Goal: Contribute content: Contribute content

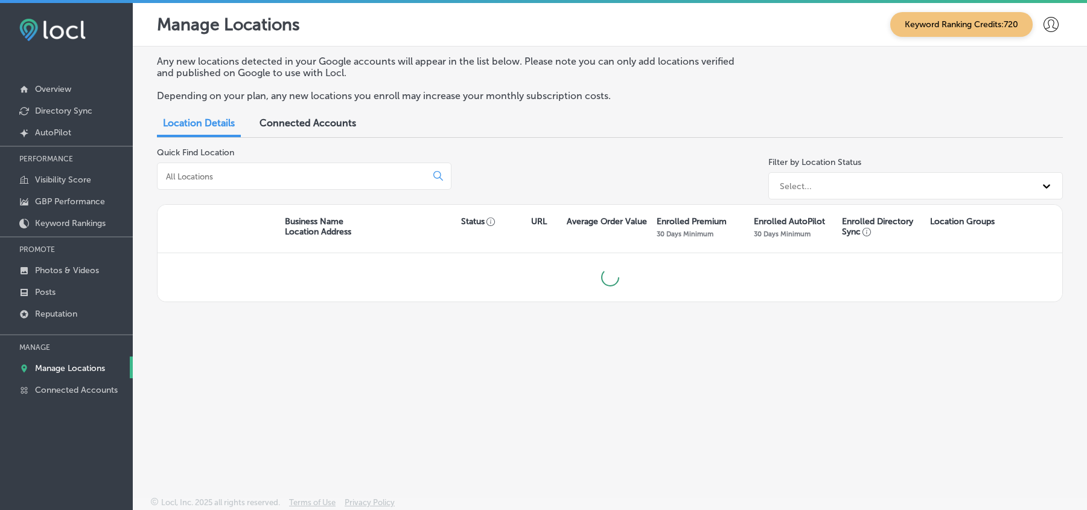
click at [279, 172] on input at bounding box center [294, 176] width 259 height 11
type input "kb insurance"
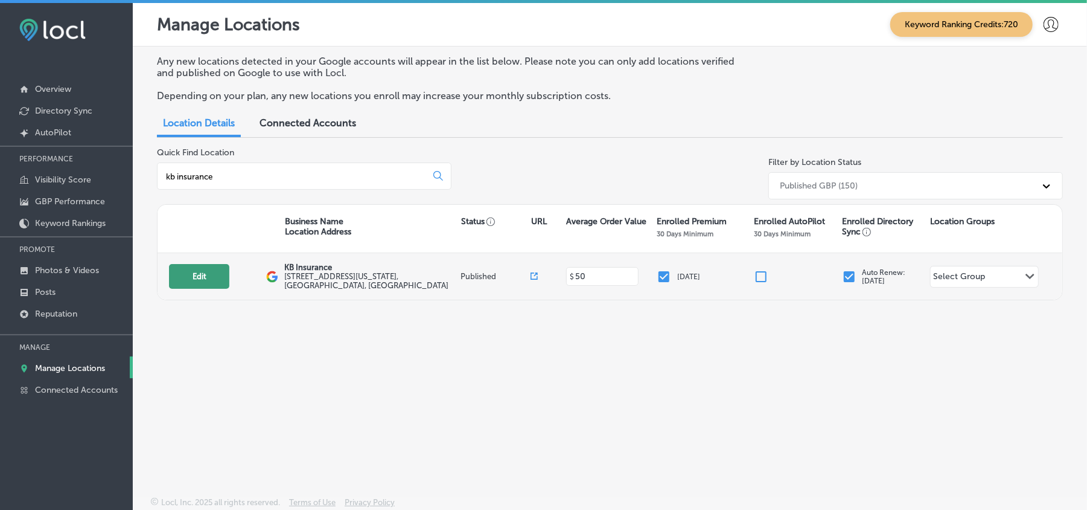
click at [192, 278] on button "Edit" at bounding box center [199, 276] width 60 height 25
select select "US"
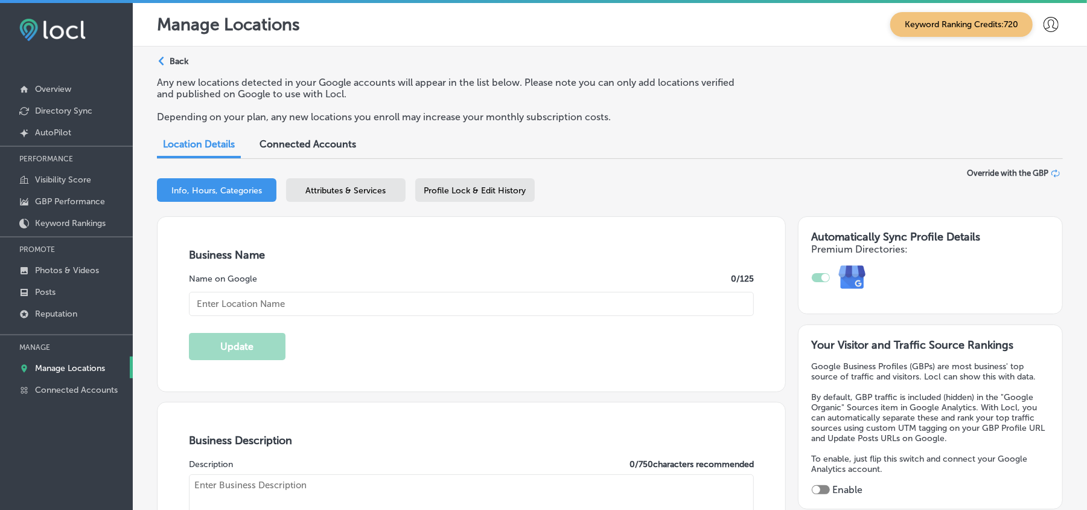
type input "[PHONE_NUMBER]"
checkbox input "true"
type input "[URL][DOMAIN_NAME]"
type textarea "KB Insurance is a trusted insurance agency based in [GEOGRAPHIC_DATA], [GEOGRAP…"
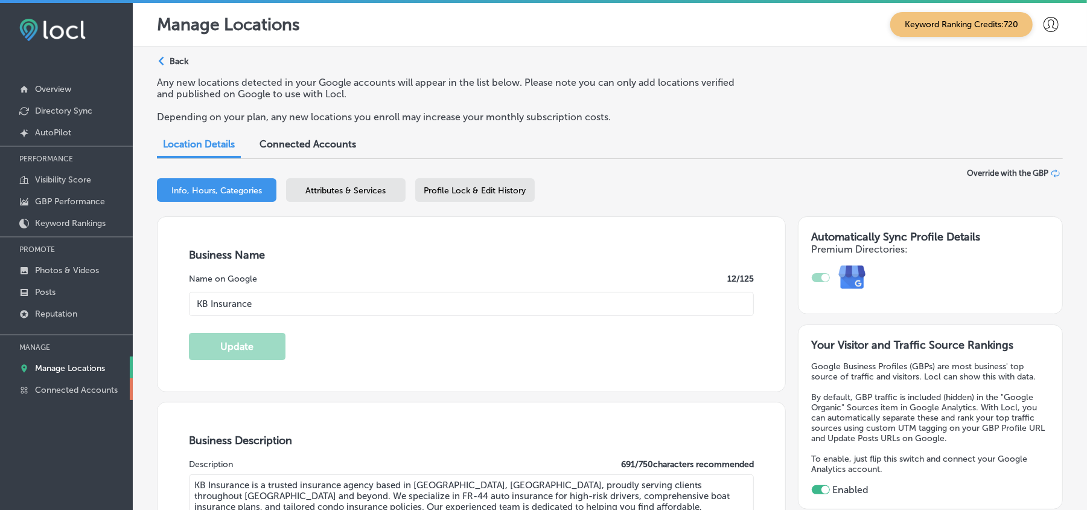
scroll to position [17, 0]
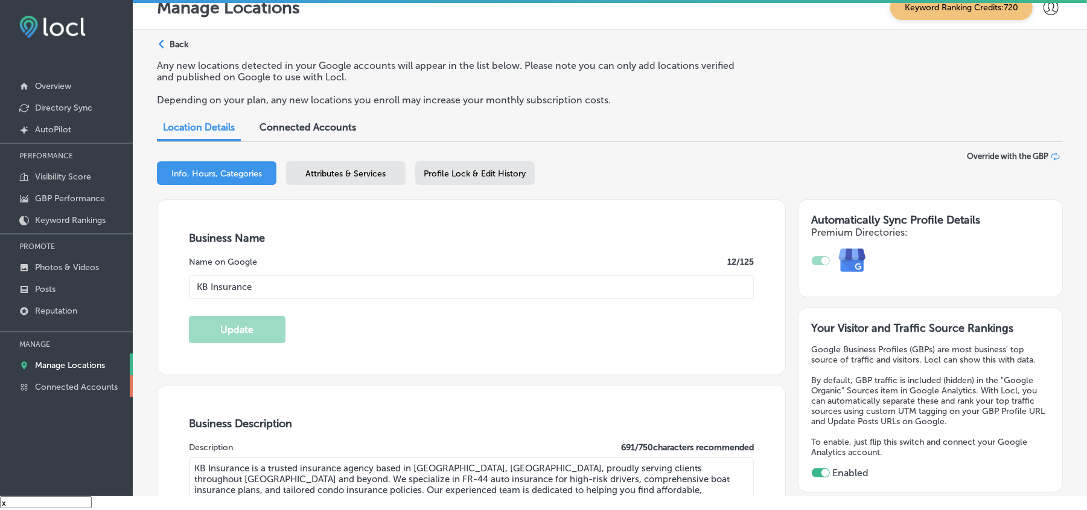
type input "KB Insurance"
type input "[STREET_ADDRESS][US_STATE]"
type input "Titusville"
type input "32780"
type input "US"
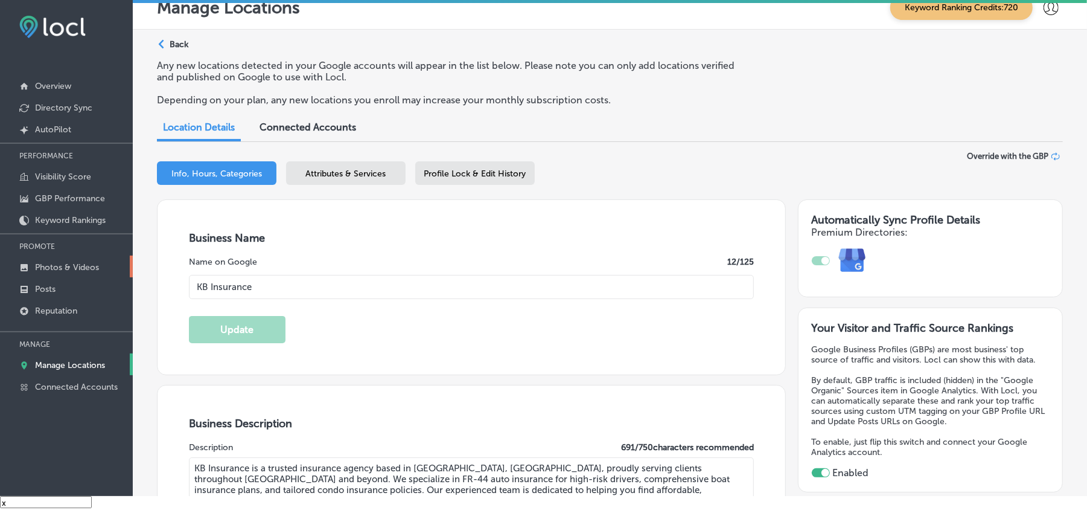
click at [50, 277] on link "Photos & Videos" at bounding box center [66, 266] width 133 height 22
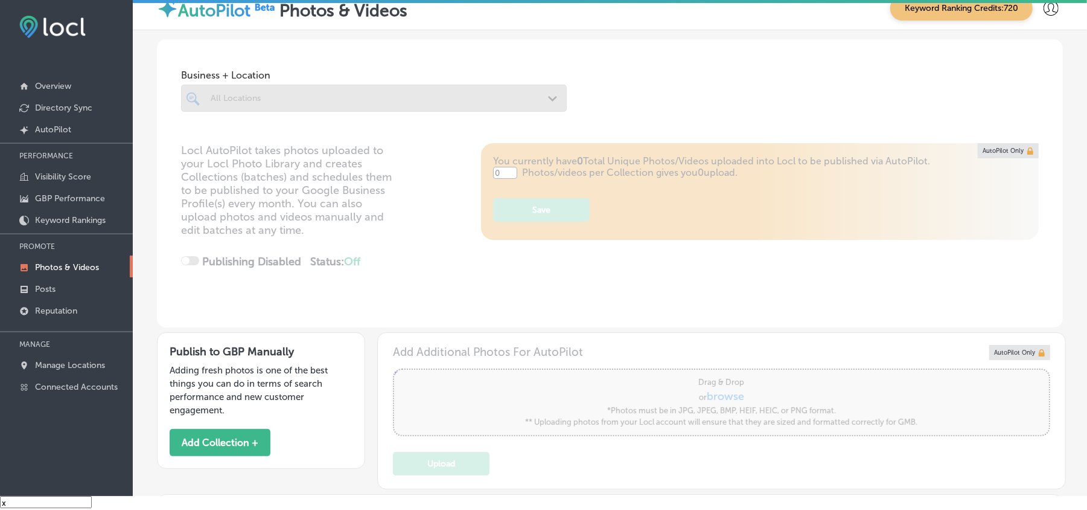
type input "0"
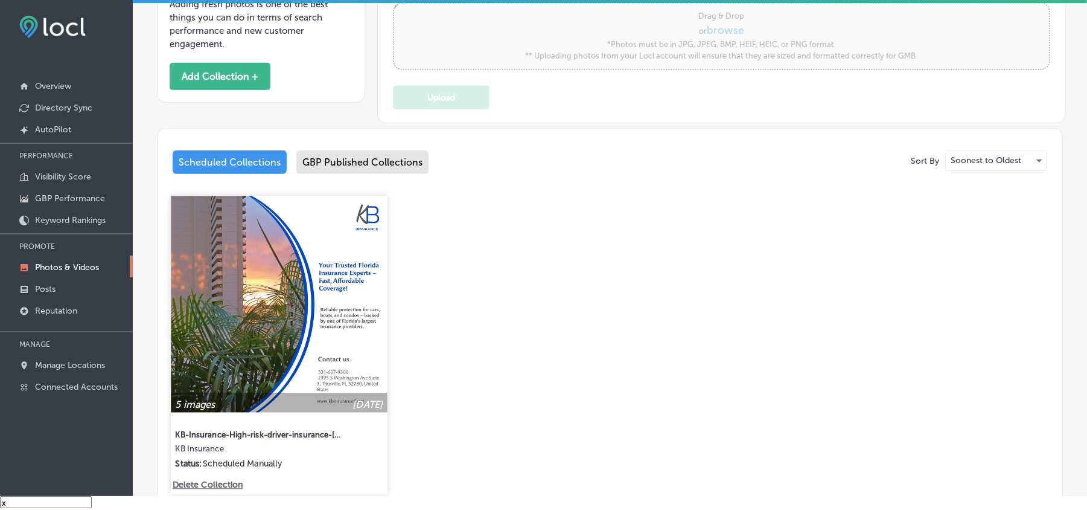
scroll to position [376, 0]
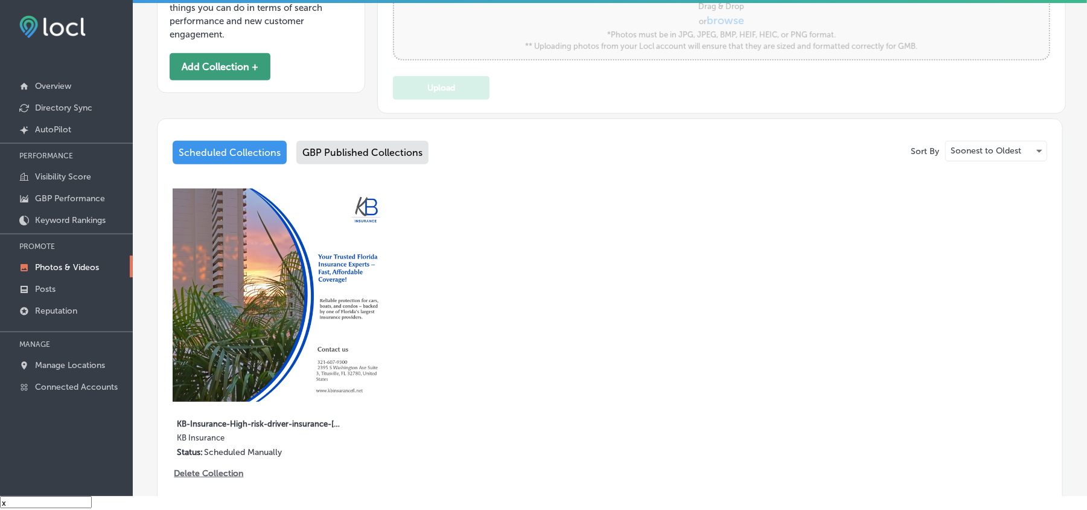
click at [213, 65] on button "Add Collection +" at bounding box center [220, 66] width 101 height 27
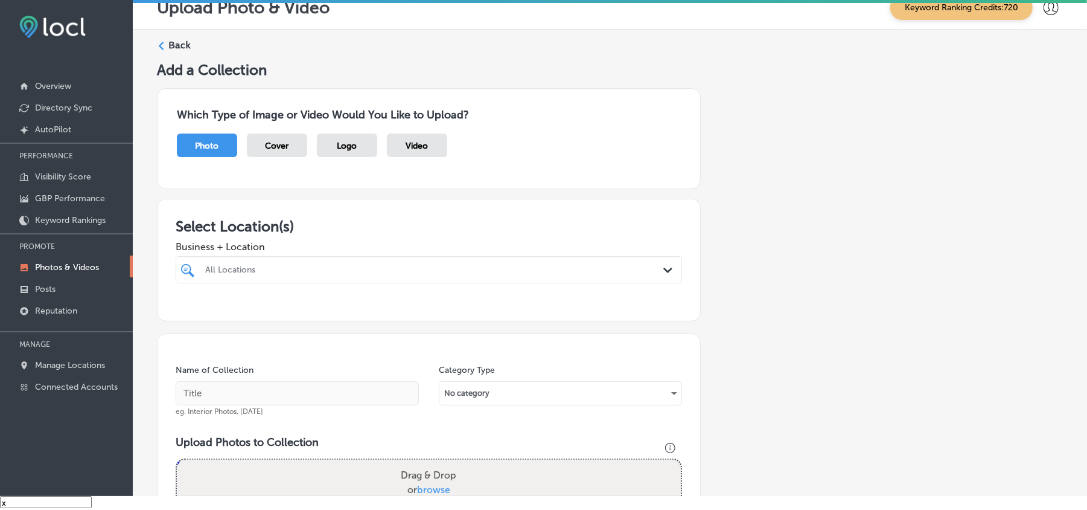
click at [450, 269] on div "All Locations" at bounding box center [435, 269] width 460 height 10
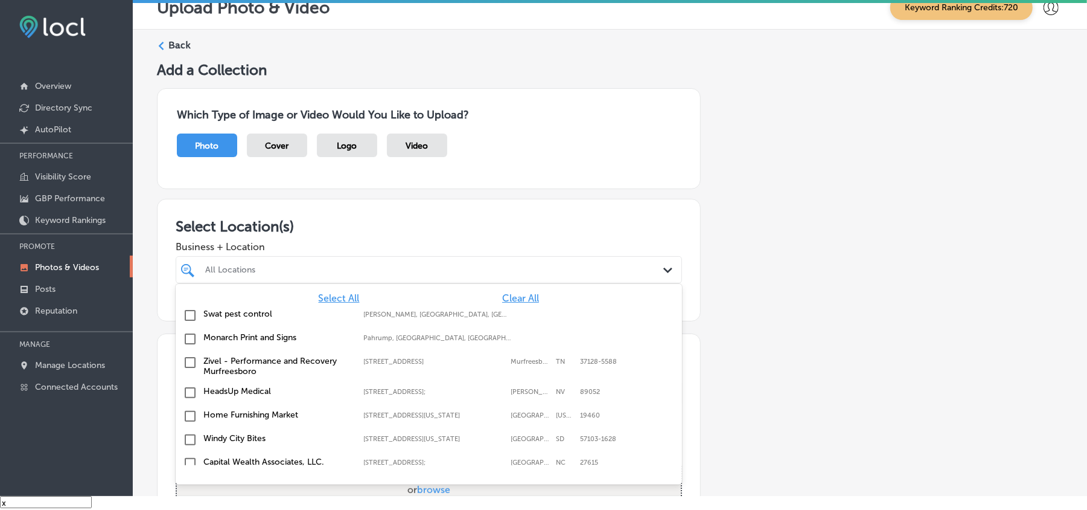
click at [518, 299] on span "Clear All" at bounding box center [520, 297] width 37 height 11
click at [546, 264] on div at bounding box center [406, 269] width 405 height 16
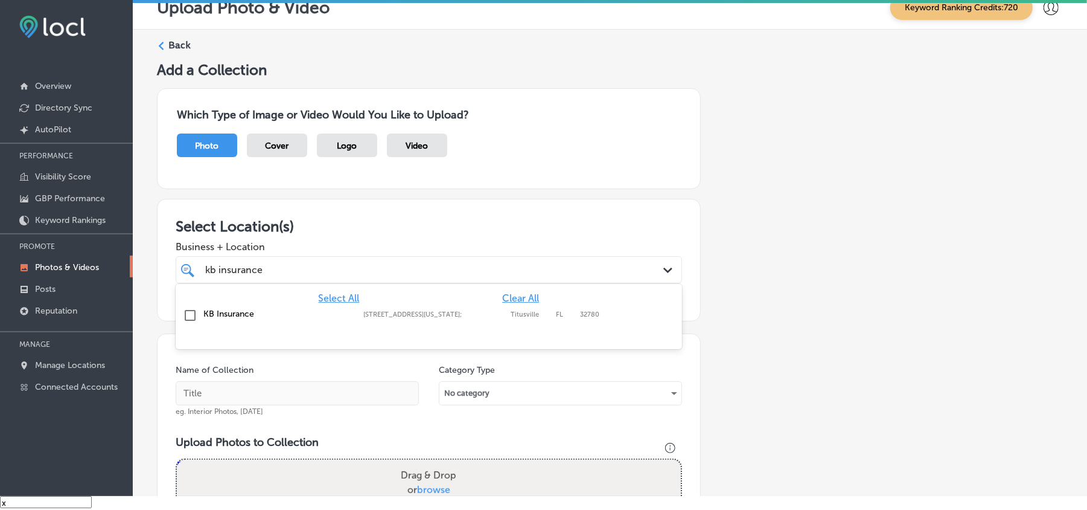
click at [191, 315] on input "checkbox" at bounding box center [190, 315] width 14 height 14
type input "kb insurance"
click at [503, 221] on h3 "Select Location(s)" at bounding box center [429, 226] width 507 height 18
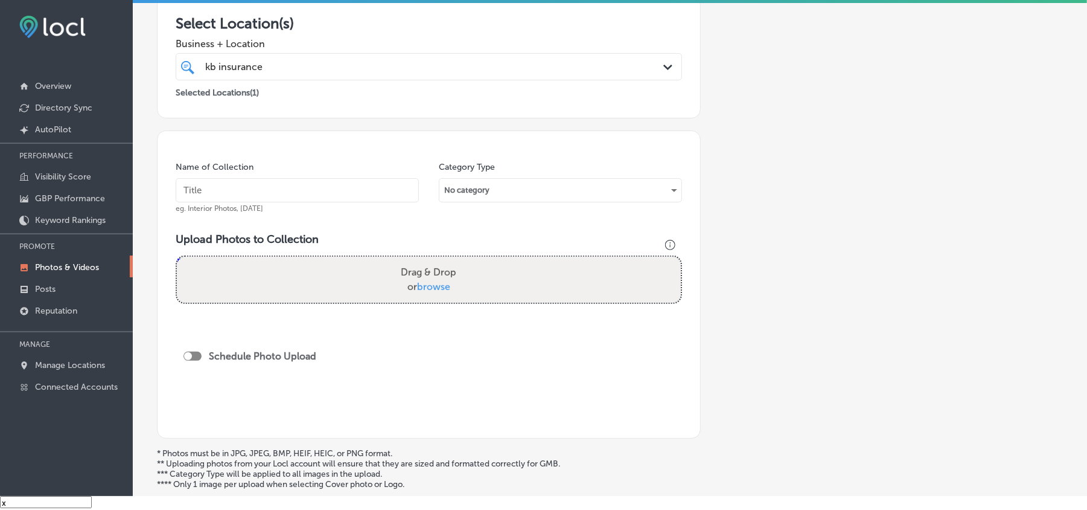
scroll to position [215, 0]
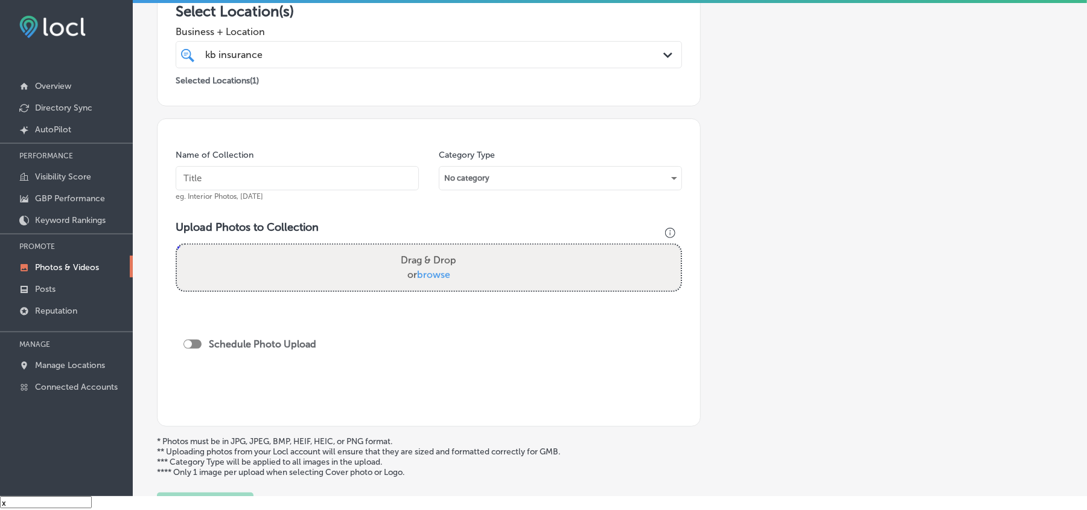
drag, startPoint x: 308, startPoint y: 196, endPoint x: 308, endPoint y: 187, distance: 8.5
click at [308, 196] on div "Name of Collection eg. Interior Photos, [DATE]" at bounding box center [297, 175] width 243 height 52
click at [312, 180] on input "text" at bounding box center [297, 178] width 243 height 24
paste input "KB-Insurance-[GEOGRAPHIC_DATA]-[GEOGRAPHIC_DATA]-insurance-agency"
type input "KB-Insurance-[GEOGRAPHIC_DATA]-[GEOGRAPHIC_DATA]-insurance-agency"
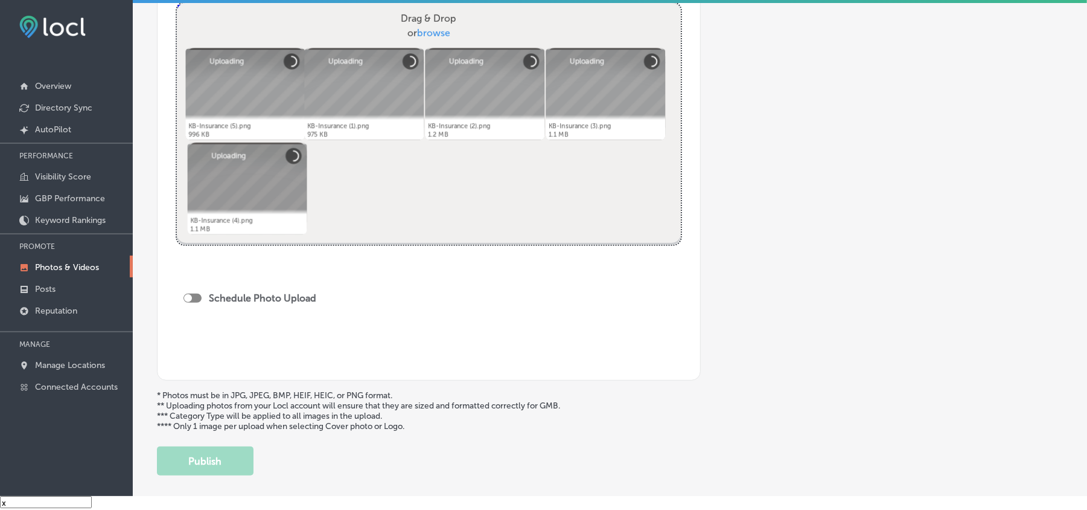
scroll to position [522, 0]
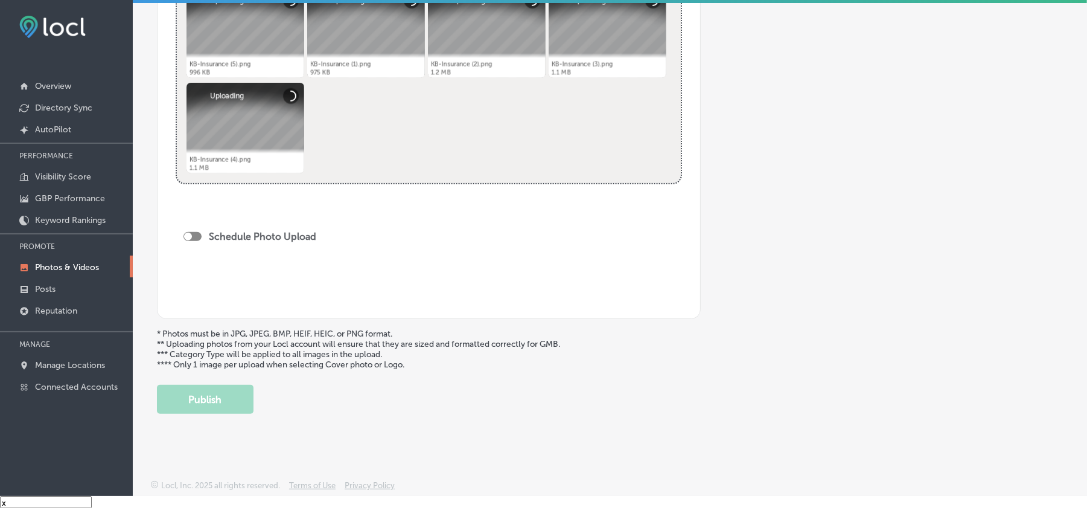
click at [194, 237] on div at bounding box center [193, 236] width 18 height 9
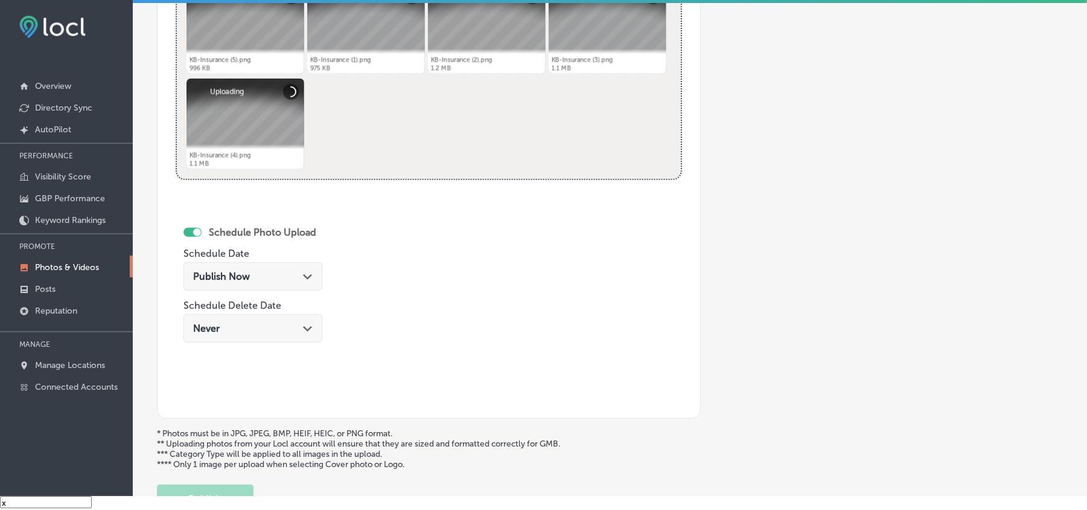
checkbox input "true"
click at [305, 278] on icon "Path Created with Sketch." at bounding box center [307, 276] width 9 height 5
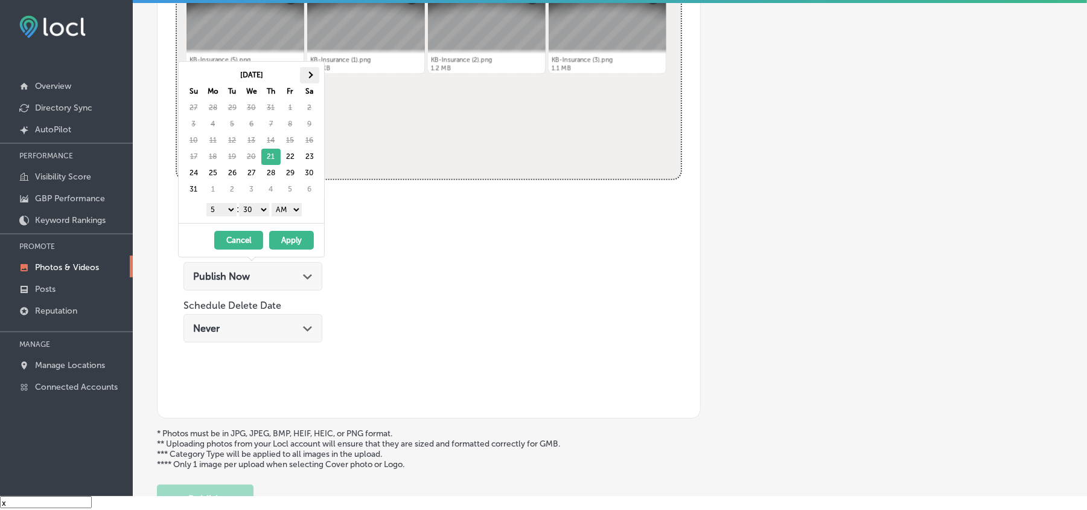
click at [310, 77] on span at bounding box center [309, 75] width 7 height 7
click at [225, 207] on select "1 2 3 4 5 6 7 8 9 10 11 12" at bounding box center [222, 209] width 30 height 13
click at [257, 207] on select "00 10 20 30 40 50" at bounding box center [254, 209] width 30 height 13
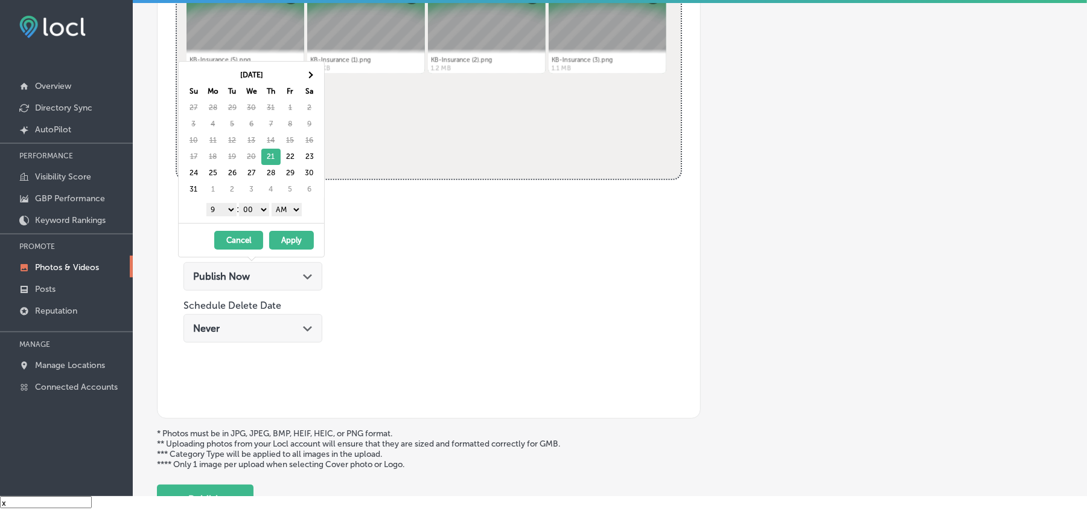
click at [293, 207] on select "AM PM" at bounding box center [287, 209] width 30 height 13
click at [315, 74] on th at bounding box center [309, 75] width 19 height 16
click at [295, 249] on button "Apply" at bounding box center [291, 240] width 45 height 19
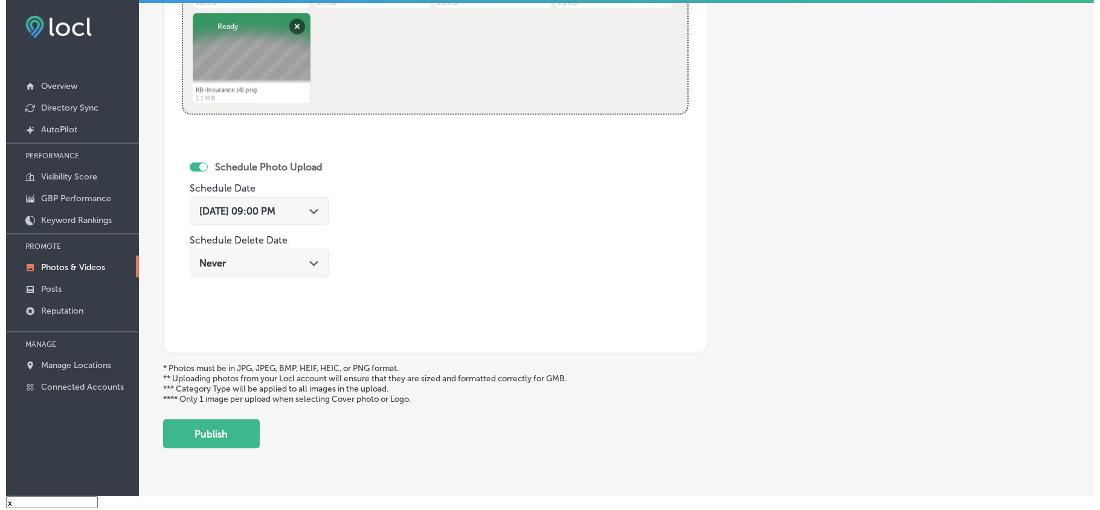
scroll to position [603, 0]
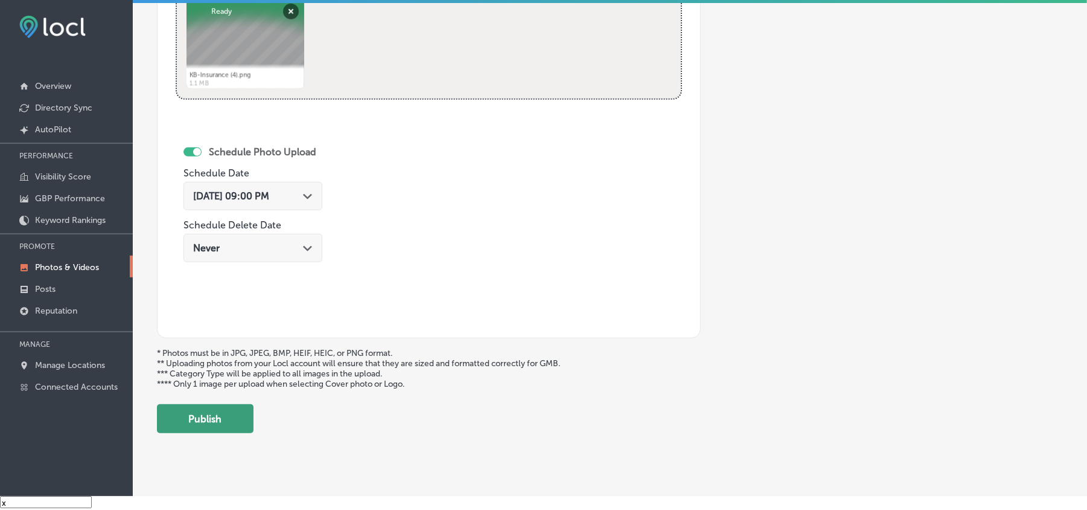
click at [232, 416] on button "Publish" at bounding box center [205, 418] width 97 height 29
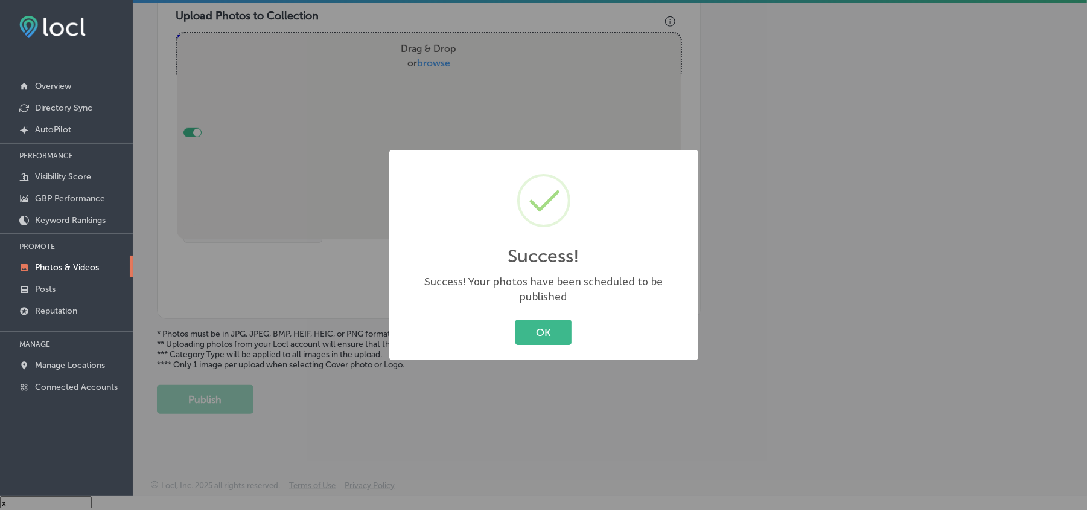
scroll to position [431, 0]
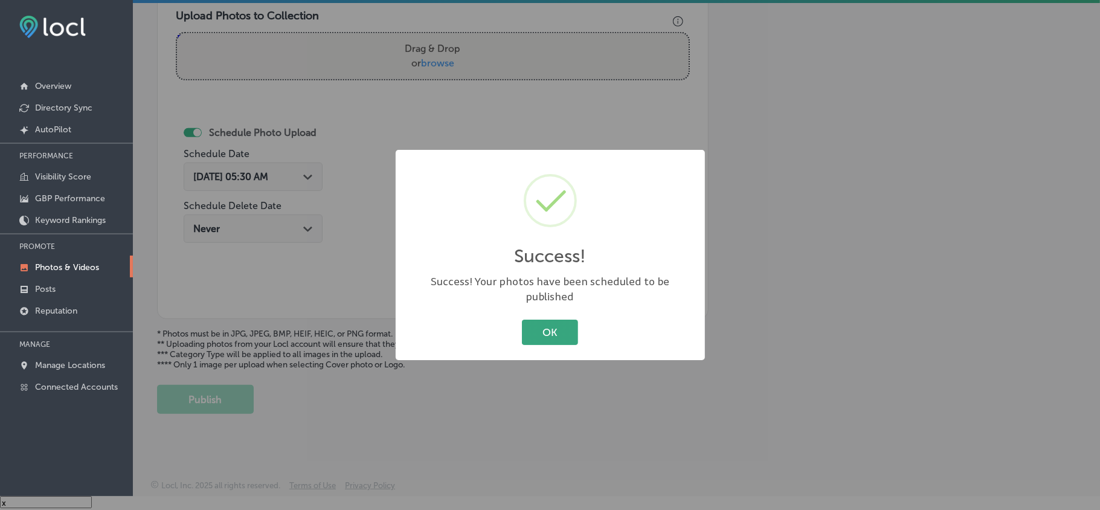
click at [563, 332] on button "OK" at bounding box center [550, 331] width 56 height 25
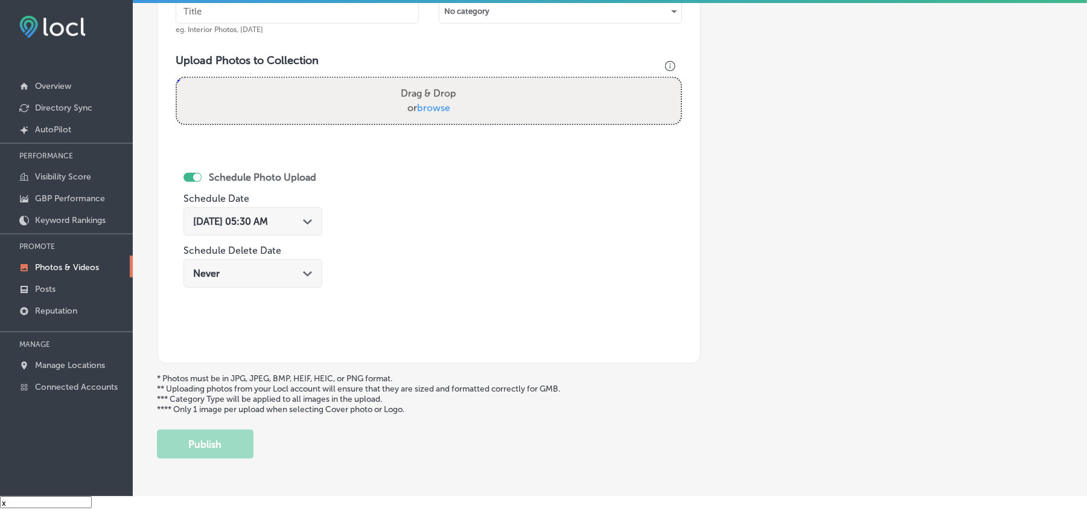
scroll to position [377, 0]
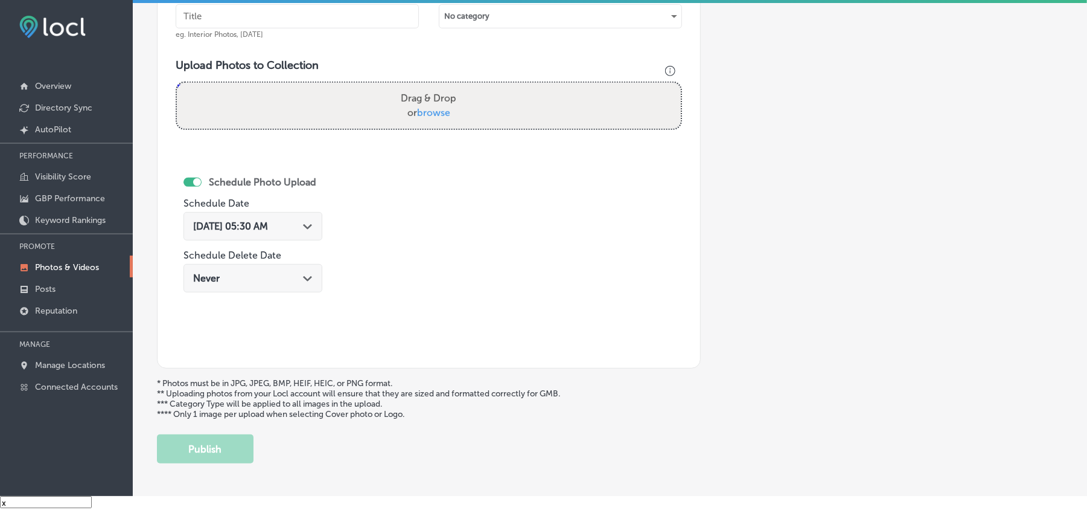
click at [218, 19] on input "text" at bounding box center [297, 16] width 243 height 24
paste input "KB-Insurance-FR-44-auto-insurance-[US_STATE]"
type input "KB-Insurance-FR-44-auto-insurance-[US_STATE]"
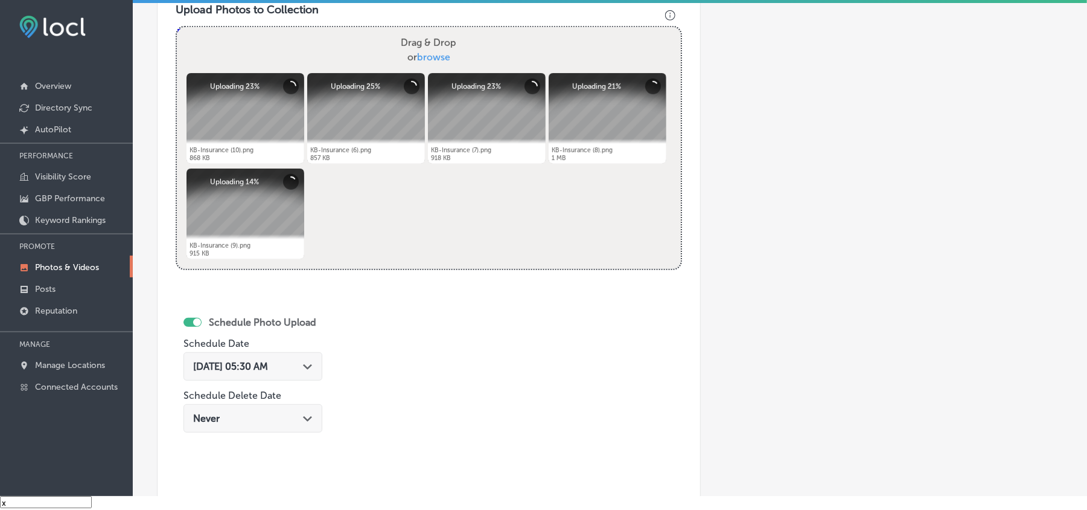
scroll to position [457, 0]
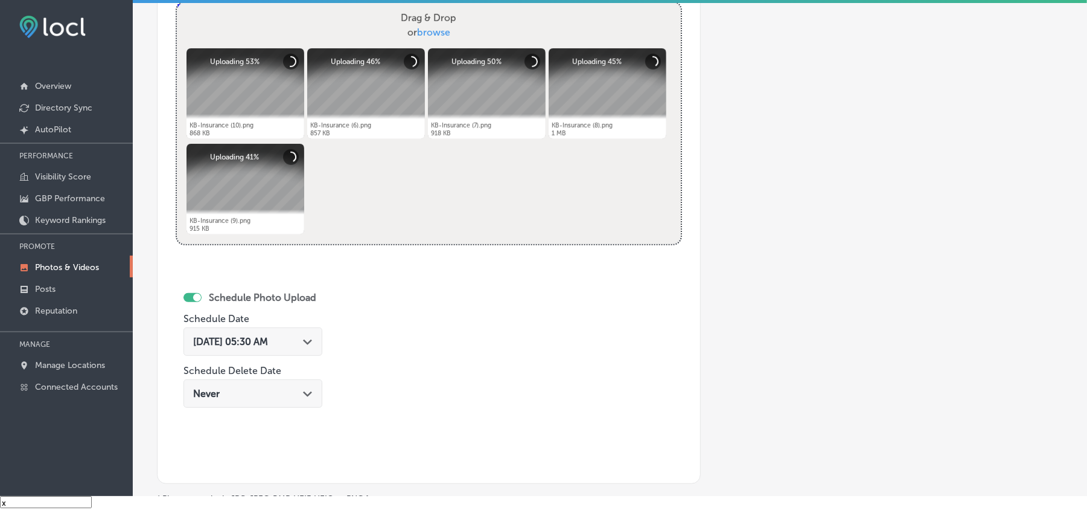
click at [315, 350] on div "[DATE] 05:30 AM Path Created with Sketch." at bounding box center [253, 341] width 139 height 28
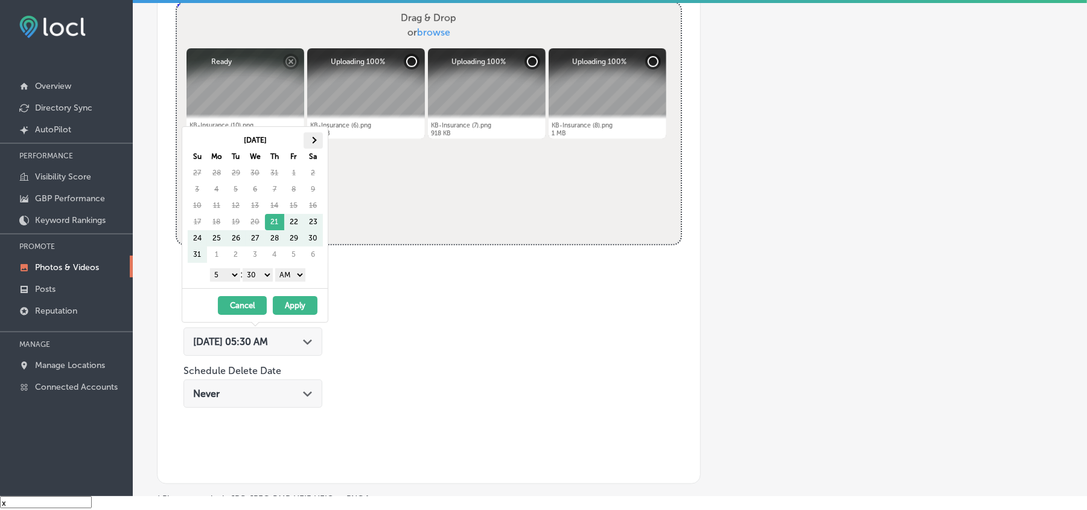
click at [317, 140] on th at bounding box center [313, 140] width 19 height 16
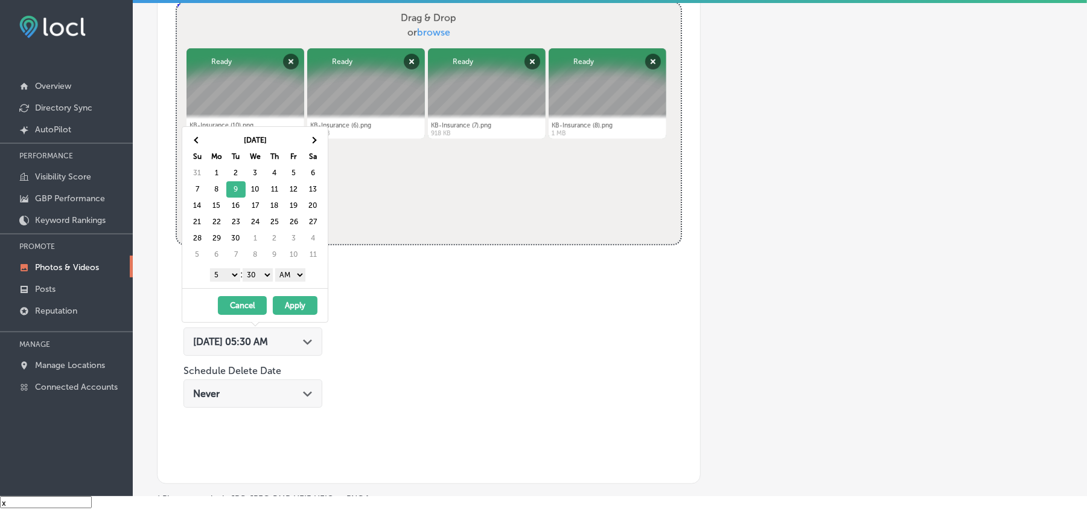
click at [229, 279] on select "1 2 3 4 5 6 7 8 9 10 11 12" at bounding box center [225, 274] width 30 height 13
click at [264, 278] on select "00 10 20 30 40 50" at bounding box center [258, 274] width 30 height 13
drag, startPoint x: 290, startPoint y: 276, endPoint x: 290, endPoint y: 283, distance: 6.6
click at [290, 276] on select "AM PM" at bounding box center [290, 274] width 30 height 13
click at [290, 307] on button "Apply" at bounding box center [295, 305] width 45 height 19
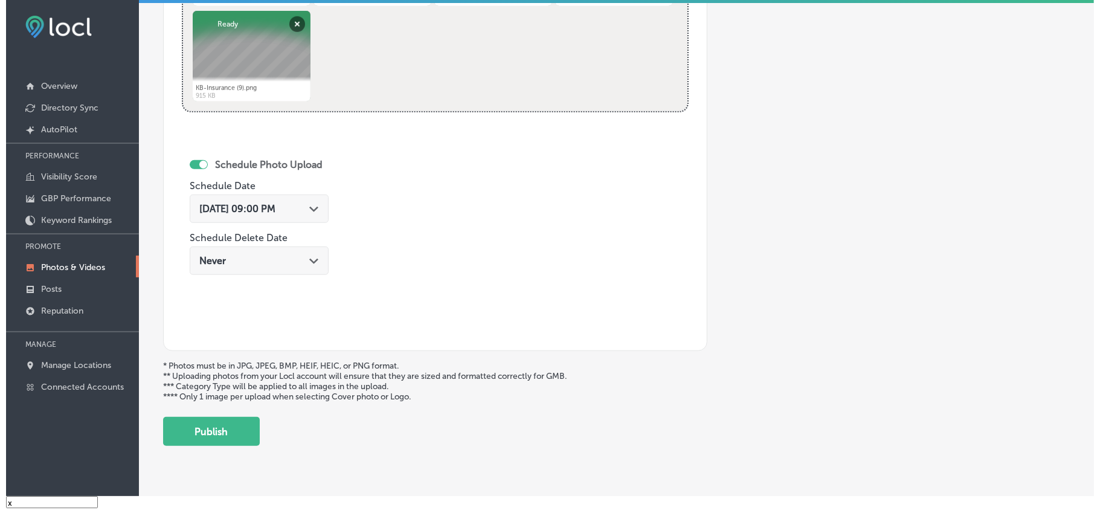
scroll to position [592, 0]
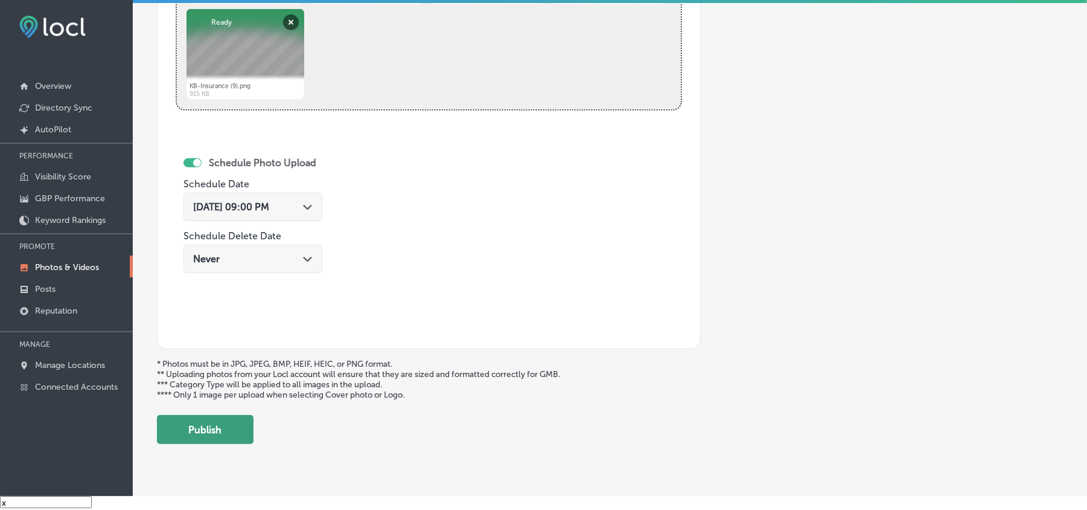
click at [215, 441] on button "Publish" at bounding box center [205, 429] width 97 height 29
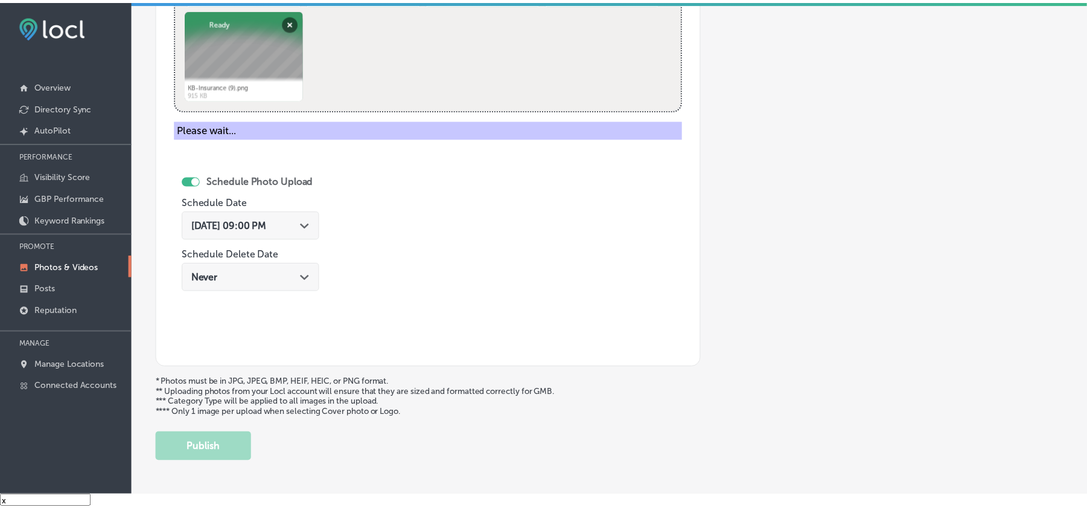
scroll to position [431, 0]
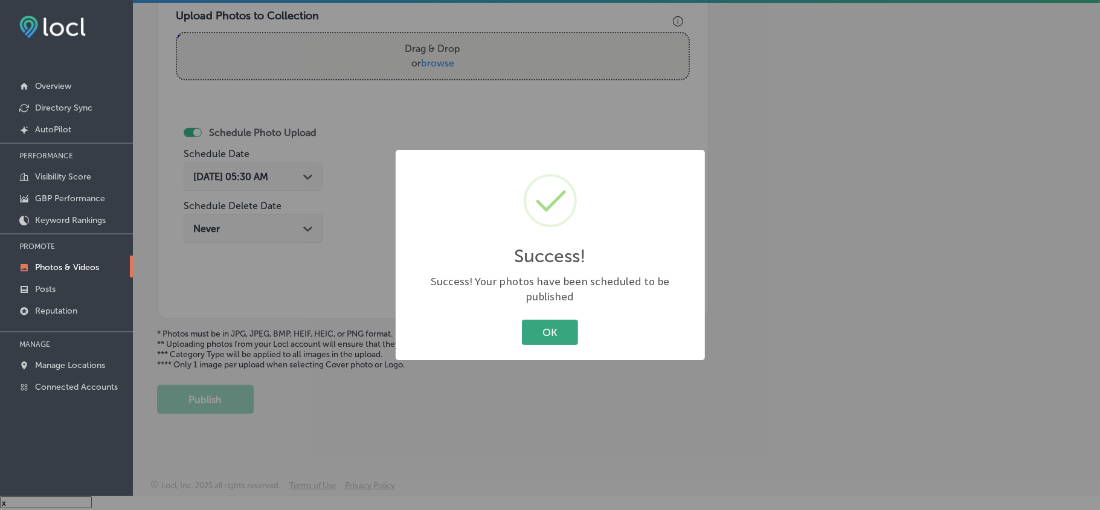
click at [556, 324] on button "OK" at bounding box center [550, 331] width 56 height 25
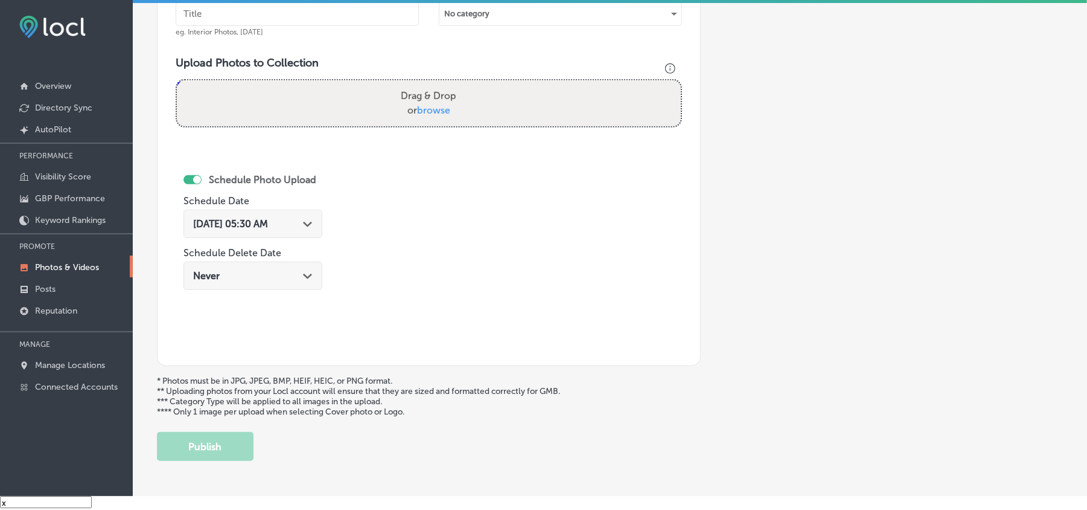
scroll to position [377, 0]
click at [334, 22] on input "text" at bounding box center [297, 16] width 243 height 24
paste input "KB-Insurance-High-risk-driver-insurance-[GEOGRAPHIC_DATA]"
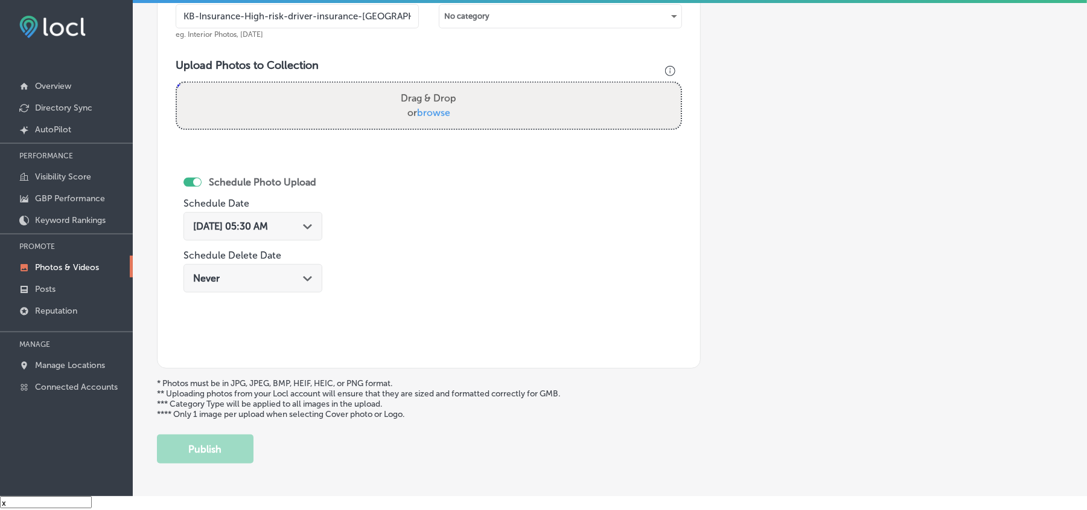
type input "KB-Insurance-High-risk-driver-insurance-[GEOGRAPHIC_DATA]"
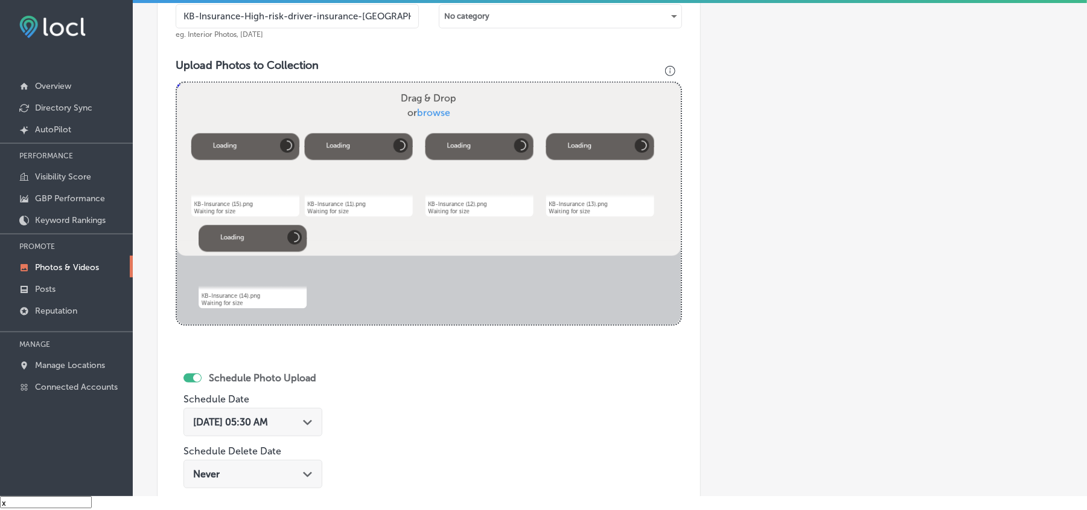
scroll to position [457, 0]
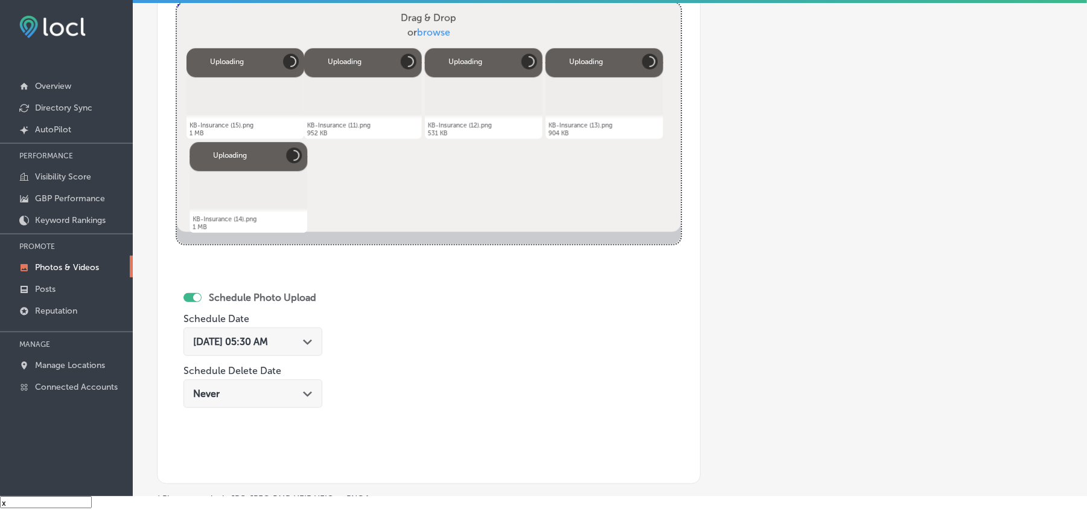
click at [310, 350] on div "[DATE] 05:30 AM Path Created with Sketch." at bounding box center [253, 341] width 139 height 28
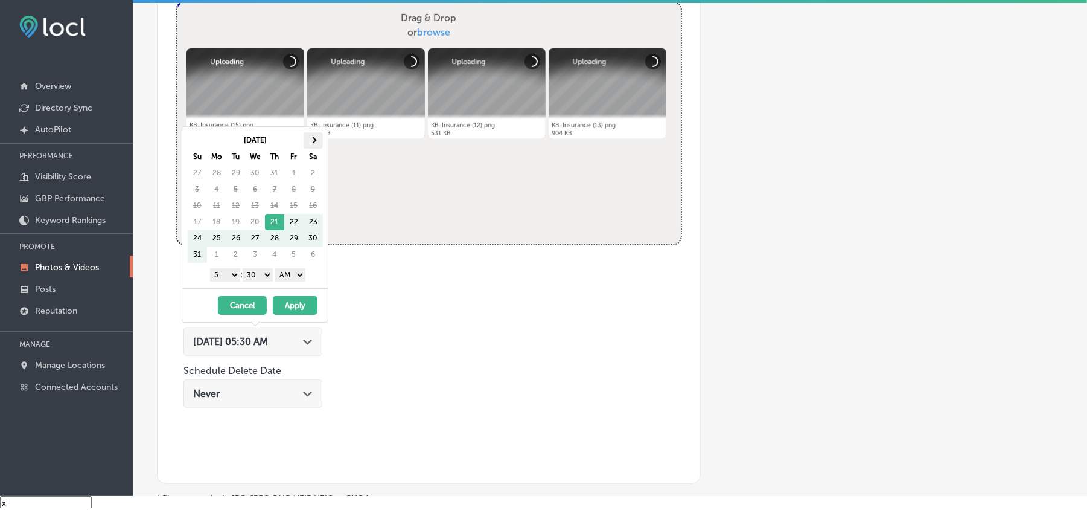
click at [315, 141] on span at bounding box center [313, 140] width 7 height 7
drag, startPoint x: 228, startPoint y: 274, endPoint x: 235, endPoint y: 283, distance: 11.6
click at [228, 274] on select "1 2 3 4 5 6 7 8 9 10 11 12" at bounding box center [225, 274] width 30 height 13
click at [261, 279] on select "00 10 20 30 40 50" at bounding box center [258, 274] width 30 height 13
click at [297, 277] on select "AM PM" at bounding box center [290, 274] width 30 height 13
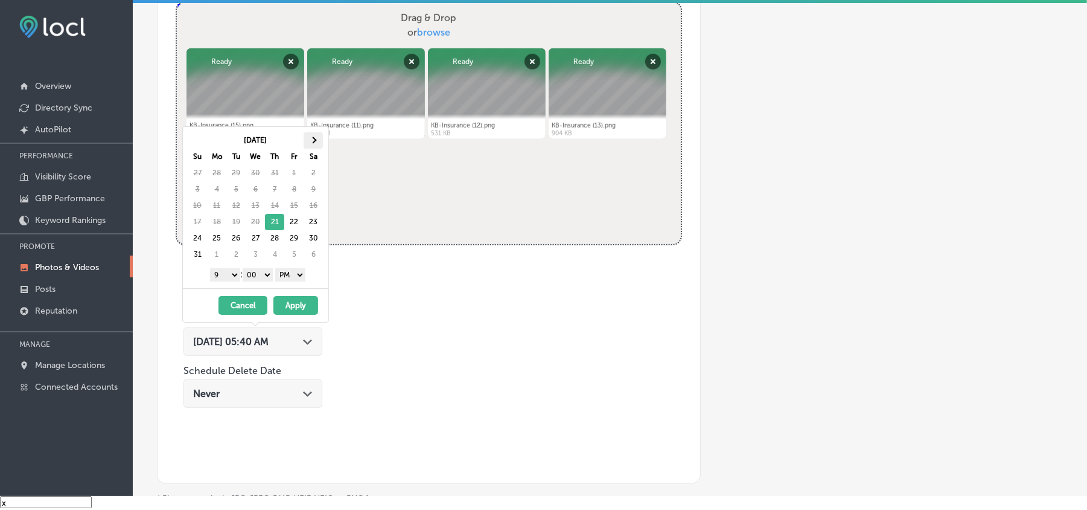
click at [318, 140] on th at bounding box center [313, 140] width 19 height 16
click at [300, 304] on button "Apply" at bounding box center [296, 305] width 45 height 19
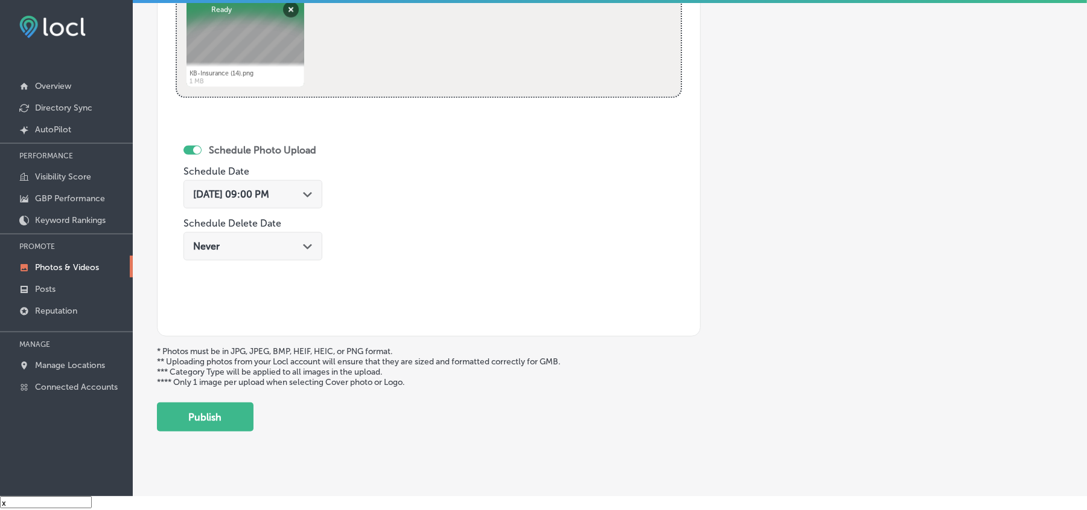
scroll to position [626, 0]
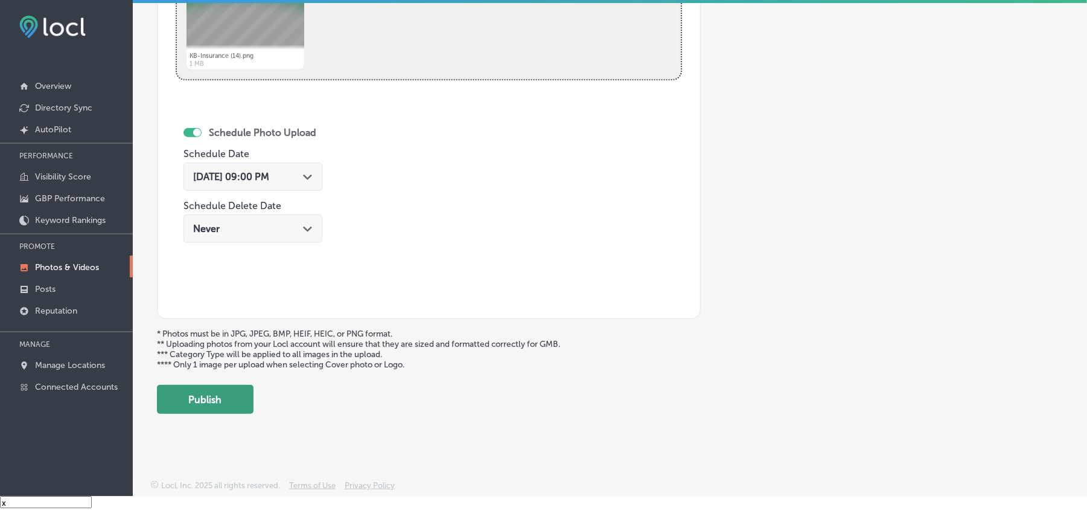
click at [203, 395] on button "Publish" at bounding box center [205, 399] width 97 height 29
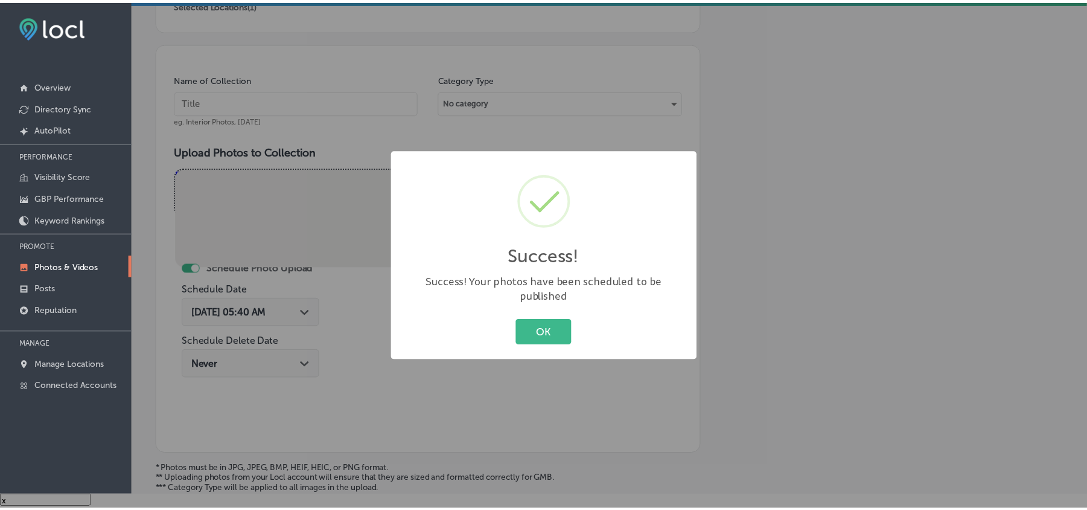
scroll to position [242, 0]
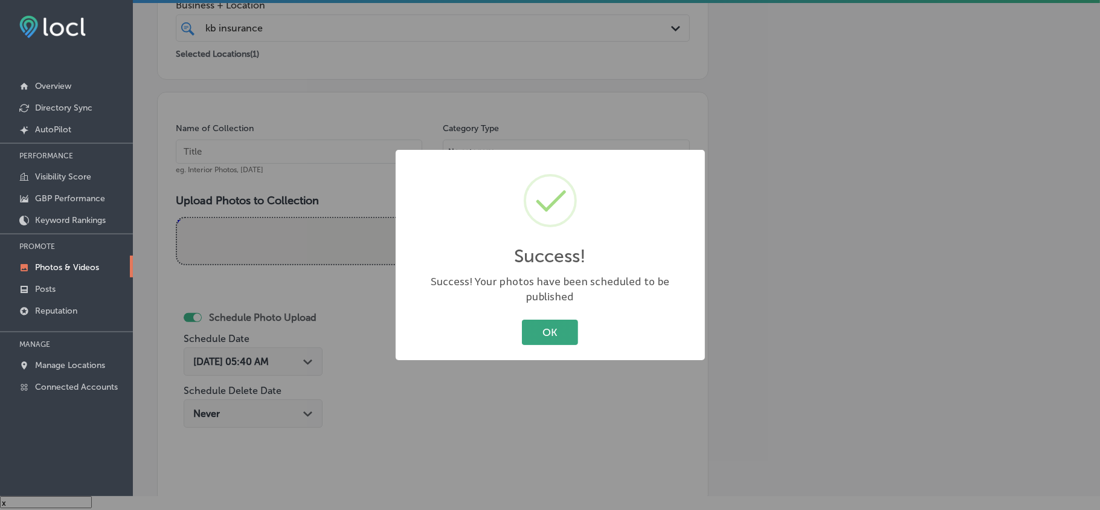
click at [556, 321] on button "OK" at bounding box center [550, 331] width 56 height 25
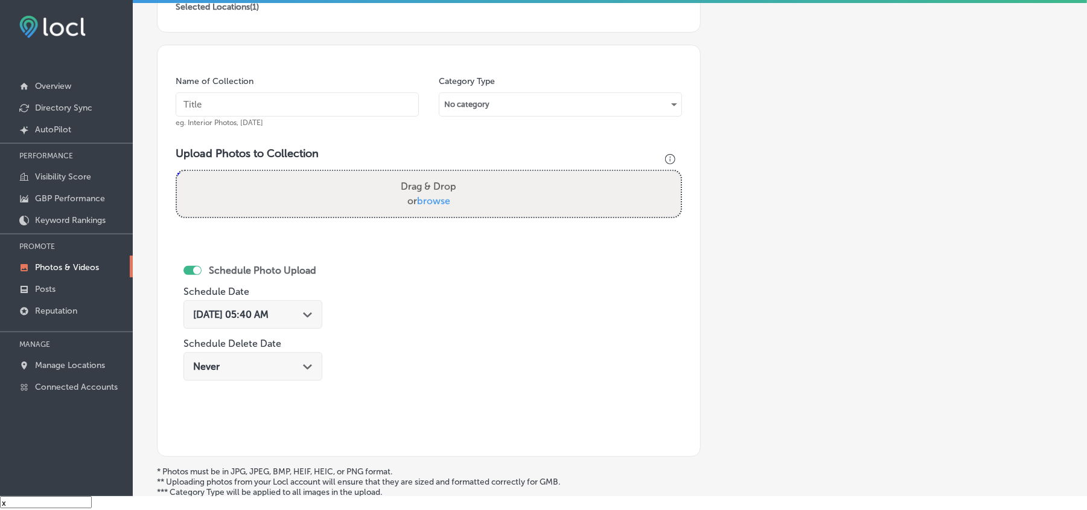
scroll to position [322, 0]
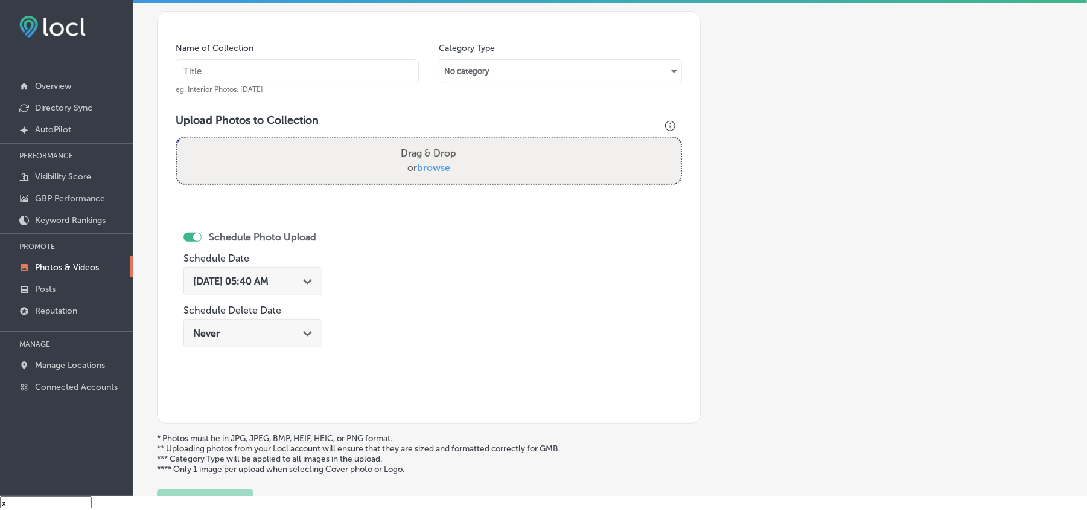
click at [329, 76] on input "text" at bounding box center [297, 71] width 243 height 24
paste input "KB-Insurance-Boat-insurance-coverage-[US_STATE]"
type input "KB-Insurance-Boat-insurance-coverage-[US_STATE]"
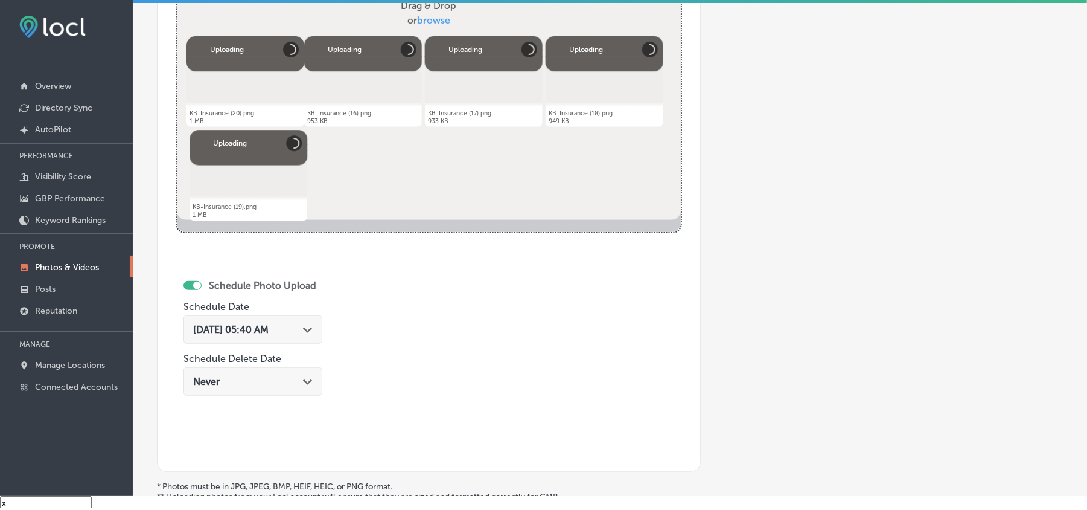
scroll to position [537, 0]
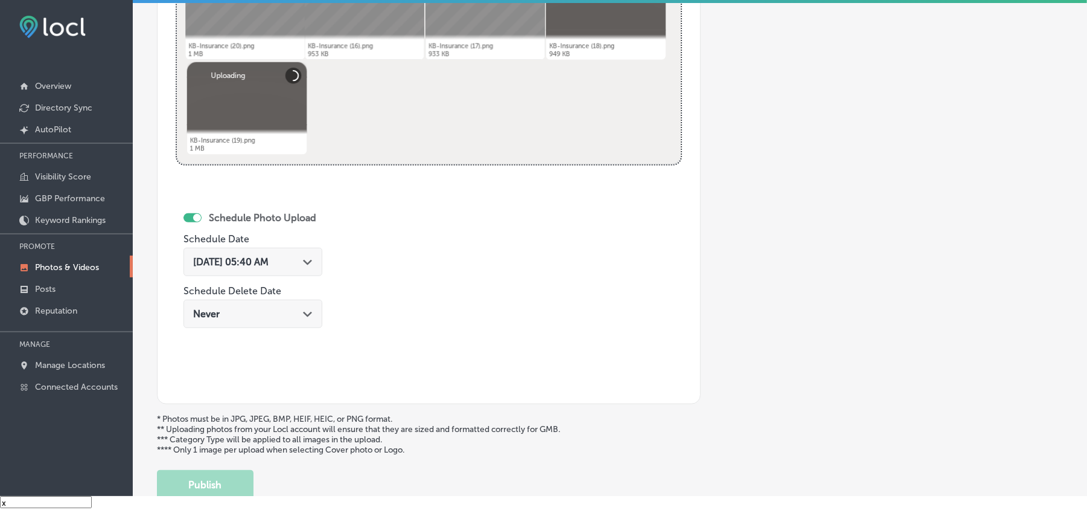
click at [307, 269] on div "[DATE] 05:40 AM Path Created with Sketch." at bounding box center [253, 262] width 139 height 28
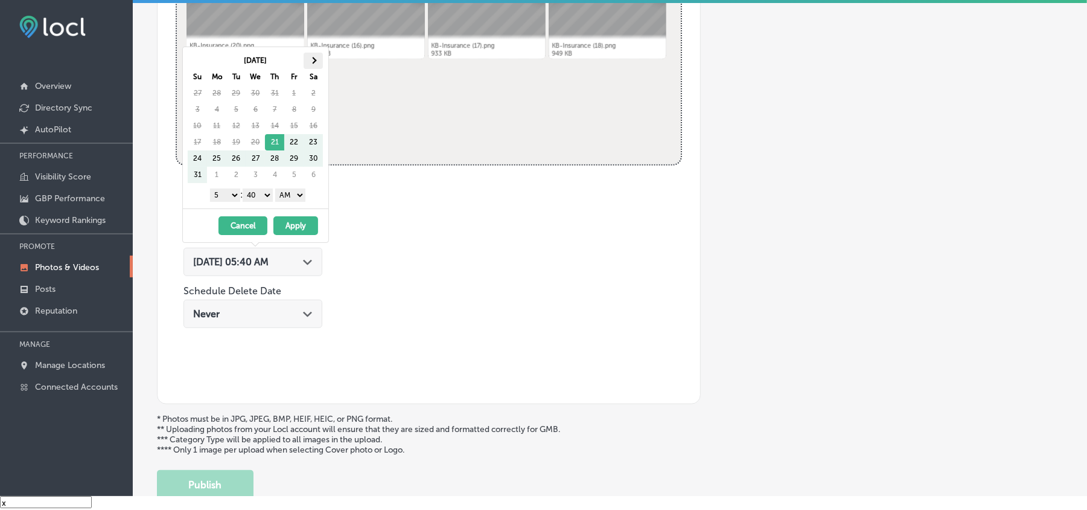
click at [312, 63] on span at bounding box center [313, 60] width 7 height 7
click at [225, 199] on select "1 2 3 4 5 6 7 8 9 10 11 12" at bounding box center [225, 194] width 30 height 13
click at [256, 194] on select "00 10 20 30 40 50" at bounding box center [258, 194] width 30 height 13
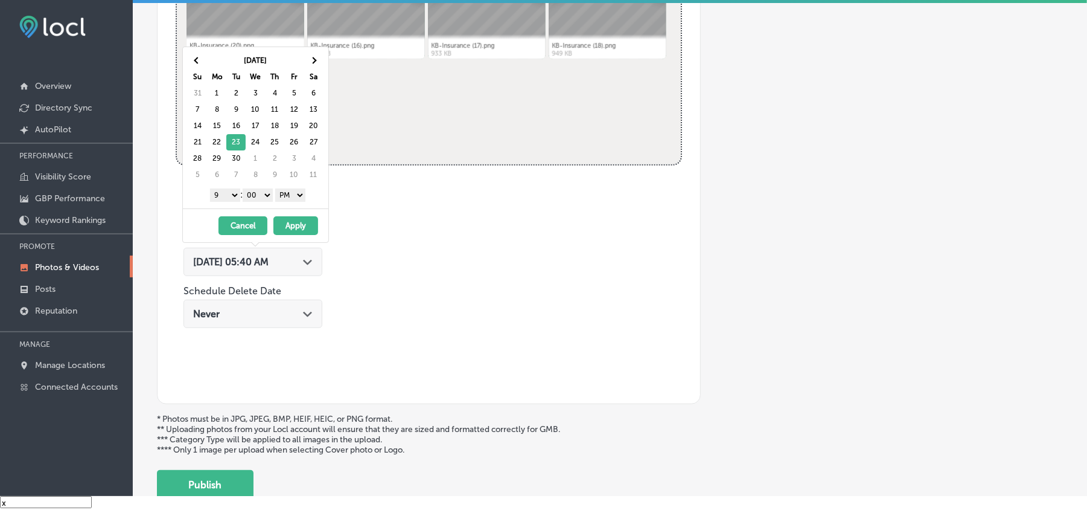
click at [298, 225] on button "Apply" at bounding box center [296, 225] width 45 height 19
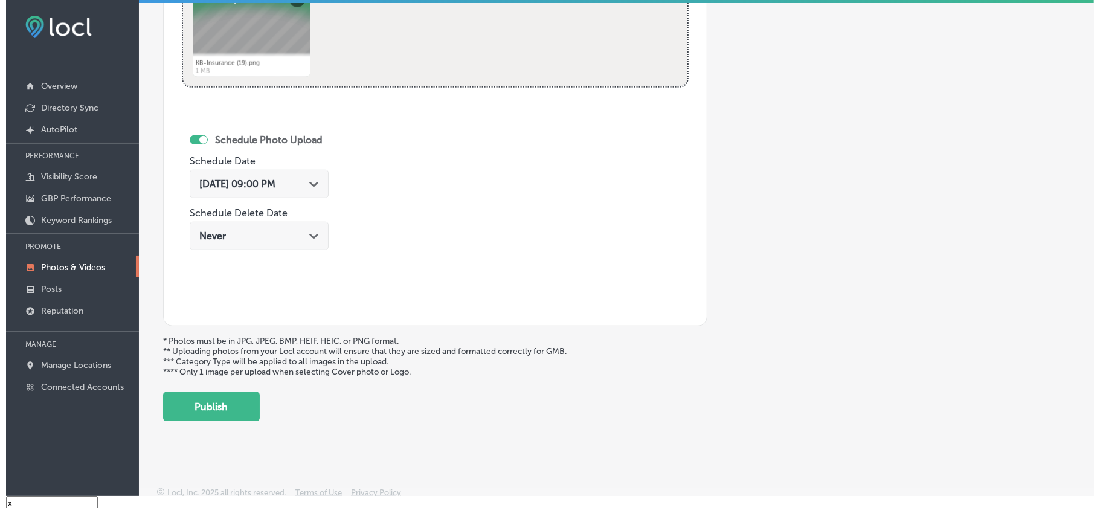
scroll to position [617, 0]
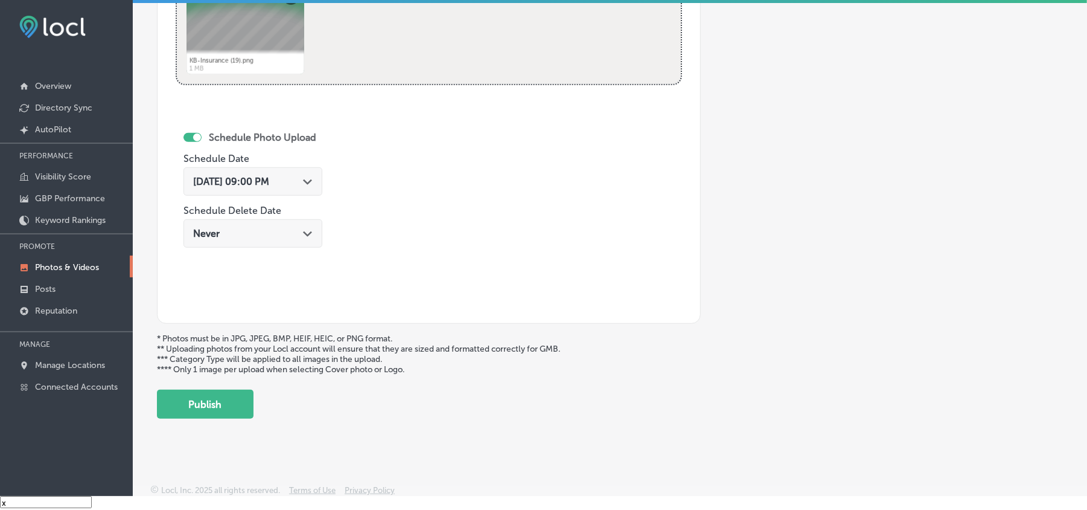
click at [216, 406] on button "Publish" at bounding box center [205, 403] width 97 height 29
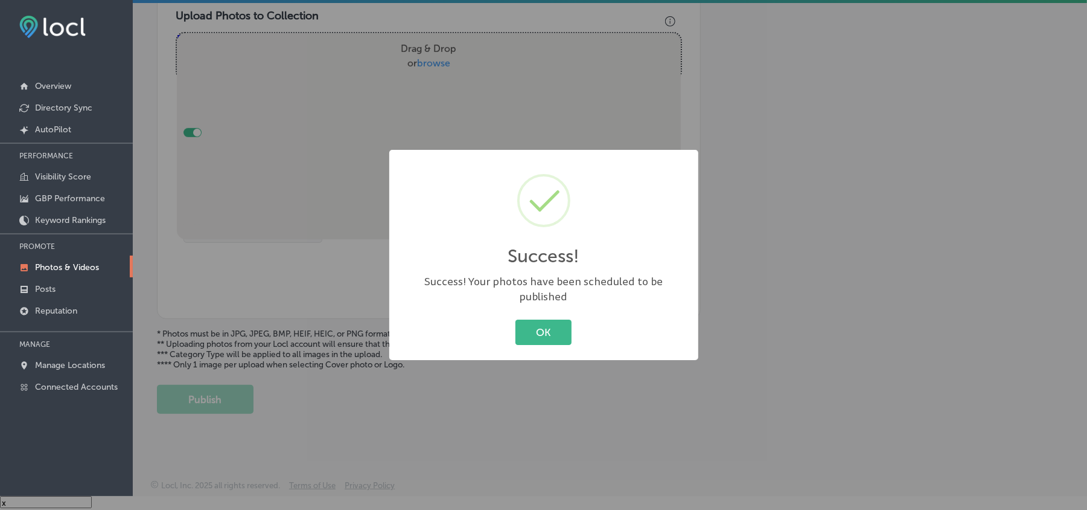
scroll to position [431, 0]
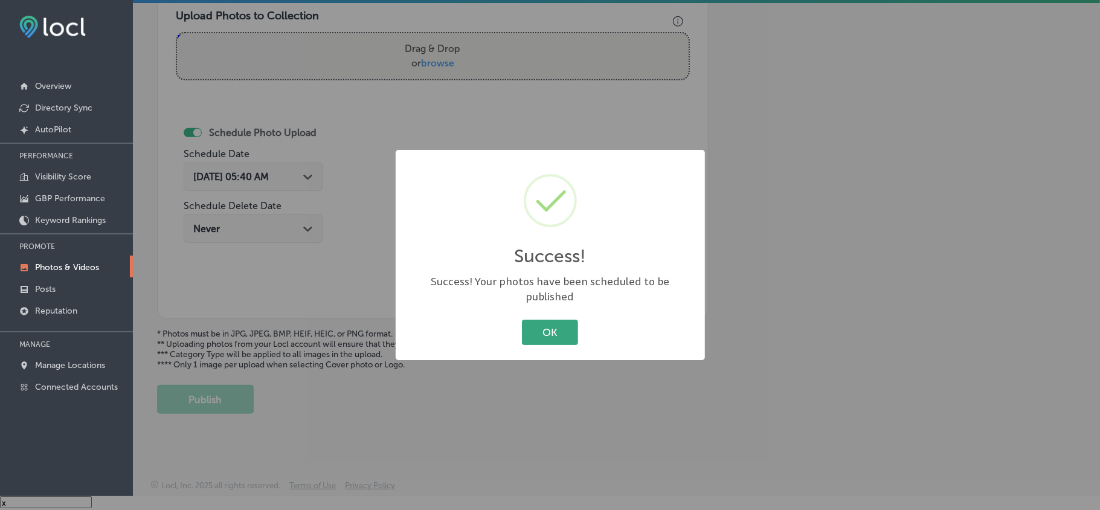
click at [537, 319] on button "OK" at bounding box center [550, 331] width 56 height 25
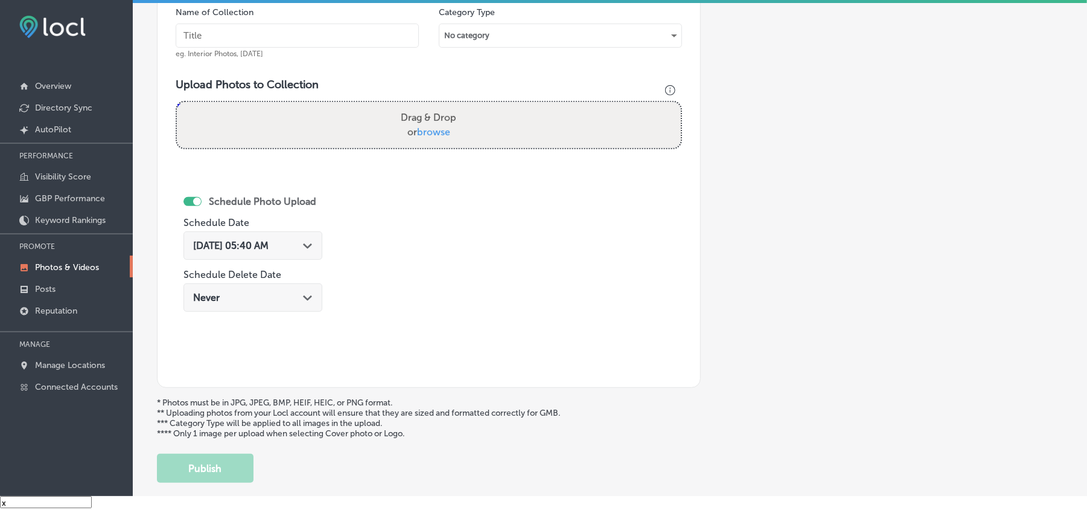
scroll to position [350, 0]
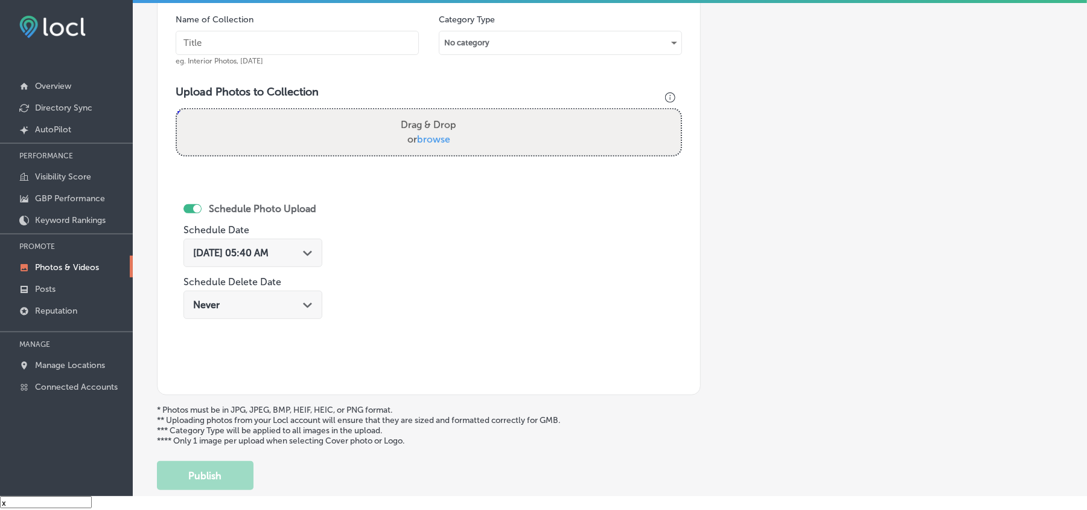
click at [303, 40] on input "text" at bounding box center [297, 43] width 243 height 24
paste input "KB-Insurance-Condo-insurance-policy-[GEOGRAPHIC_DATA]"
type input "KB-Insurance-Condo-insurance-policy-[GEOGRAPHIC_DATA]"
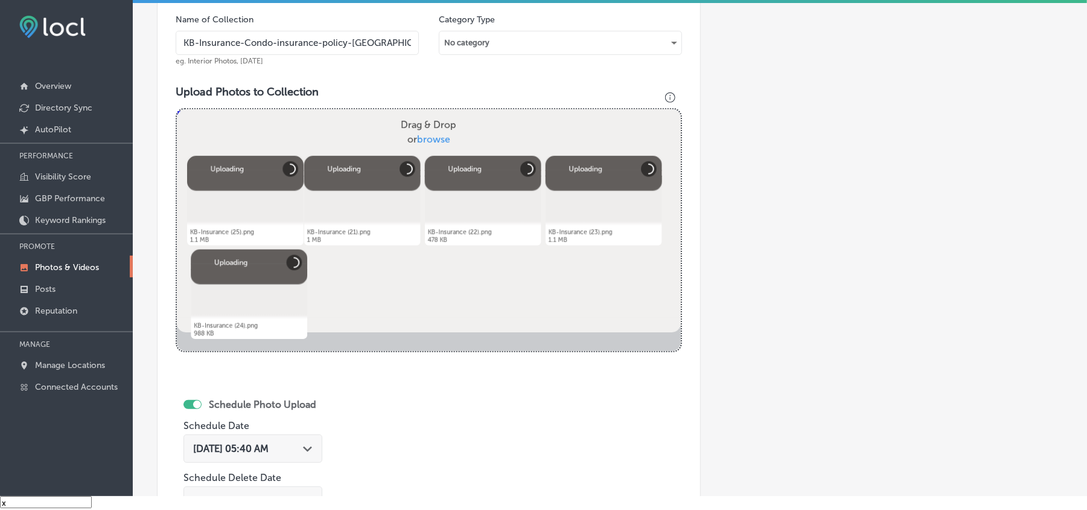
scroll to position [457, 0]
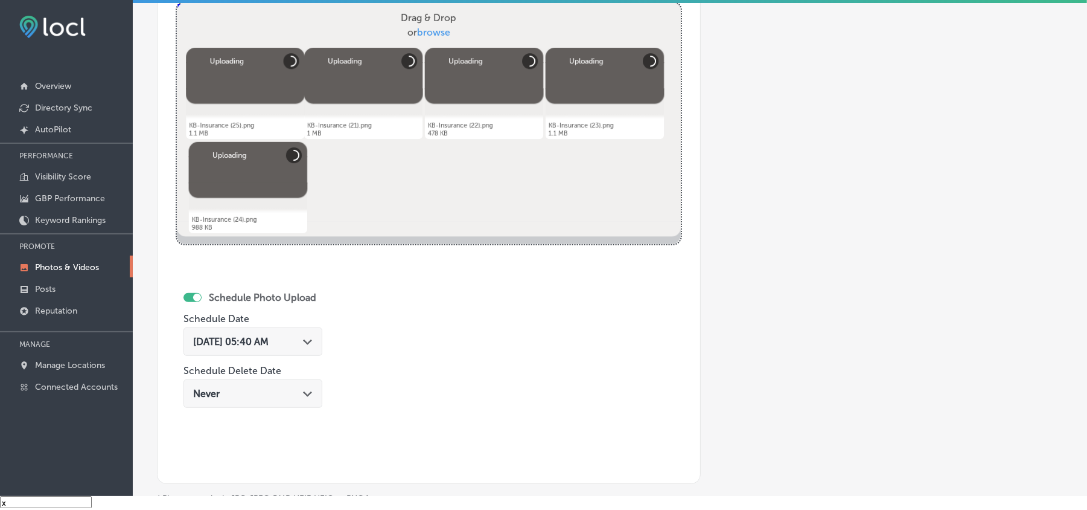
click at [313, 345] on div "Path Created with Sketch." at bounding box center [308, 341] width 10 height 10
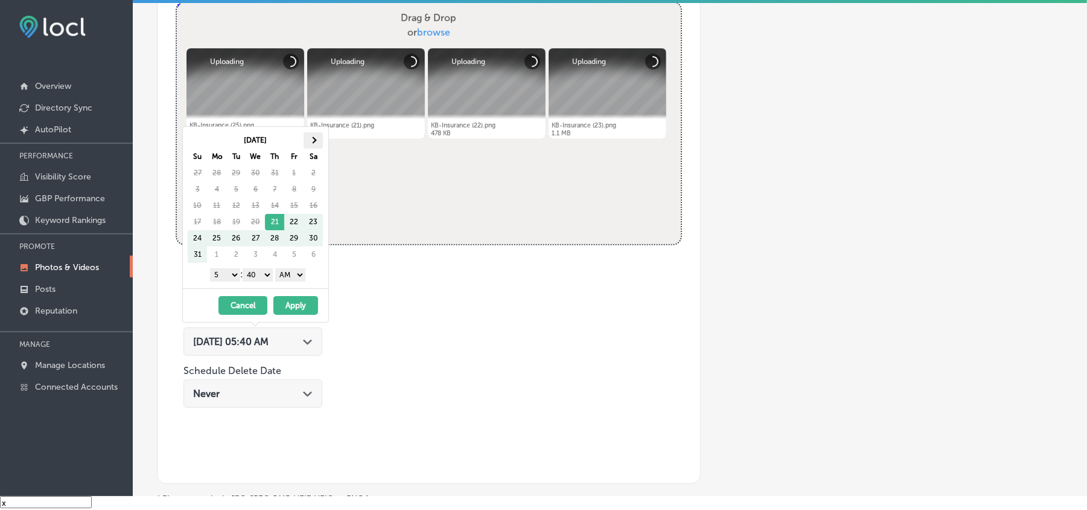
click at [315, 139] on span at bounding box center [313, 140] width 7 height 7
click at [231, 272] on select "1 2 3 4 5 6 7 8 9 10 11 12" at bounding box center [225, 274] width 30 height 13
click at [266, 274] on select "00 10 20 30 40 50" at bounding box center [258, 274] width 30 height 13
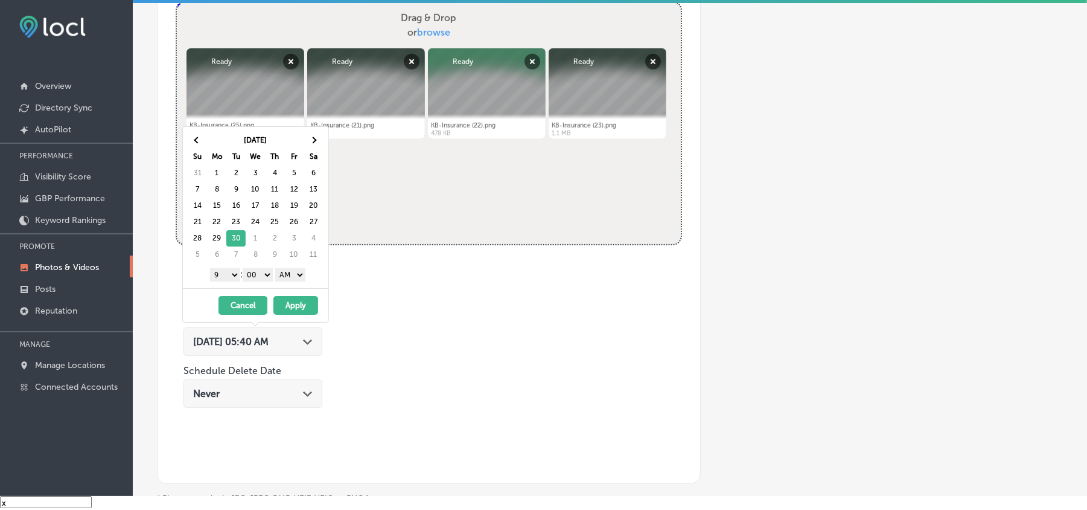
click at [301, 278] on select "AM PM" at bounding box center [290, 274] width 30 height 13
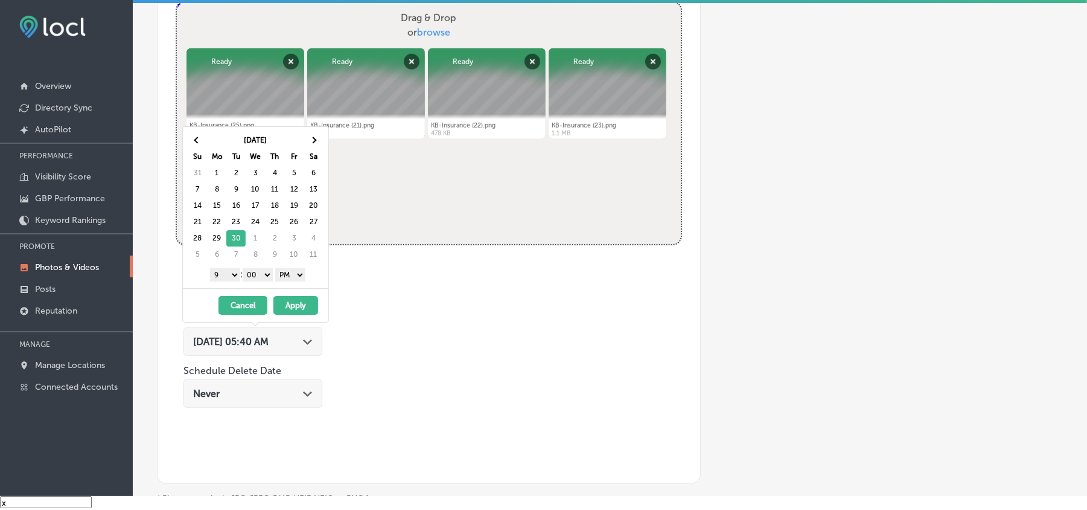
click at [298, 307] on button "Apply" at bounding box center [296, 305] width 45 height 19
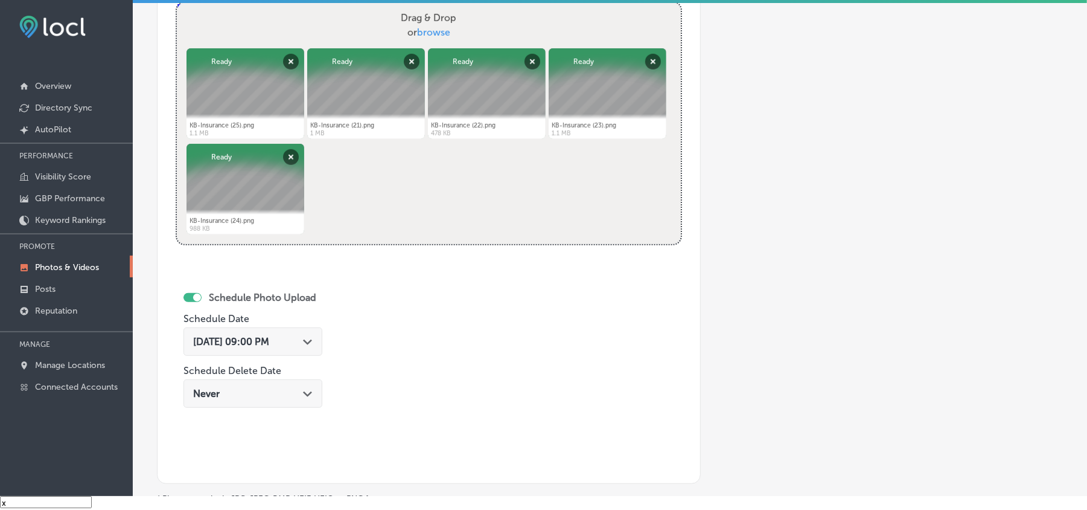
click at [220, 432] on div "Schedule Photo Upload Schedule Date [DATE] 09:00 PM Path Created with Sketch. S…" at bounding box center [302, 365] width 253 height 199
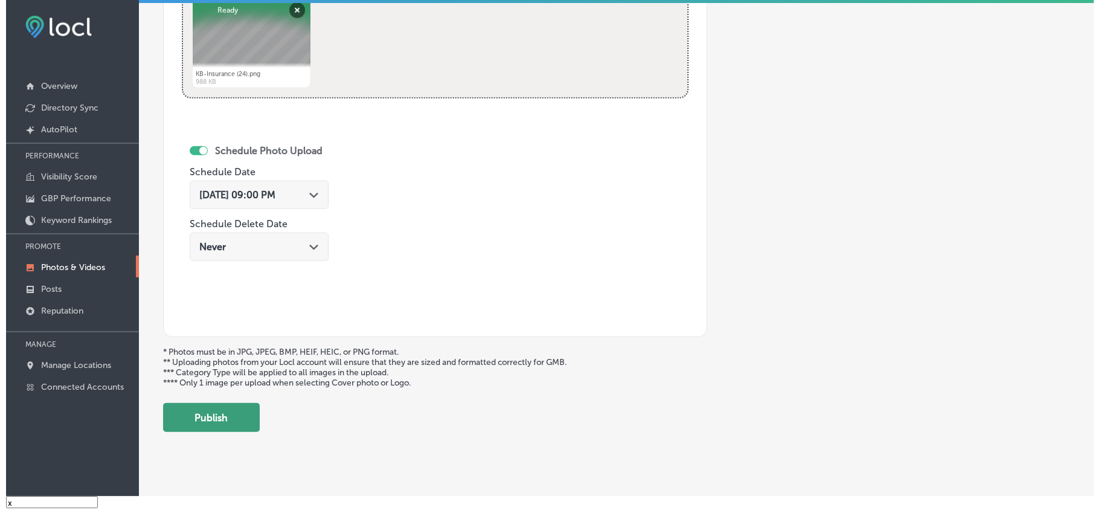
scroll to position [626, 0]
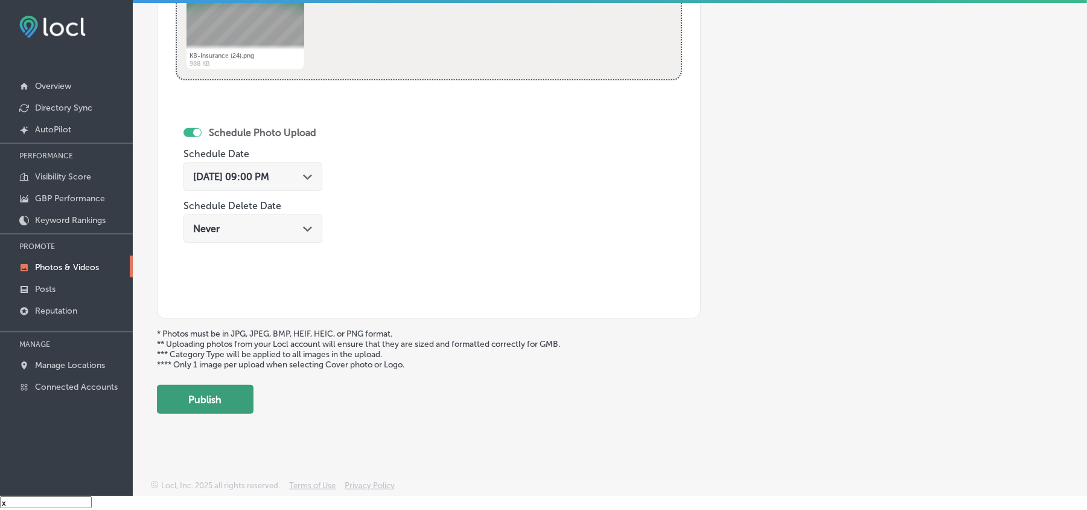
click at [198, 402] on button "Publish" at bounding box center [205, 399] width 97 height 29
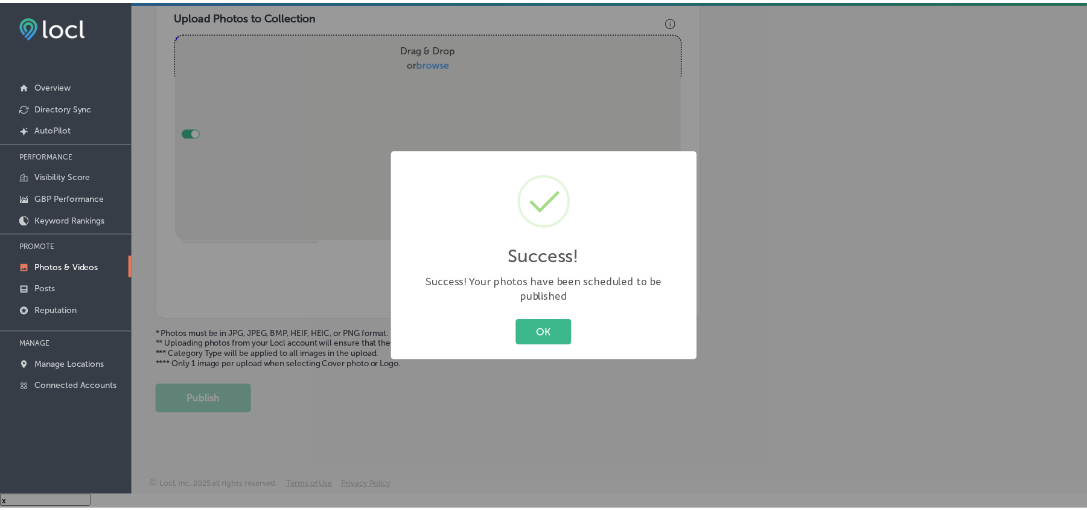
scroll to position [431, 0]
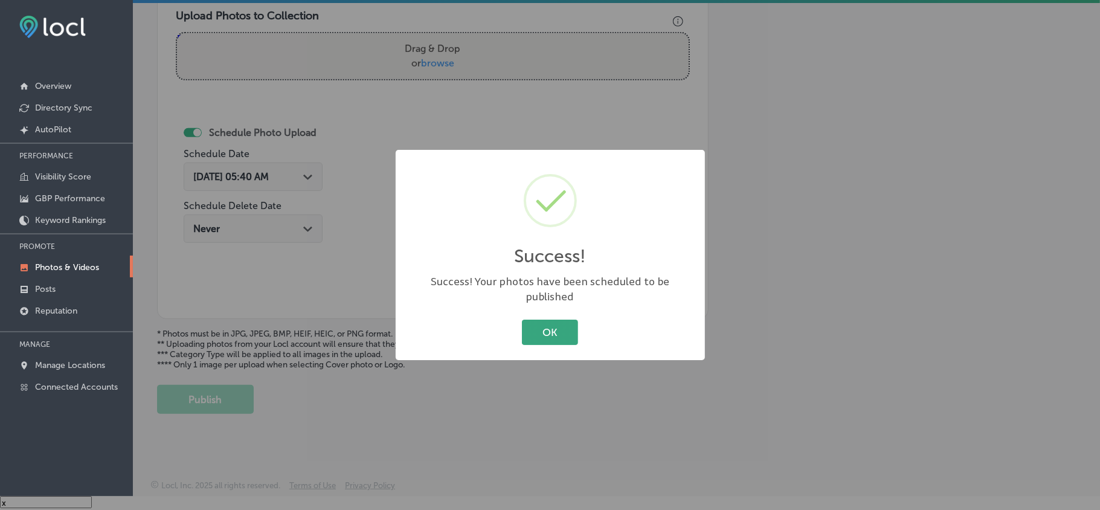
click at [549, 319] on button "OK" at bounding box center [550, 331] width 56 height 25
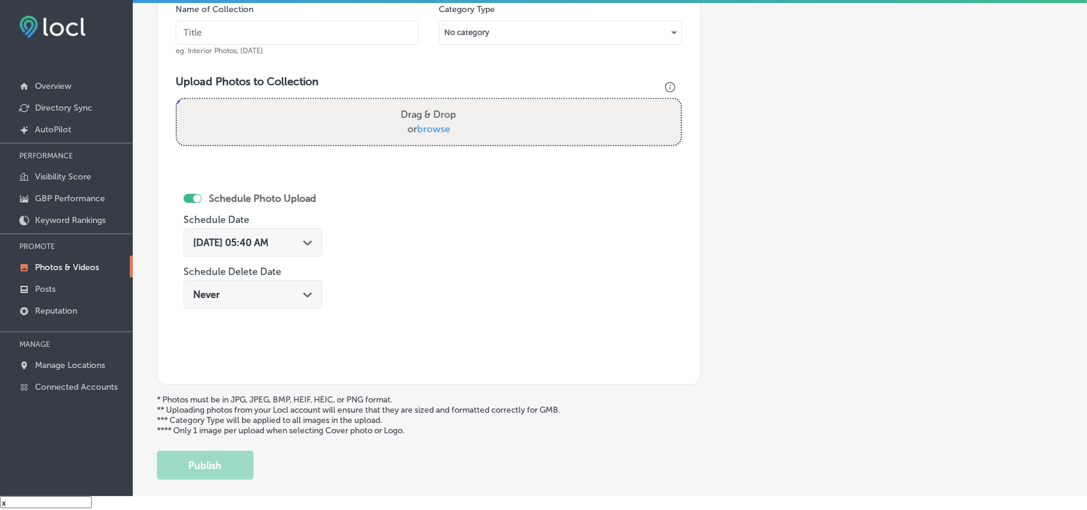
scroll to position [324, 0]
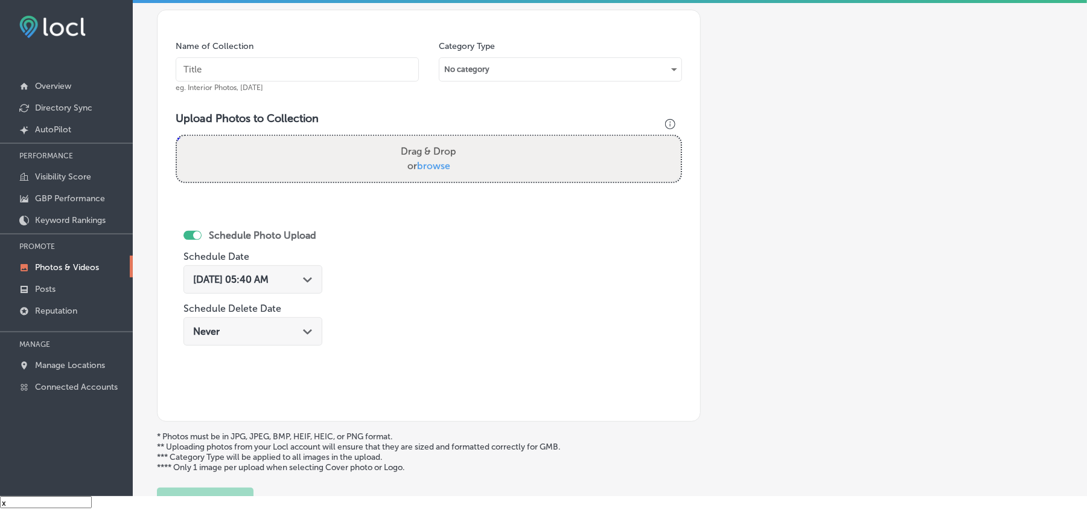
click at [359, 71] on input "text" at bounding box center [297, 69] width 243 height 24
paste input "KB-Insurance-[GEOGRAPHIC_DATA]-[GEOGRAPHIC_DATA]-insurance-agency"
type input "KB-Insurance-[GEOGRAPHIC_DATA]-[GEOGRAPHIC_DATA]-insurance-agency"
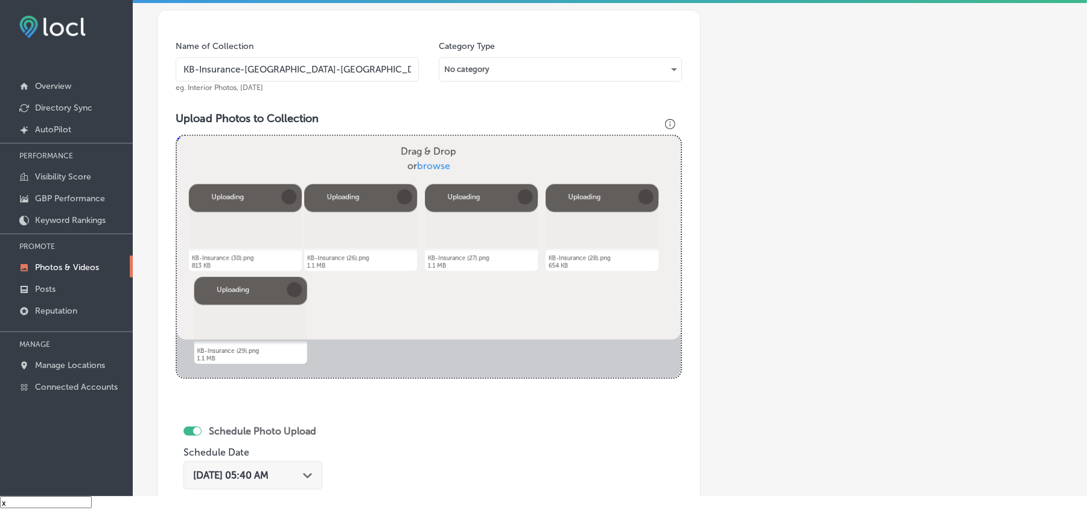
scroll to position [404, 0]
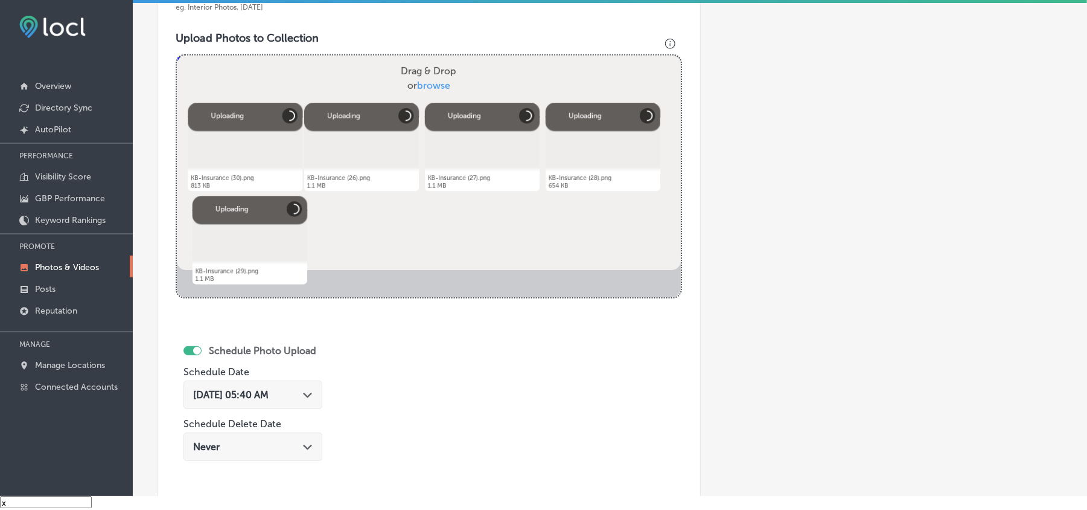
click at [310, 394] on div "Path Created with Sketch." at bounding box center [308, 394] width 10 height 10
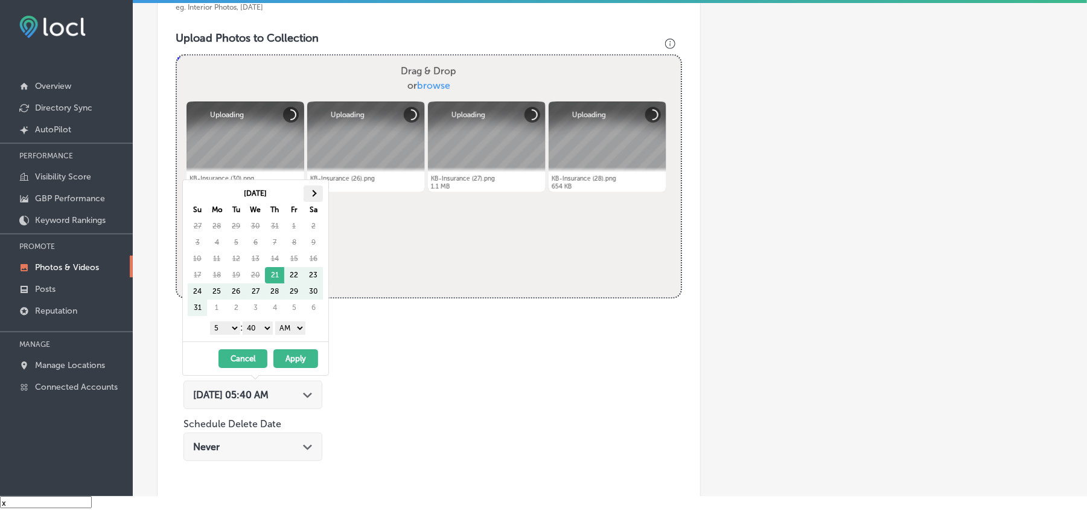
click at [319, 192] on th at bounding box center [313, 193] width 19 height 16
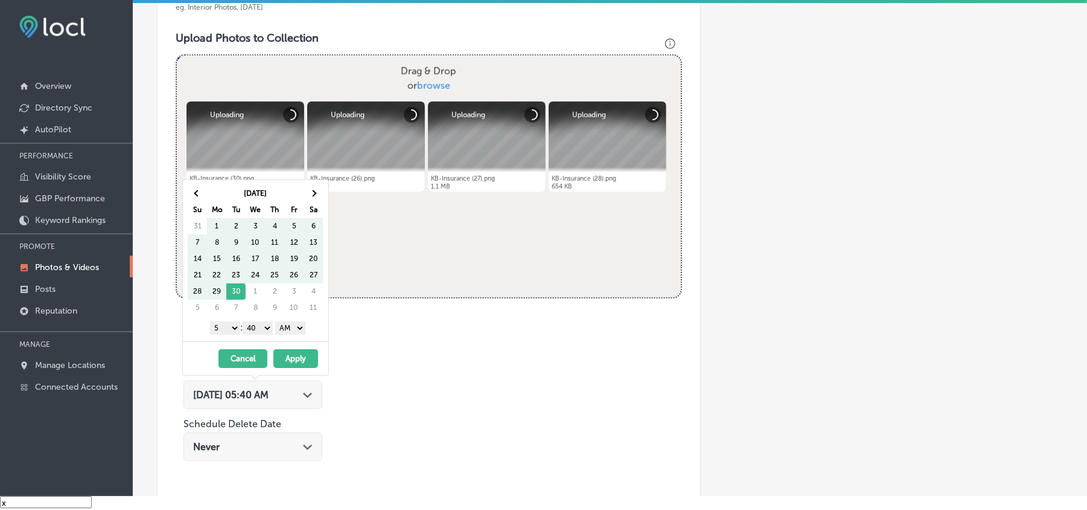
click at [319, 192] on th at bounding box center [313, 193] width 19 height 16
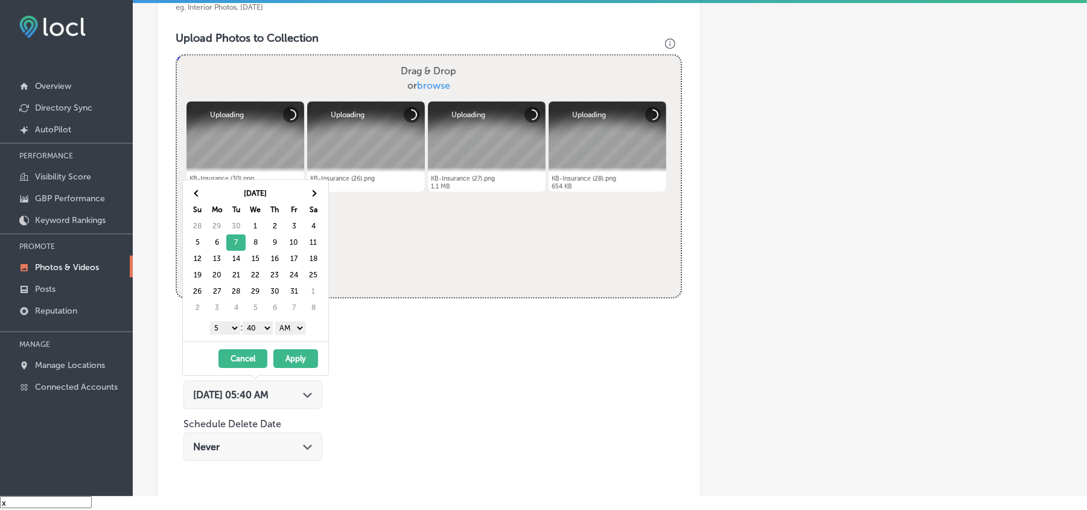
click at [228, 325] on select "1 2 3 4 5 6 7 8 9 10 11 12" at bounding box center [225, 327] width 30 height 13
click at [268, 328] on select "00 10 20 30 40 50" at bounding box center [258, 327] width 30 height 13
click at [297, 332] on select "AM PM" at bounding box center [290, 327] width 30 height 13
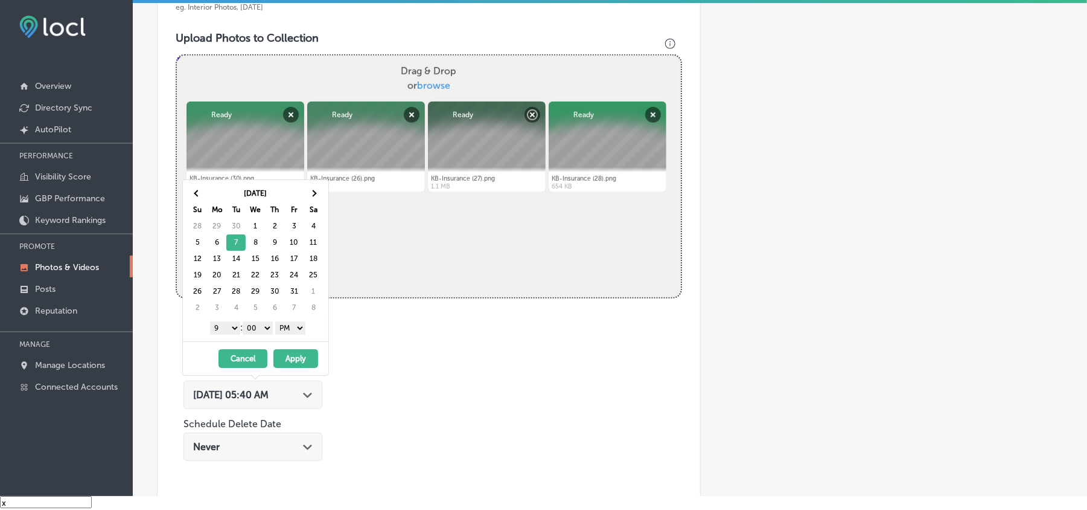
click at [290, 360] on button "Apply" at bounding box center [296, 358] width 45 height 19
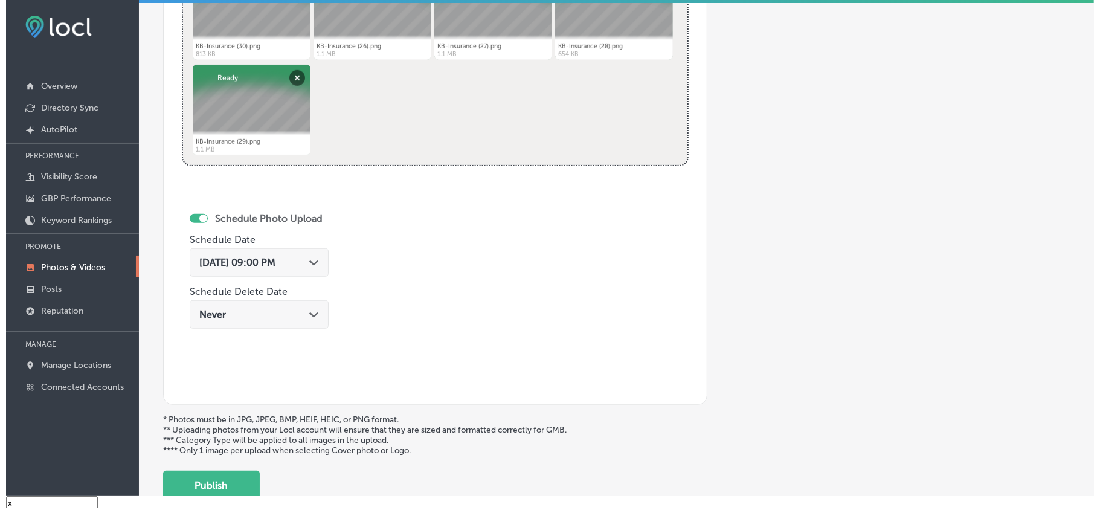
scroll to position [565, 0]
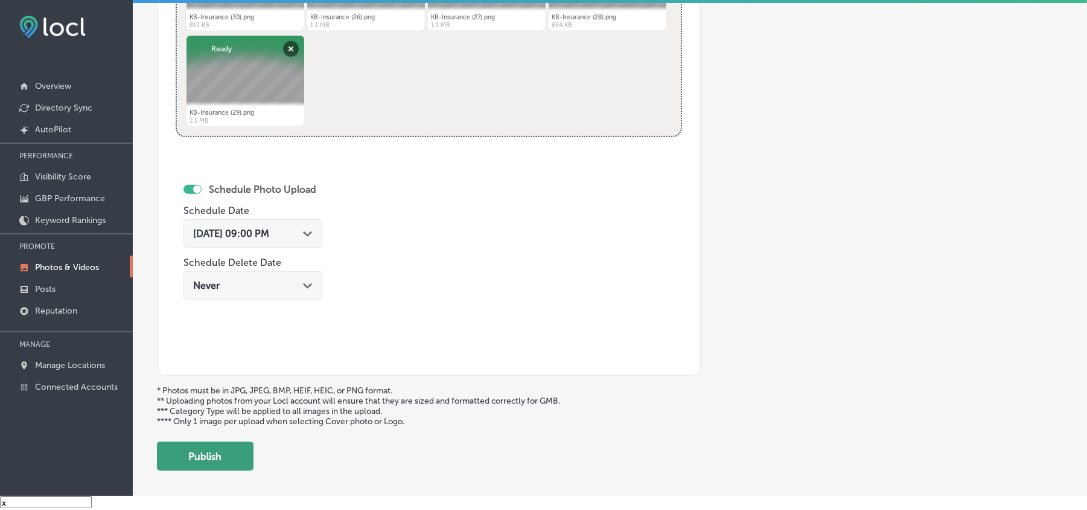
click at [230, 457] on button "Publish" at bounding box center [205, 455] width 97 height 29
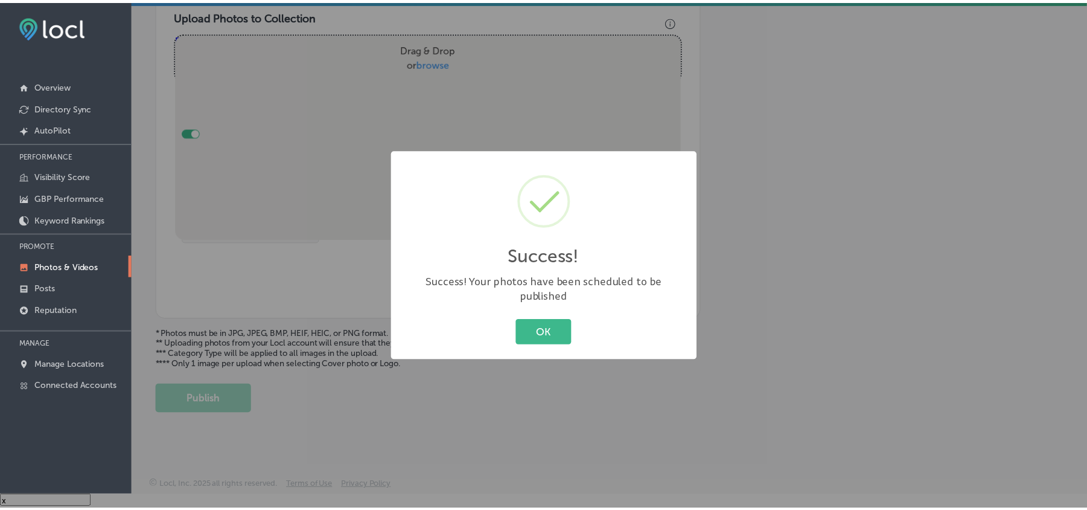
scroll to position [431, 0]
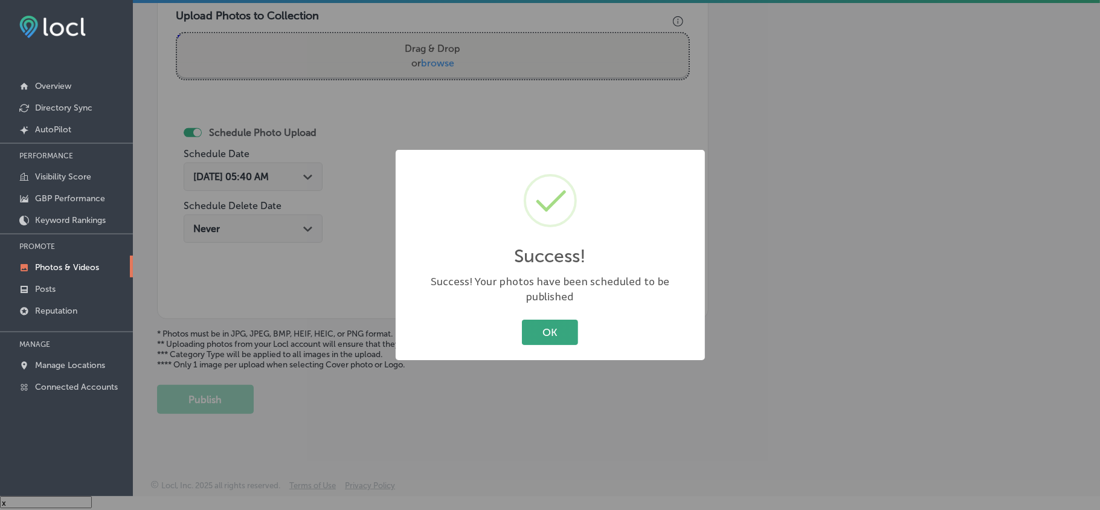
click at [556, 327] on button "OK" at bounding box center [550, 331] width 56 height 25
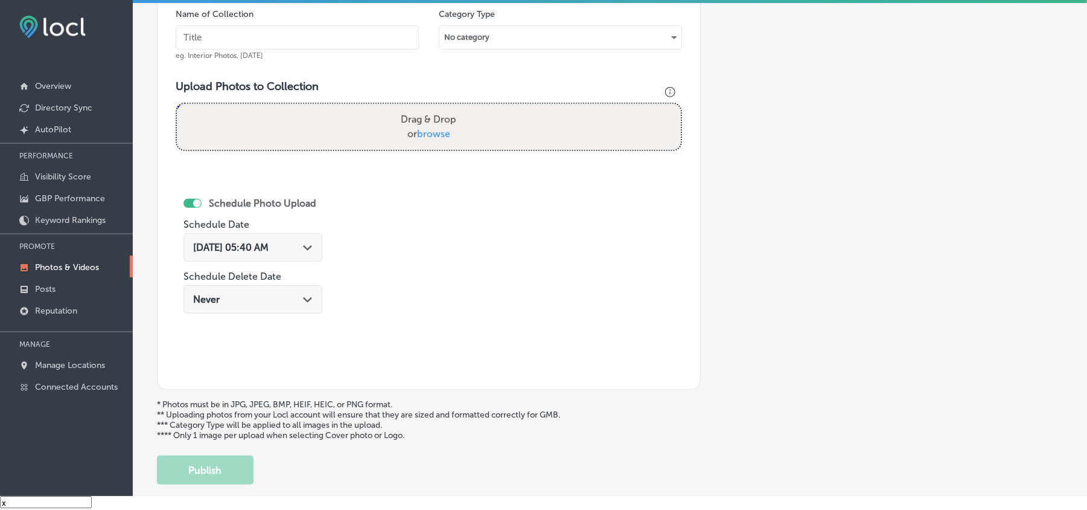
scroll to position [350, 0]
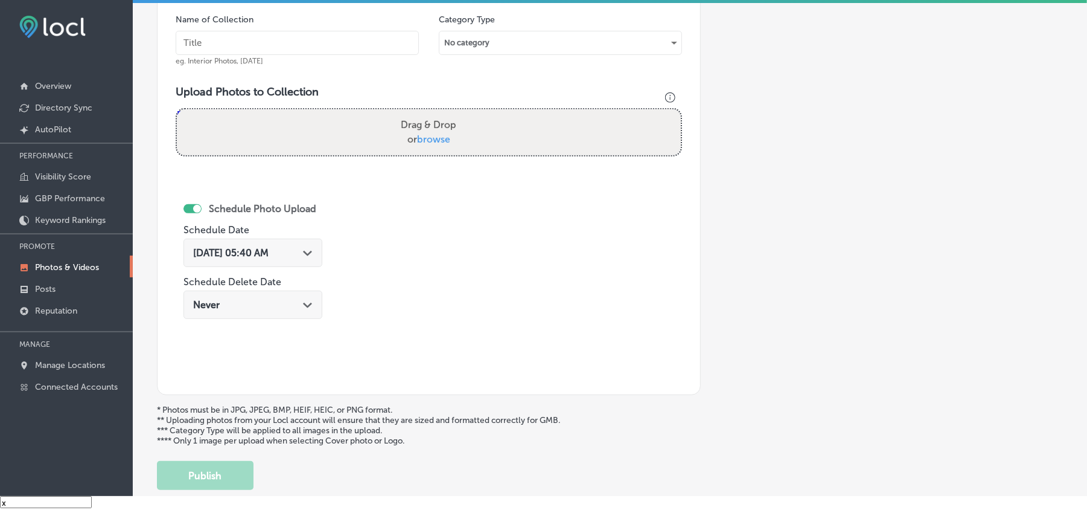
click at [281, 50] on input "text" at bounding box center [297, 43] width 243 height 24
paste input "KB-Insurance-FR-44-auto-insurance-[US_STATE]"
type input "KB-Insurance-FR-44-auto-insurance-[US_STATE]"
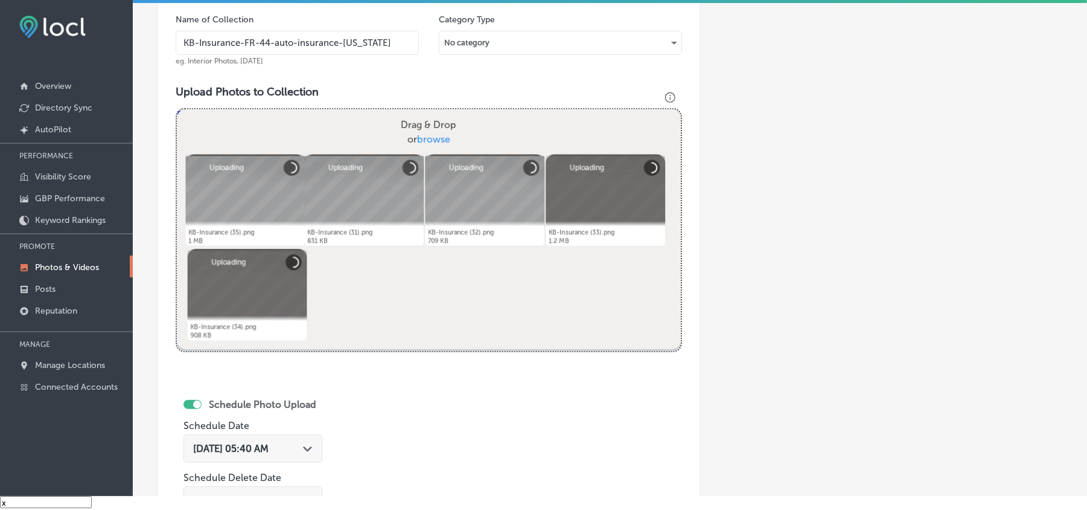
scroll to position [484, 0]
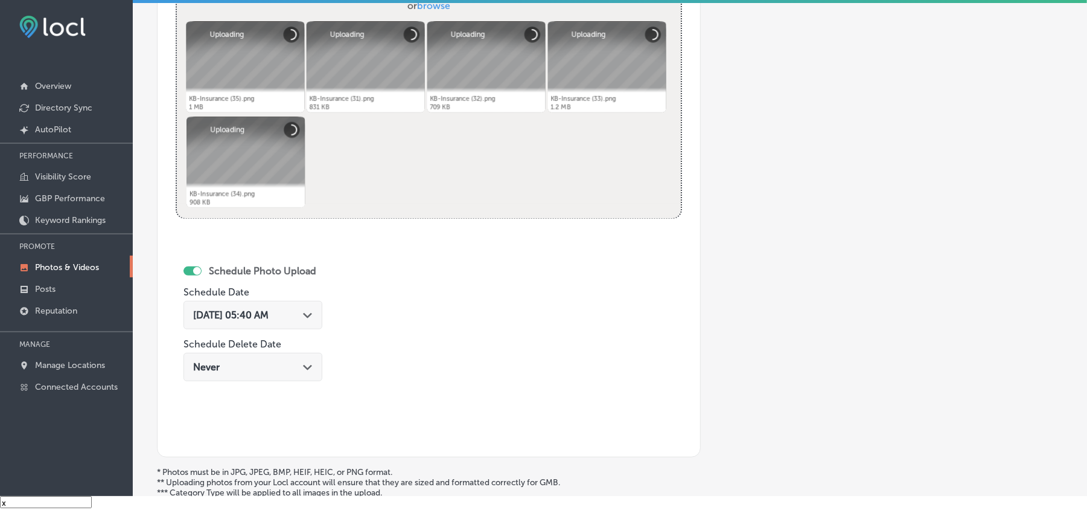
click at [312, 318] on polygon at bounding box center [307, 315] width 9 height 5
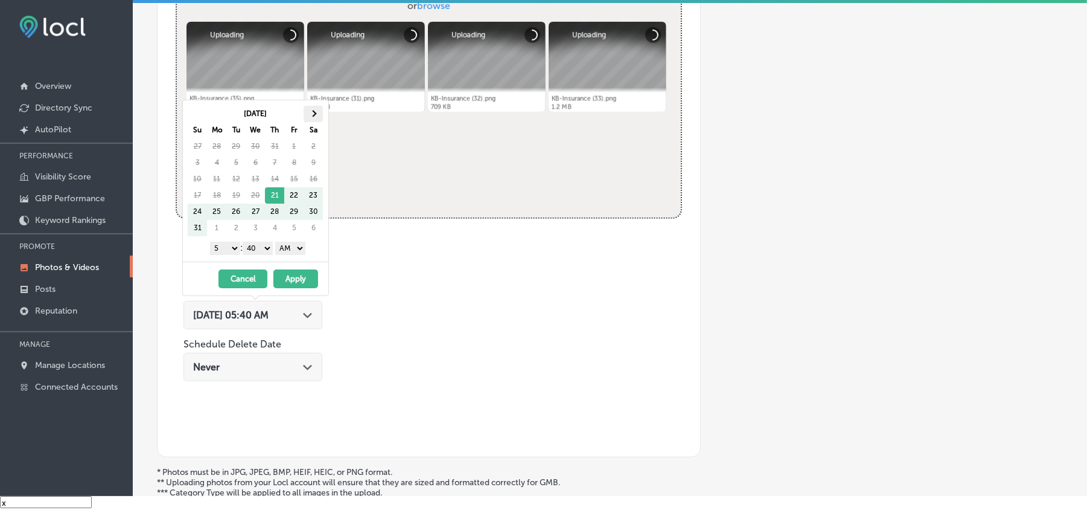
click at [316, 112] on th at bounding box center [313, 114] width 19 height 16
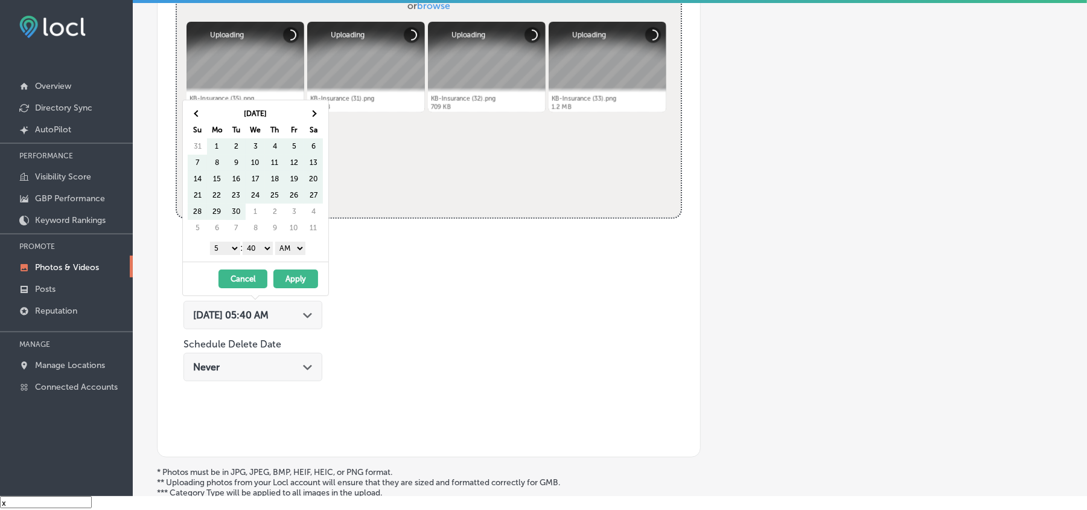
click at [316, 112] on th at bounding box center [313, 114] width 19 height 16
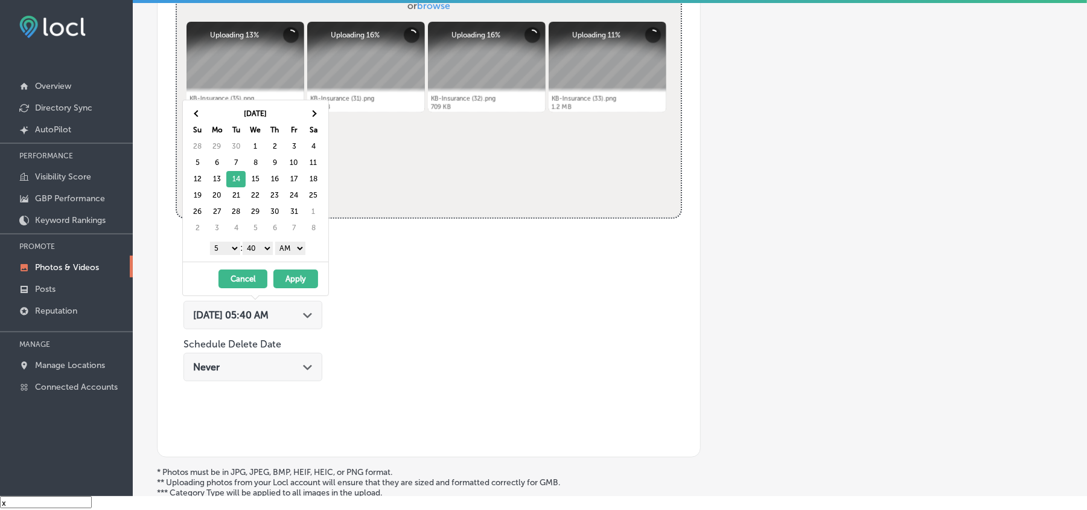
click at [225, 252] on select "1 2 3 4 5 6 7 8 9 10 11 12" at bounding box center [225, 248] width 30 height 13
drag, startPoint x: 262, startPoint y: 246, endPoint x: 262, endPoint y: 254, distance: 7.8
click at [262, 246] on select "00 10 20 30 40 50" at bounding box center [258, 248] width 30 height 13
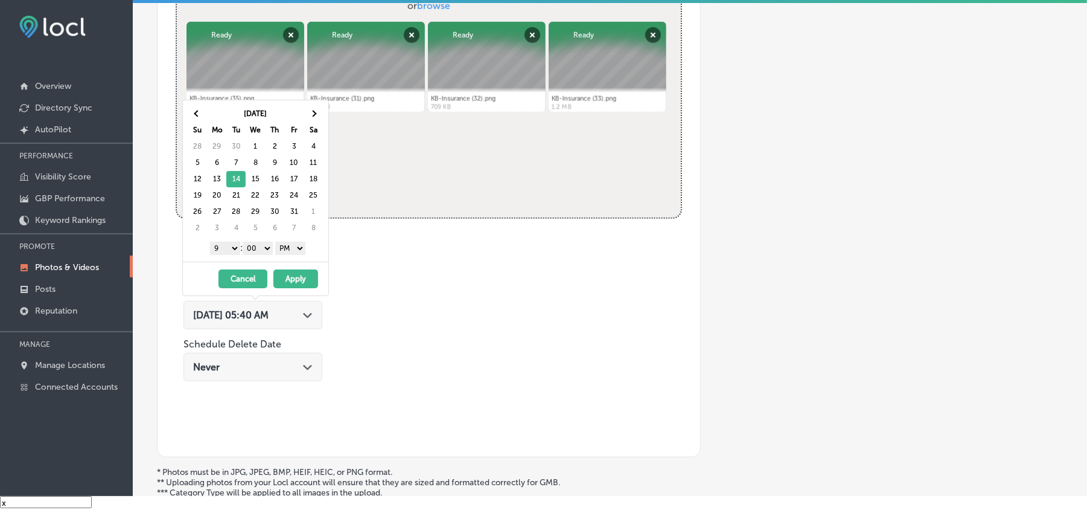
click at [293, 283] on button "Apply" at bounding box center [296, 278] width 45 height 19
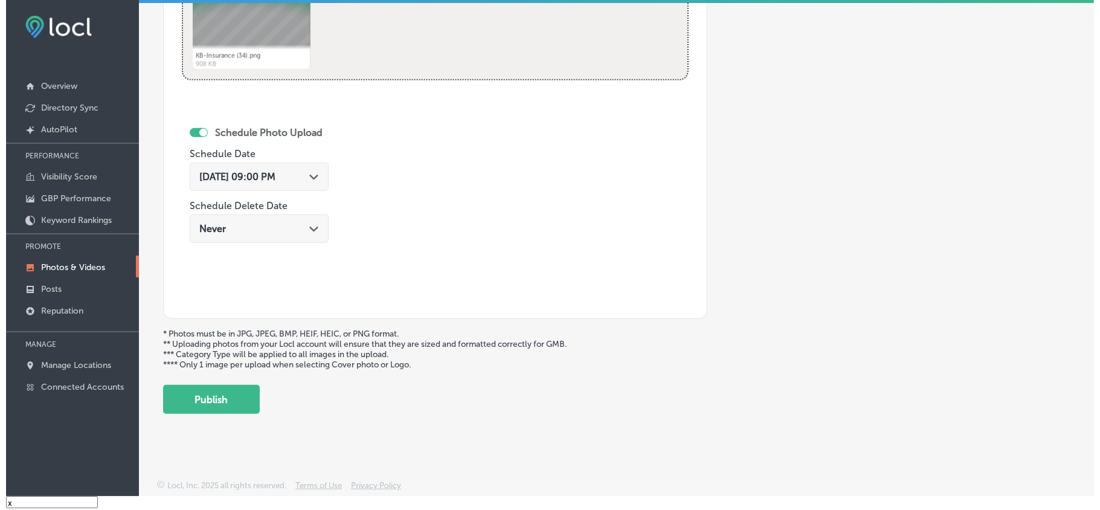
scroll to position [626, 0]
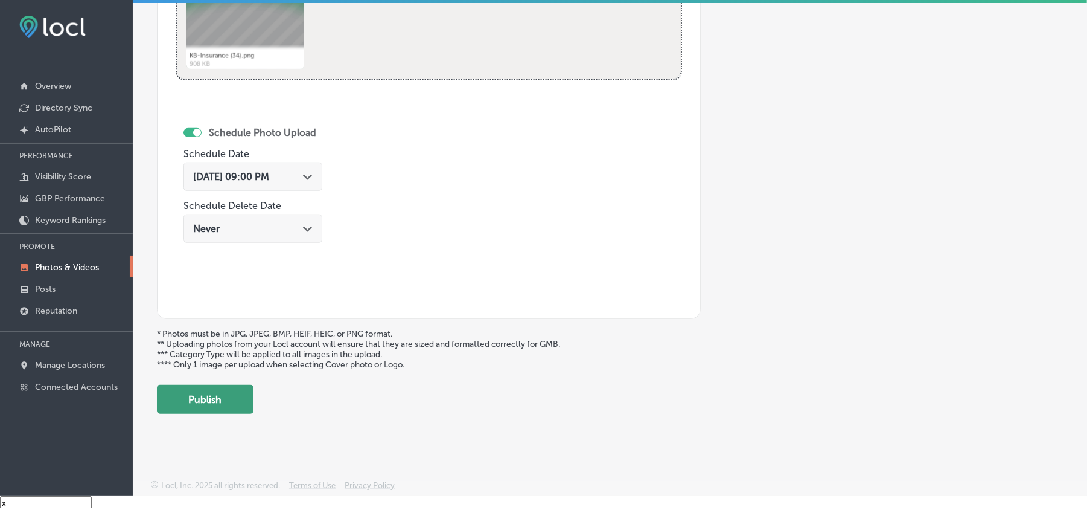
click at [227, 401] on button "Publish" at bounding box center [205, 399] width 97 height 29
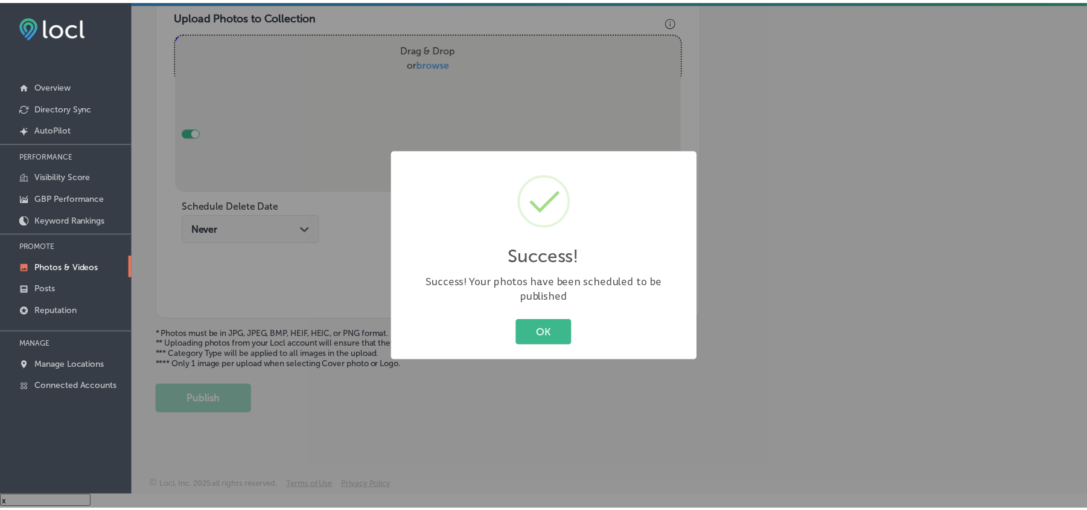
scroll to position [431, 0]
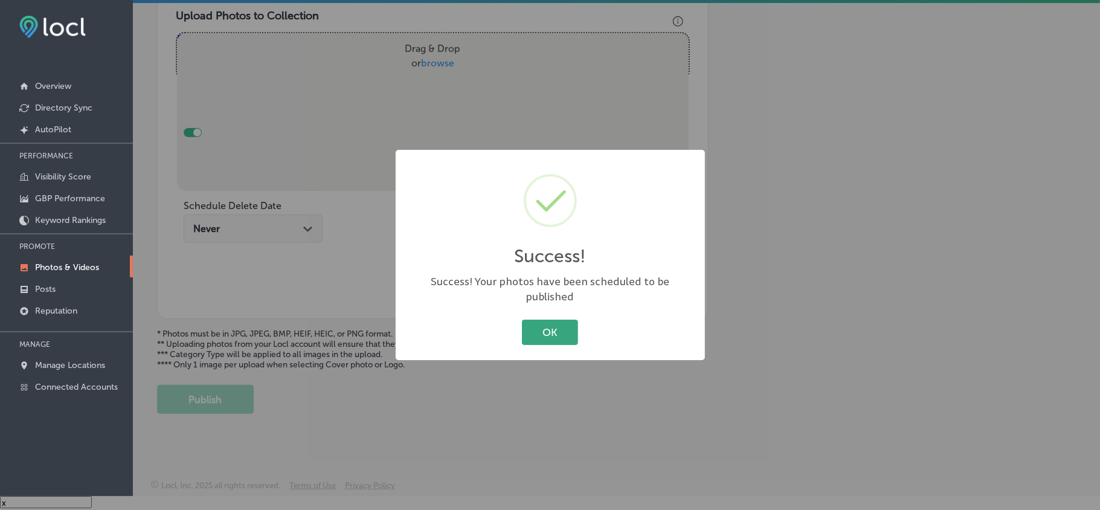
click at [545, 325] on button "OK" at bounding box center [550, 331] width 56 height 25
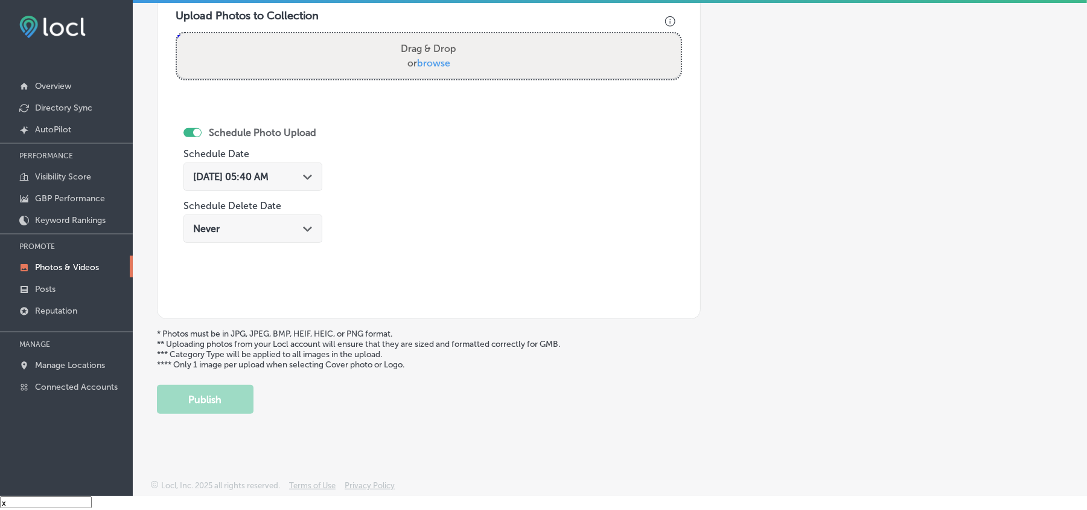
scroll to position [350, 0]
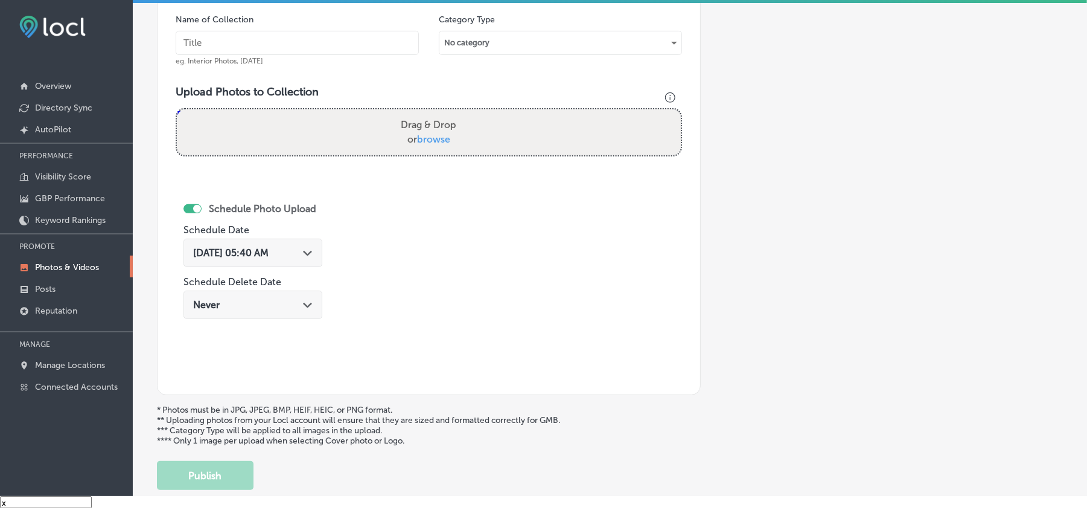
click at [266, 49] on input "text" at bounding box center [297, 43] width 243 height 24
paste input "KB-Insurance-High-risk-driver-insurance-[GEOGRAPHIC_DATA]"
type input "KB-Insurance-High-risk-driver-insurance-[GEOGRAPHIC_DATA]"
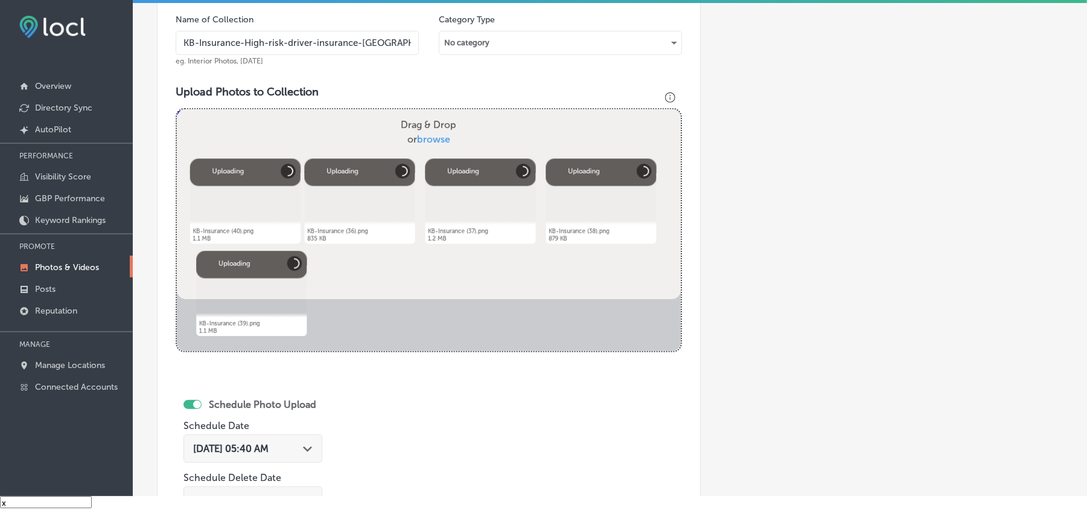
scroll to position [484, 0]
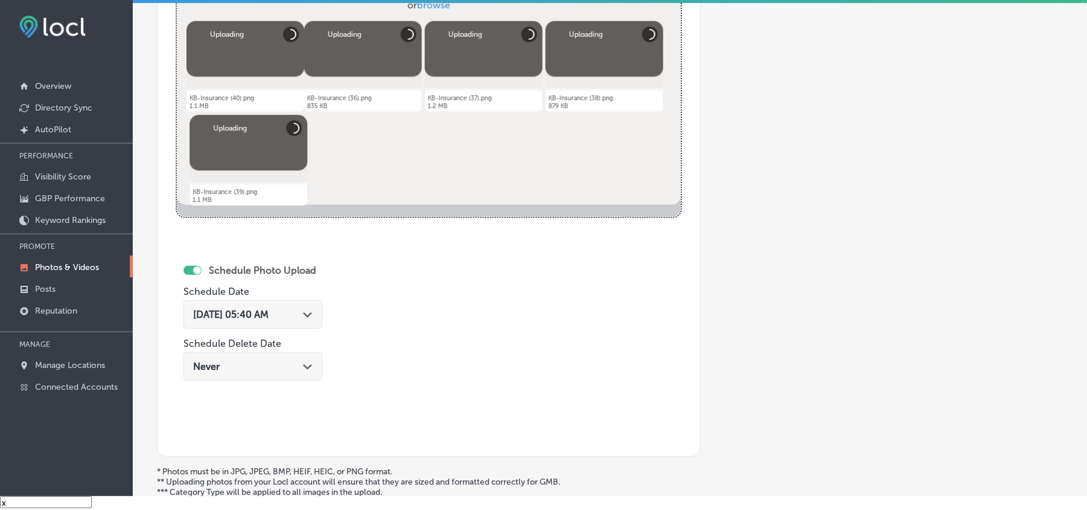
click at [312, 317] on polygon at bounding box center [307, 314] width 9 height 5
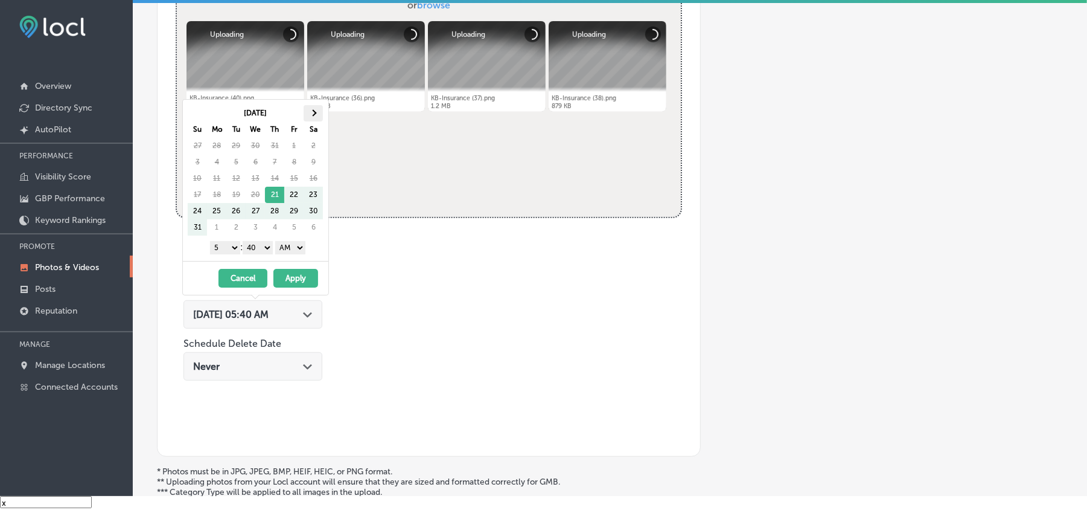
click at [316, 112] on span at bounding box center [313, 112] width 7 height 7
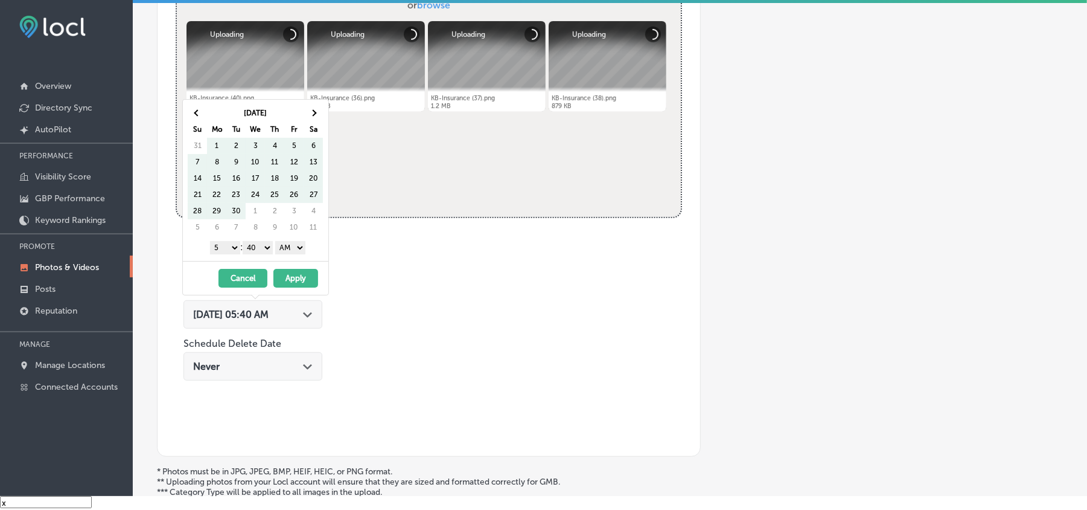
click at [316, 112] on span at bounding box center [313, 112] width 7 height 7
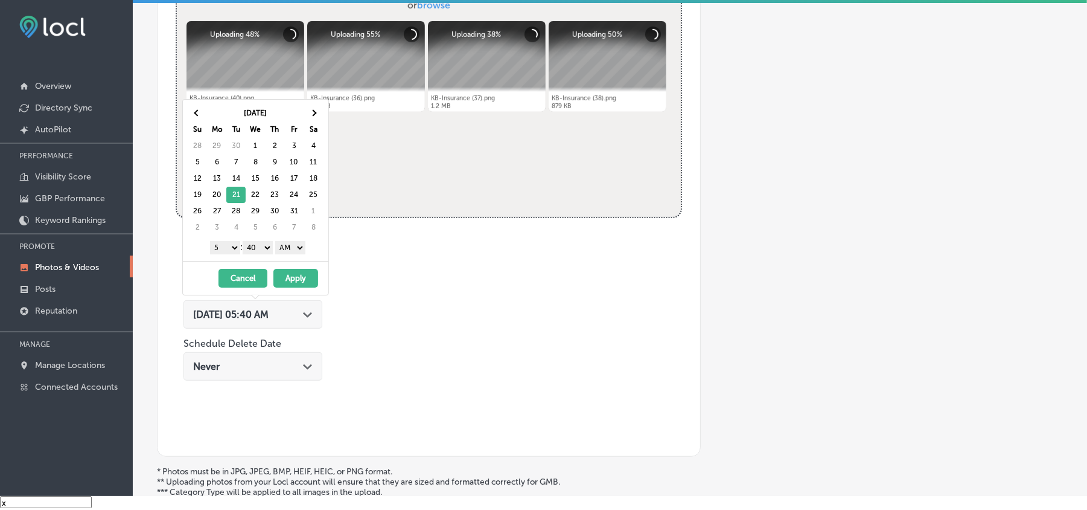
click at [230, 251] on select "1 2 3 4 5 6 7 8 9 10 11 12" at bounding box center [225, 247] width 30 height 13
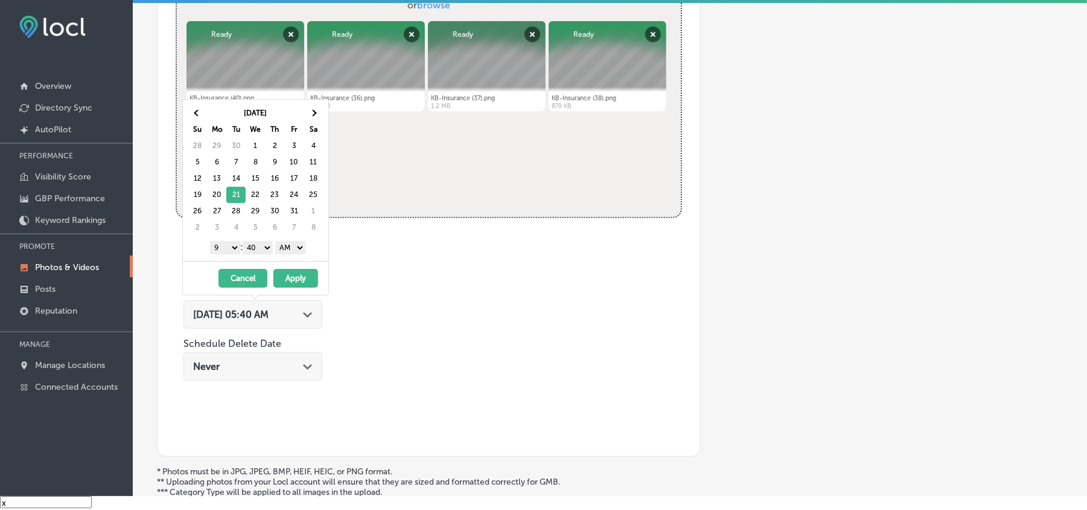
click at [264, 249] on select "00 10 20 30 40 50" at bounding box center [258, 247] width 30 height 13
click at [295, 246] on select "AM PM" at bounding box center [290, 247] width 30 height 13
click at [290, 276] on button "Apply" at bounding box center [296, 278] width 45 height 19
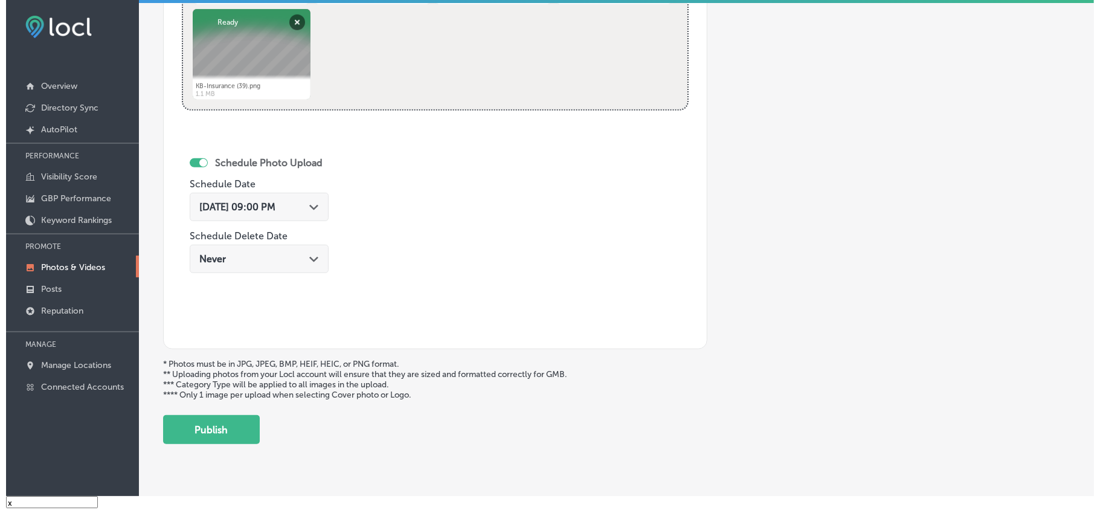
scroll to position [626, 0]
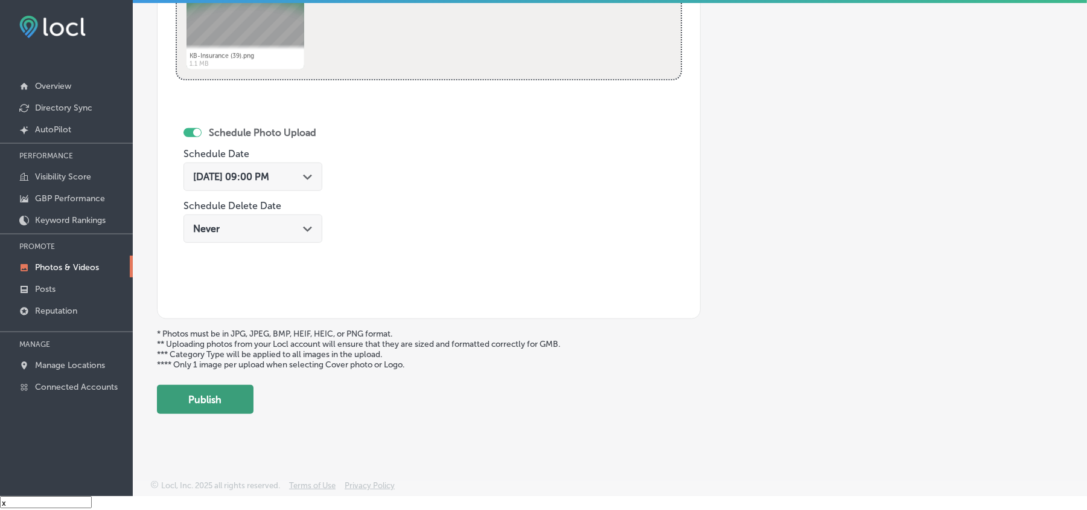
click at [202, 408] on button "Publish" at bounding box center [205, 399] width 97 height 29
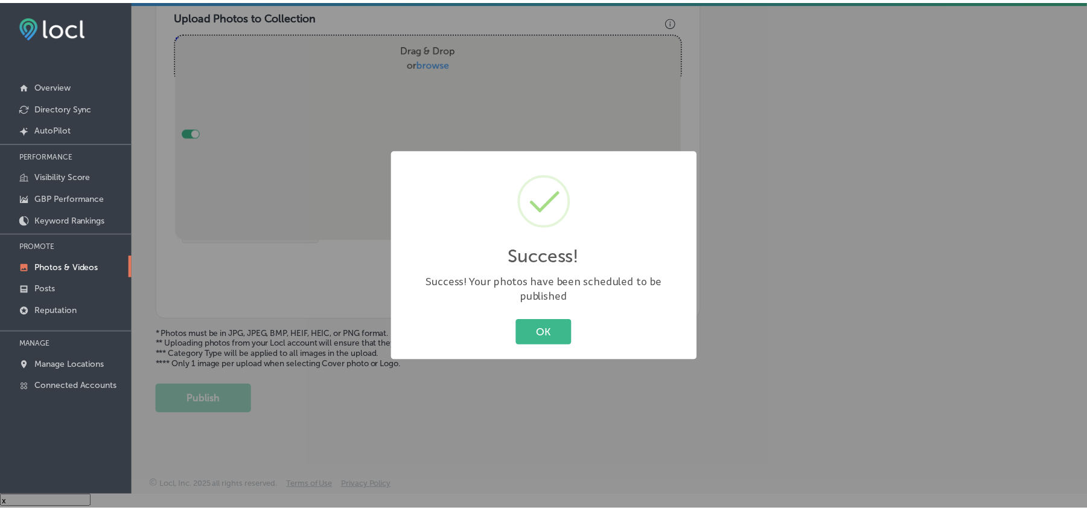
scroll to position [431, 0]
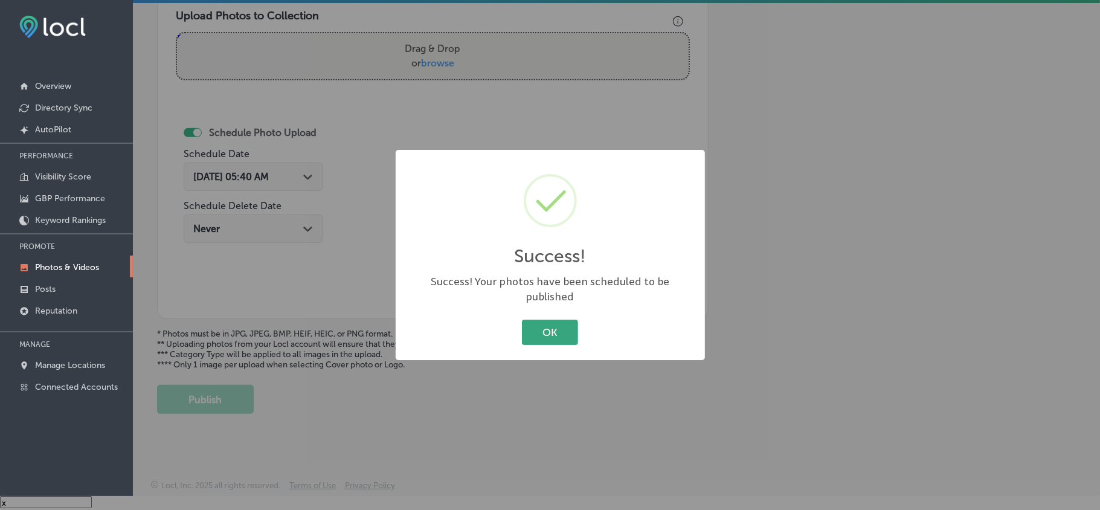
click at [556, 332] on button "OK" at bounding box center [550, 331] width 56 height 25
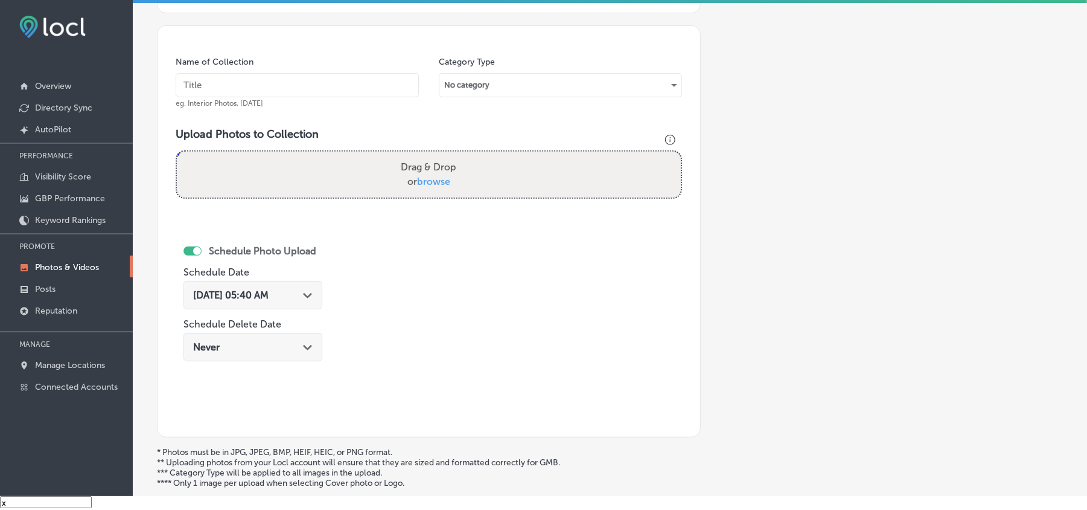
scroll to position [269, 0]
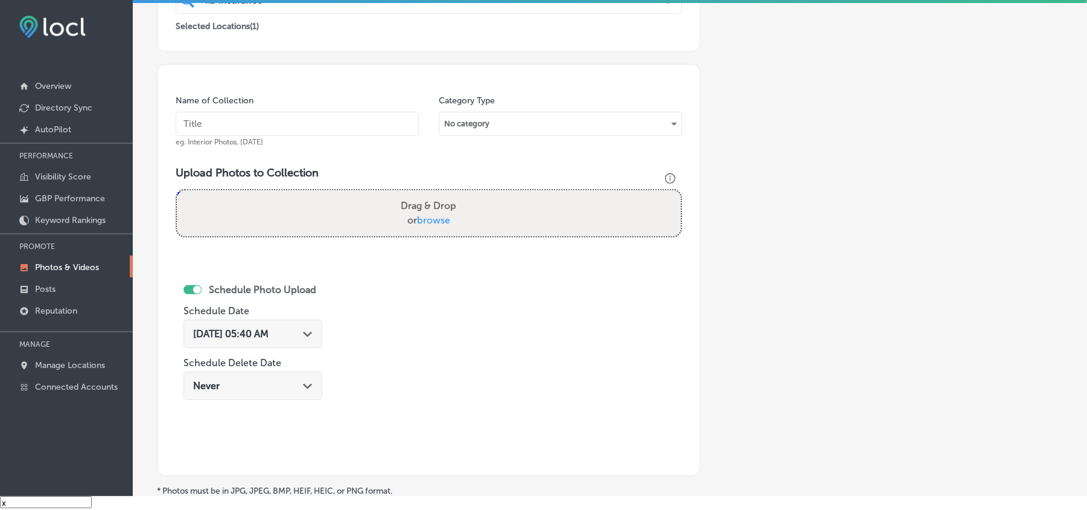
click at [303, 126] on input "text" at bounding box center [297, 124] width 243 height 24
paste input "KB-Insurance-Boat-insurance-coverage-[US_STATE]"
type input "KB-Insurance-Boat-insurance-coverage-[US_STATE]"
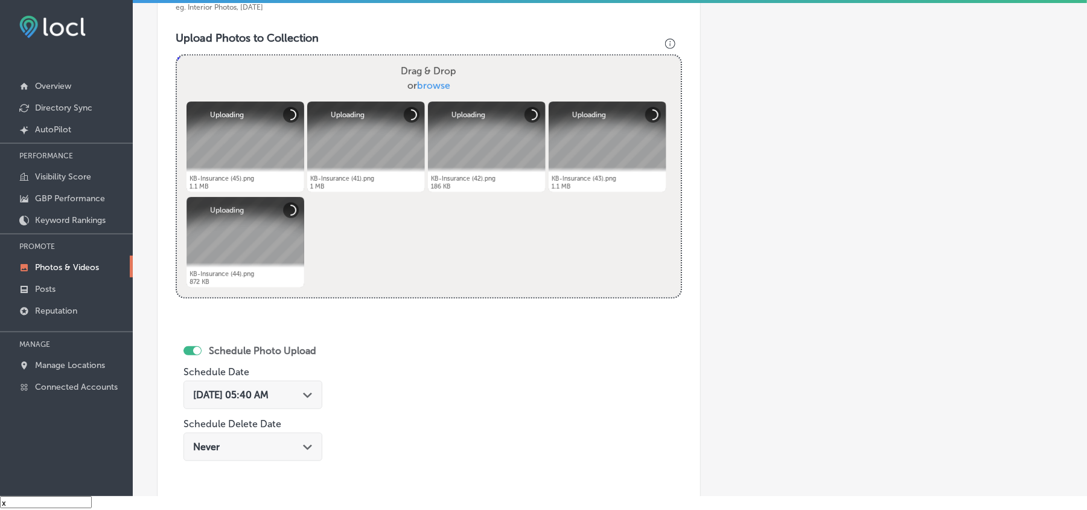
scroll to position [484, 0]
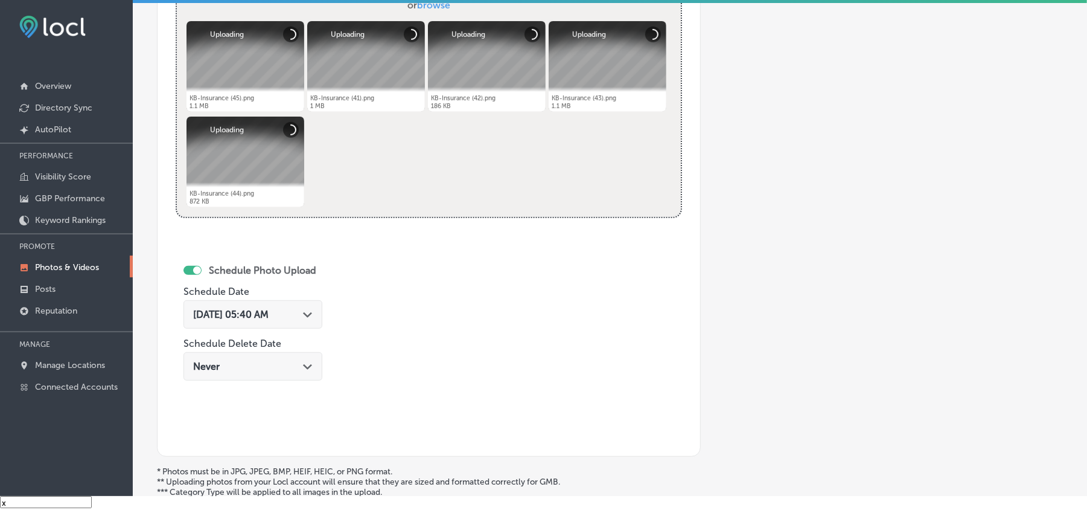
click at [312, 316] on icon "Path Created with Sketch." at bounding box center [307, 314] width 9 height 5
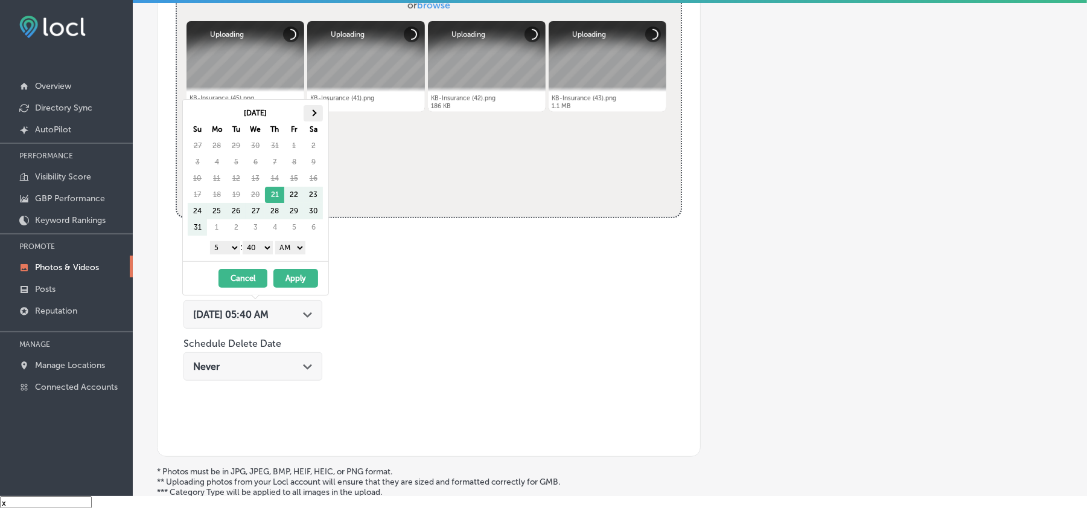
click at [319, 116] on th at bounding box center [313, 113] width 19 height 16
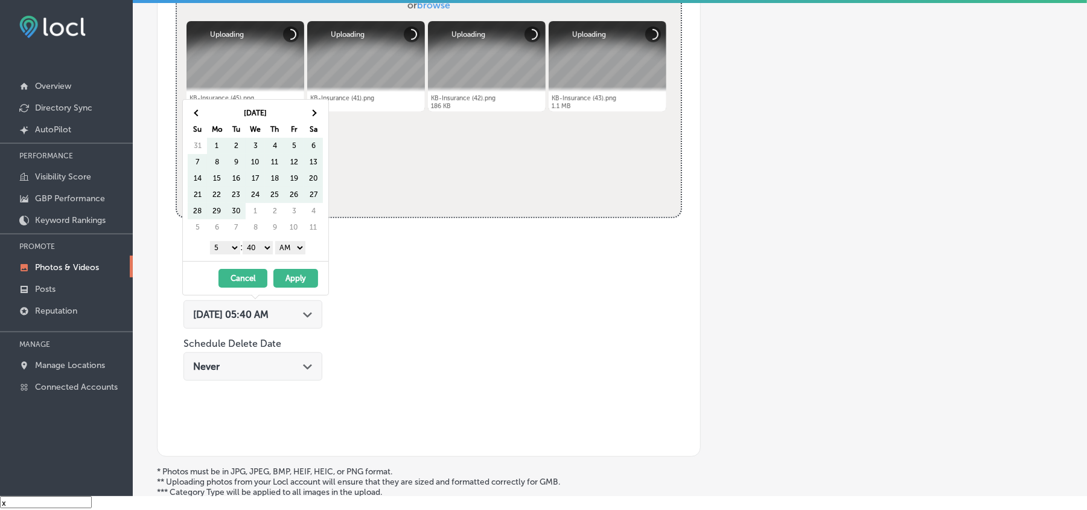
click at [319, 116] on th at bounding box center [313, 113] width 19 height 16
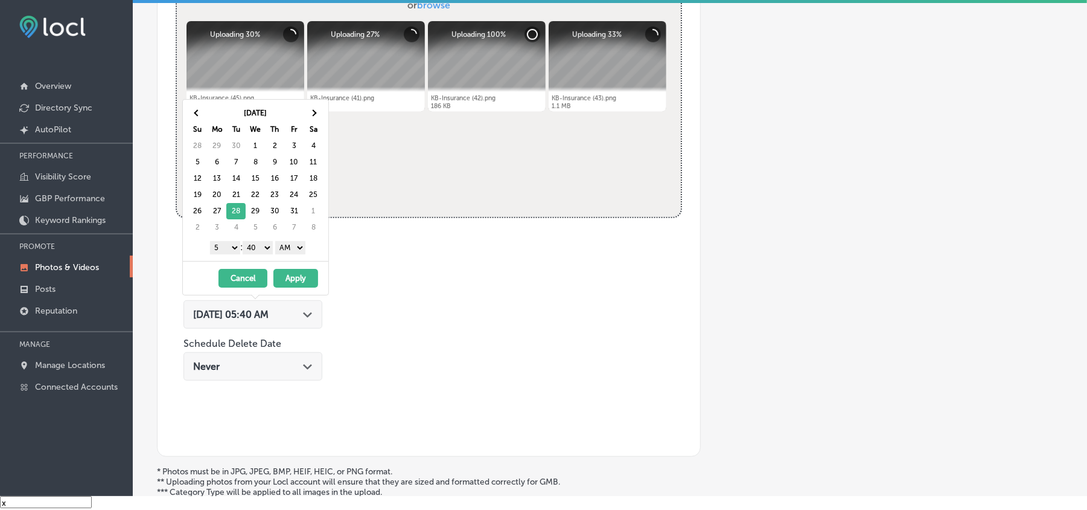
click at [226, 254] on select "1 2 3 4 5 6 7 8 9 10 11 12" at bounding box center [225, 247] width 30 height 13
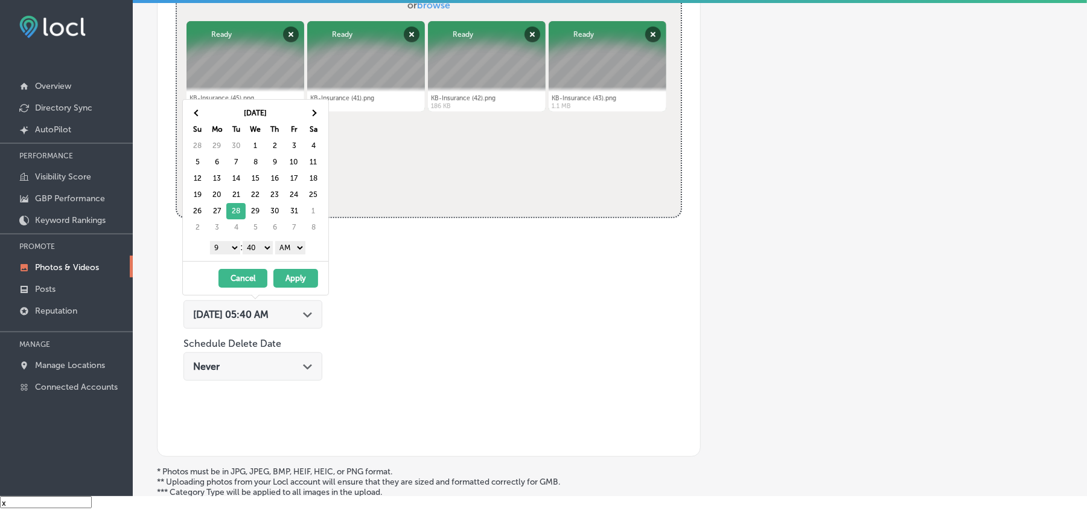
click at [268, 247] on select "00 10 20 30 40 50" at bounding box center [258, 247] width 30 height 13
click at [288, 252] on select "AM PM" at bounding box center [290, 247] width 30 height 13
click at [290, 281] on button "Apply" at bounding box center [296, 278] width 45 height 19
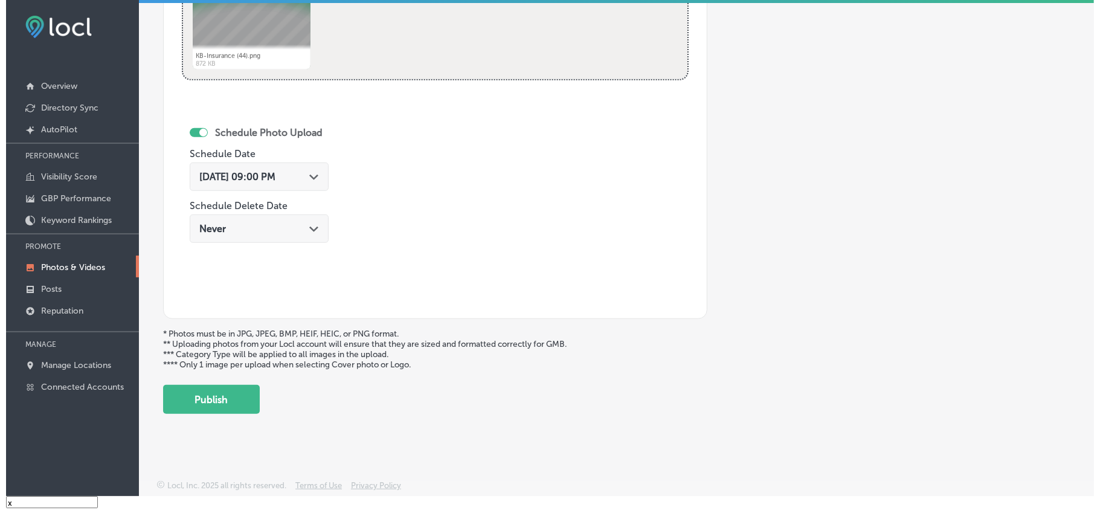
scroll to position [626, 0]
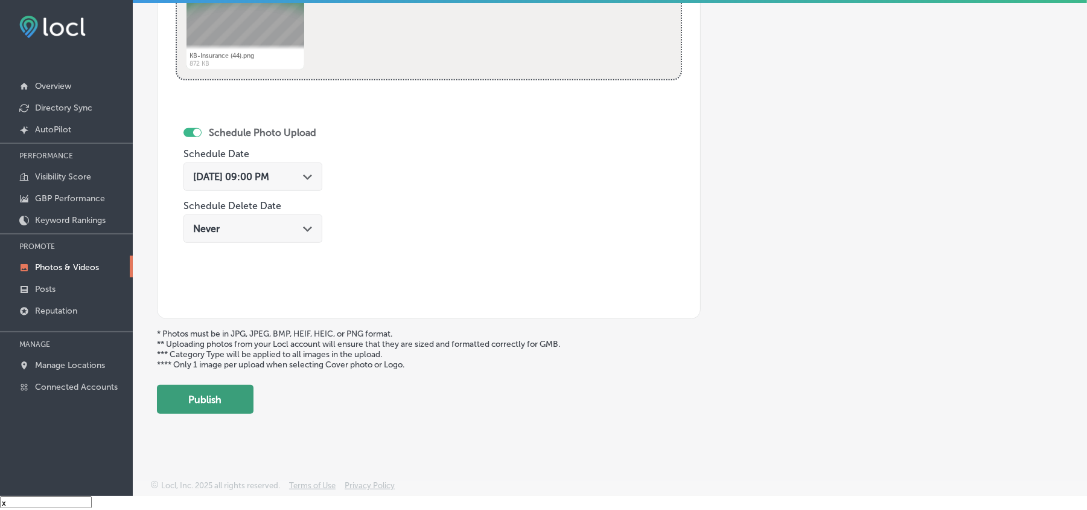
click at [216, 396] on button "Publish" at bounding box center [205, 399] width 97 height 29
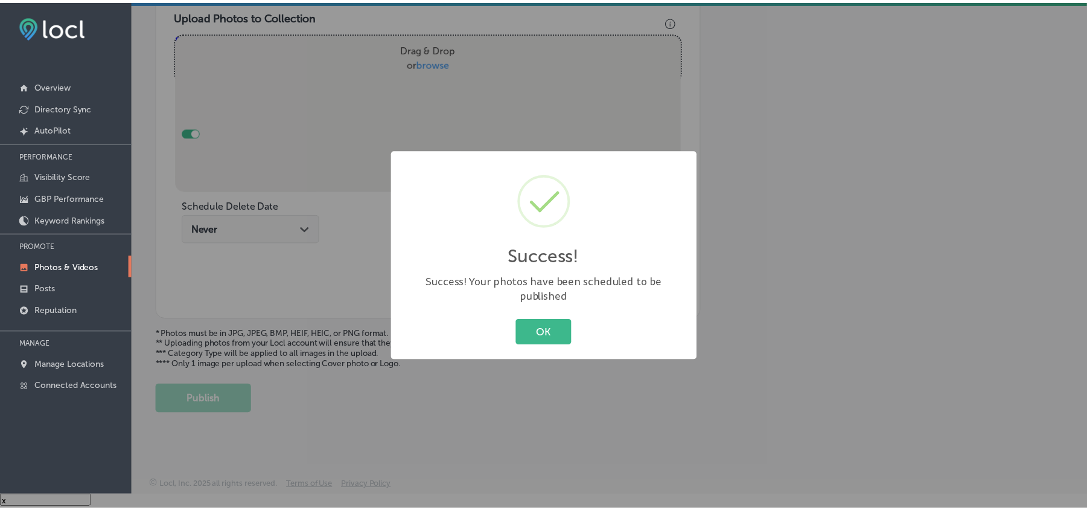
scroll to position [431, 0]
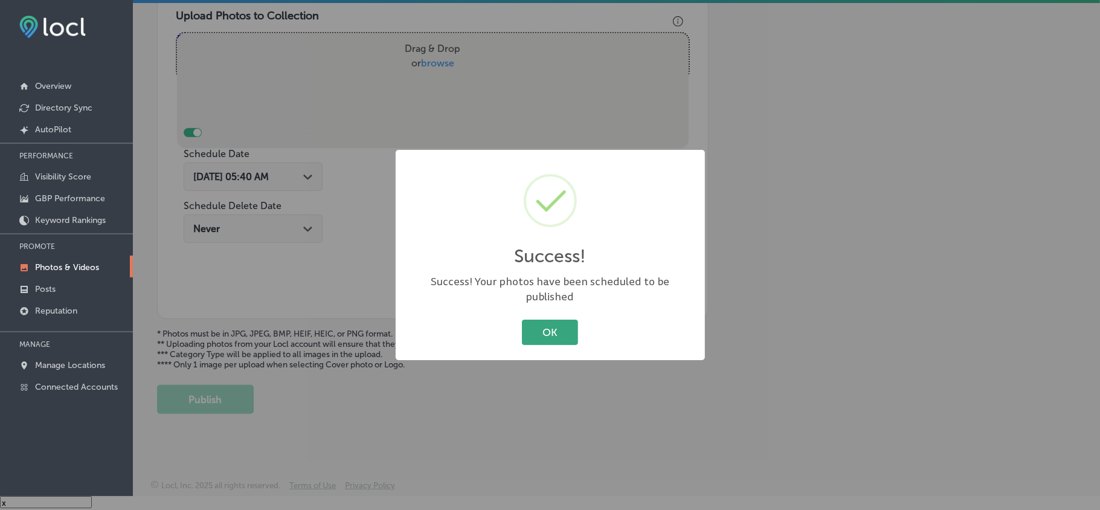
click at [534, 319] on button "OK" at bounding box center [550, 331] width 56 height 25
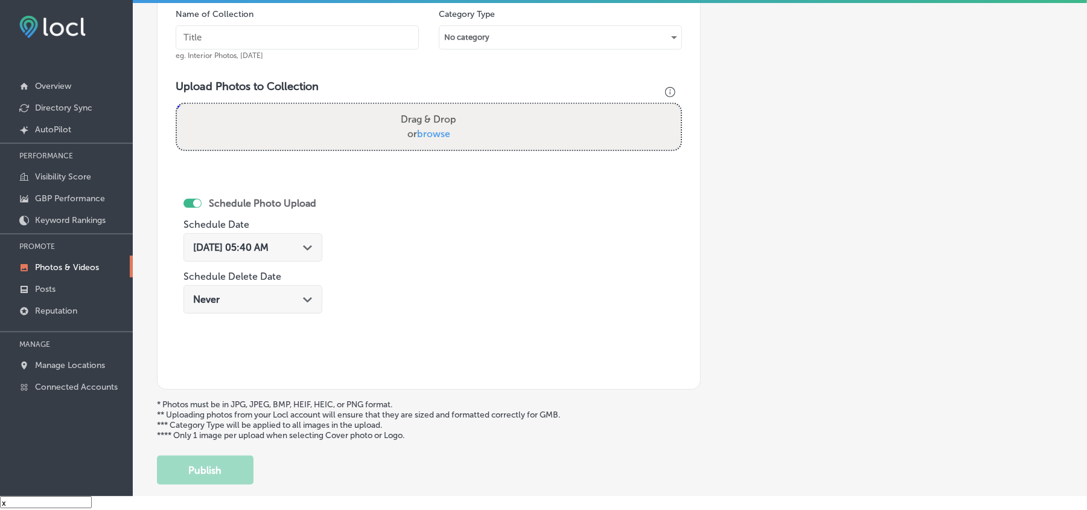
scroll to position [350, 0]
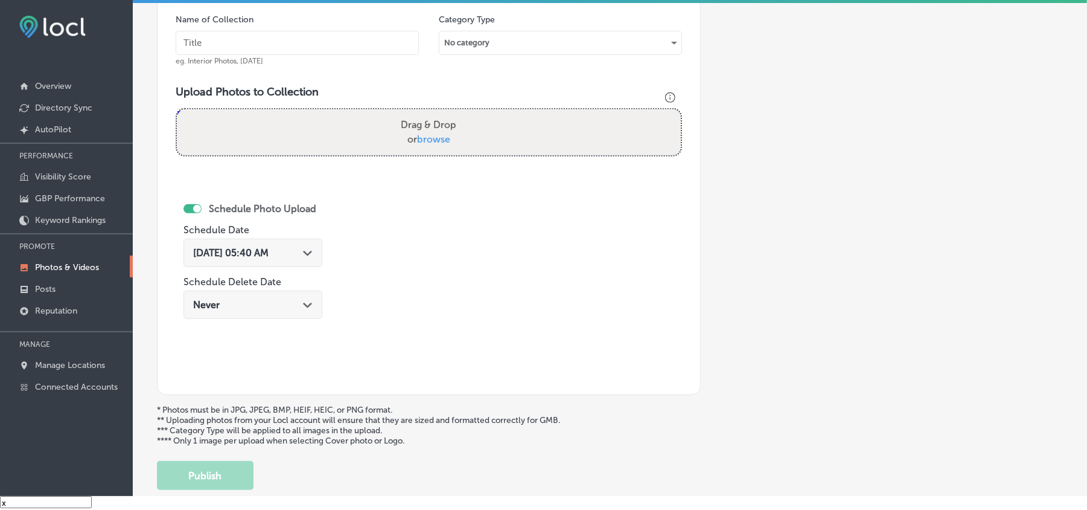
click at [288, 46] on input "text" at bounding box center [297, 43] width 243 height 24
paste input "KB-Insurance-Condo-insurance-policy-[GEOGRAPHIC_DATA]"
type input "KB-Insurance-Condo-insurance-policy-[GEOGRAPHIC_DATA]"
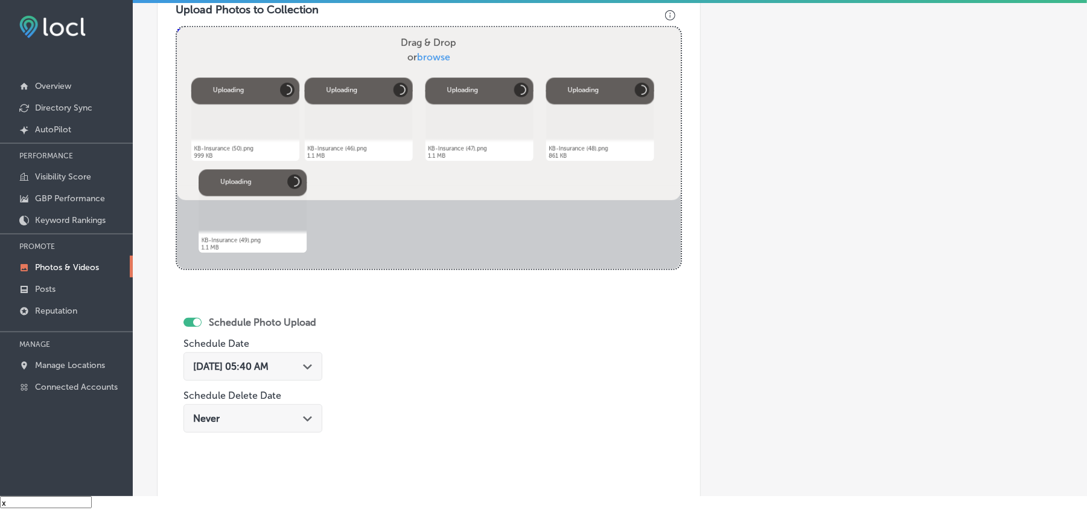
scroll to position [484, 0]
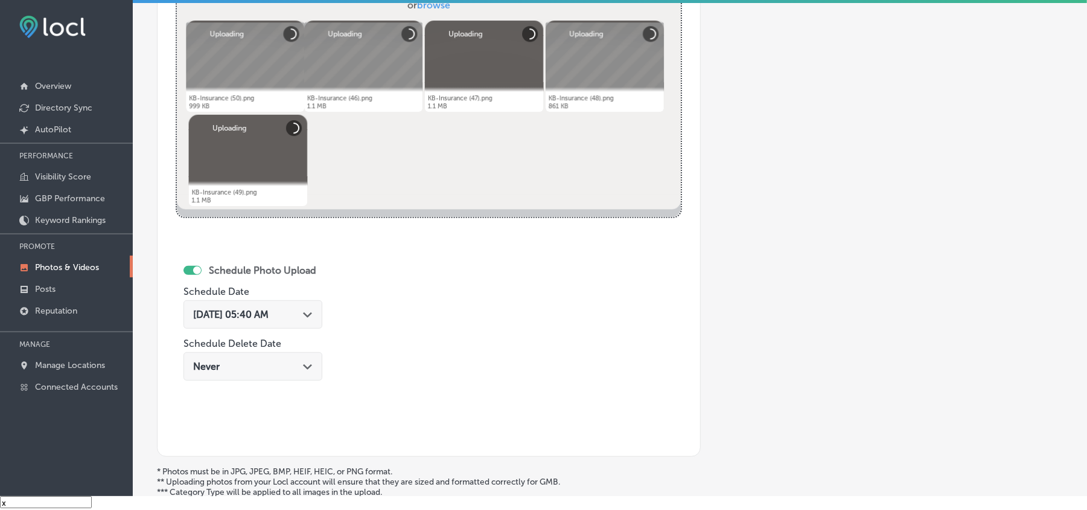
click at [314, 322] on div "[DATE] 05:40 AM Path Created with Sketch." at bounding box center [253, 314] width 139 height 28
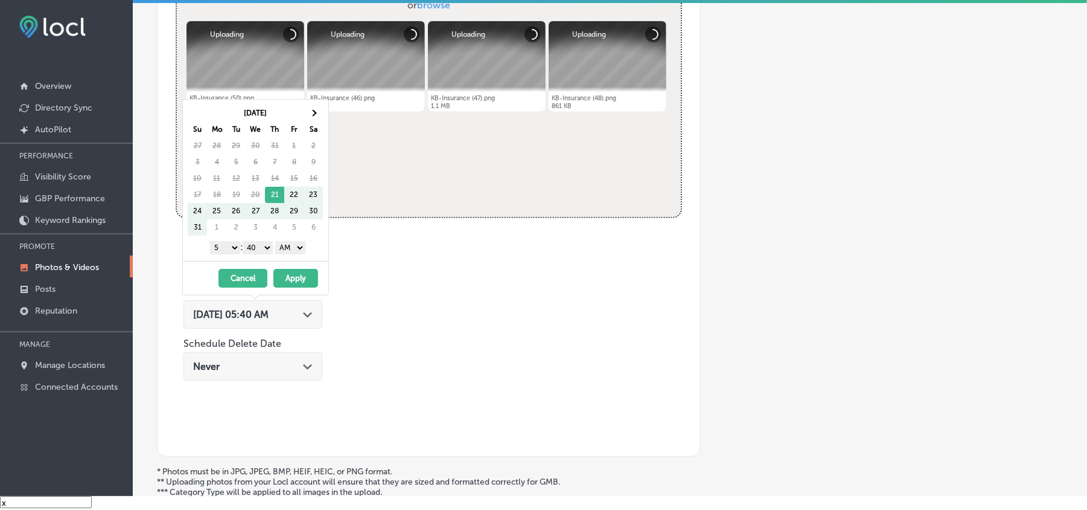
click at [324, 112] on div "[DATE] Su Mo Tu We Th Fr Sa 27 28 29 30 31 1 2 3 4 5 6 7 8 9 10 11 12 13 14 15 …" at bounding box center [258, 169] width 141 height 131
click at [320, 112] on th at bounding box center [313, 113] width 19 height 16
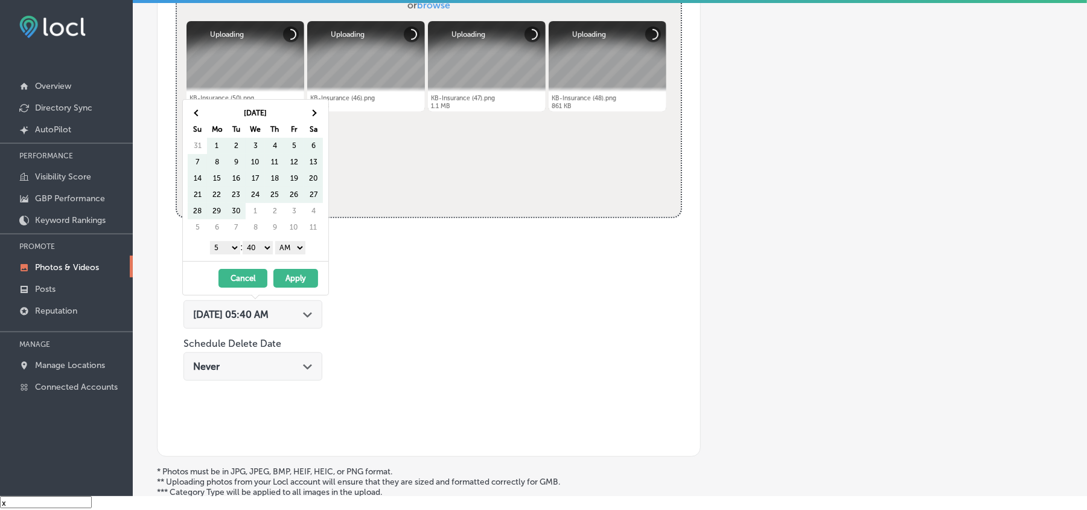
click at [320, 112] on th at bounding box center [313, 113] width 19 height 16
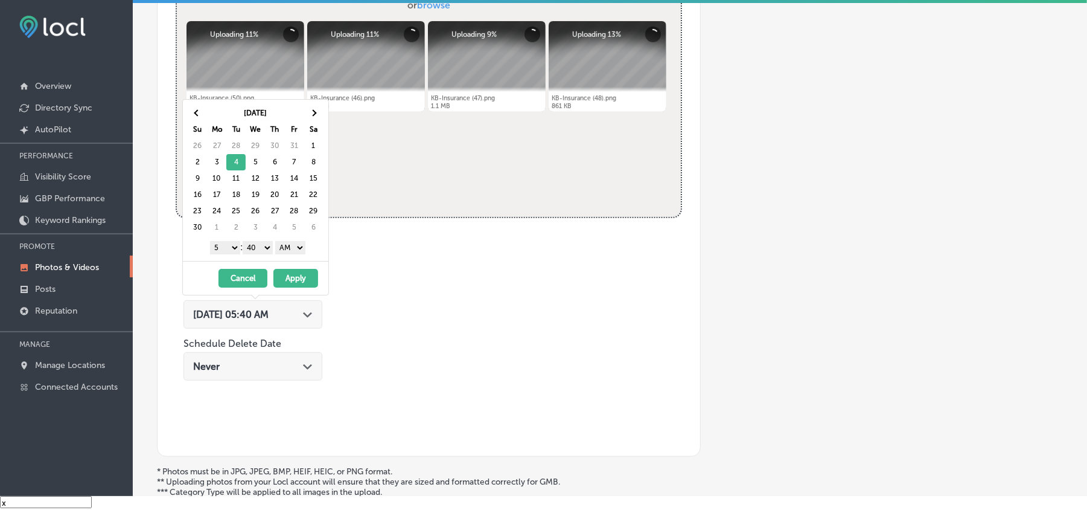
click at [219, 248] on select "1 2 3 4 5 6 7 8 9 10 11 12" at bounding box center [225, 247] width 30 height 13
click at [261, 247] on select "00 10 20 30 40 50" at bounding box center [258, 247] width 30 height 13
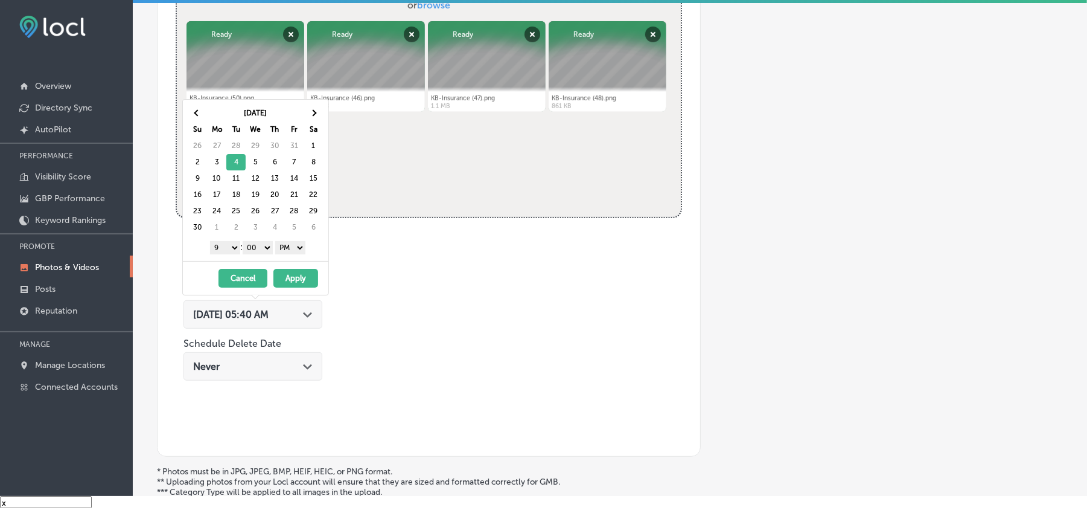
click at [287, 281] on button "Apply" at bounding box center [296, 278] width 45 height 19
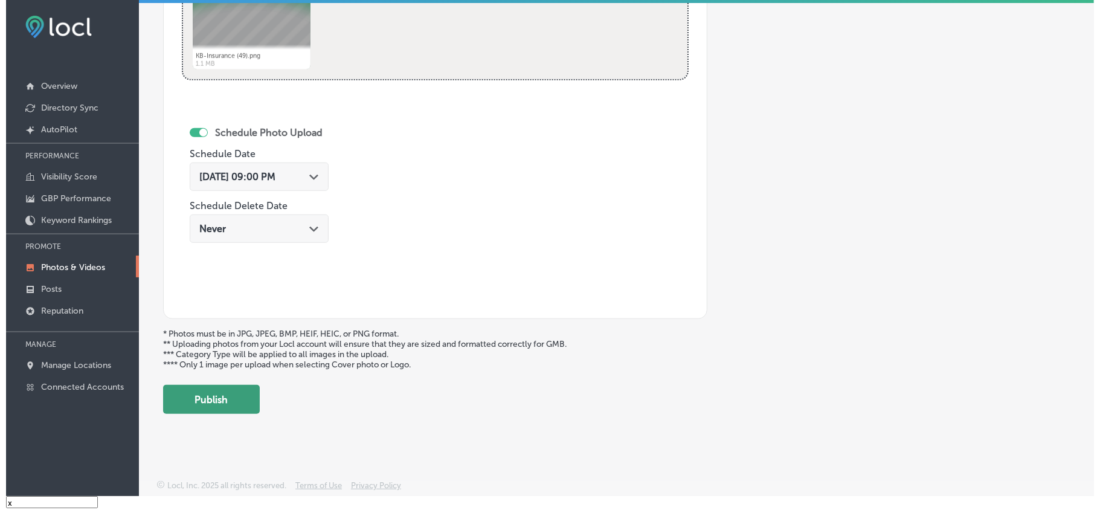
scroll to position [626, 0]
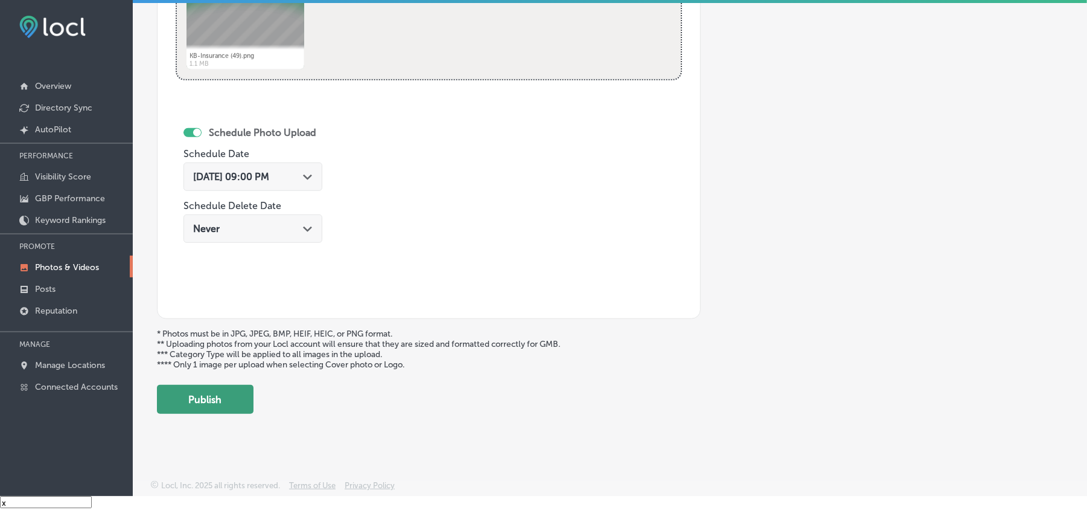
click at [216, 409] on button "Publish" at bounding box center [205, 399] width 97 height 29
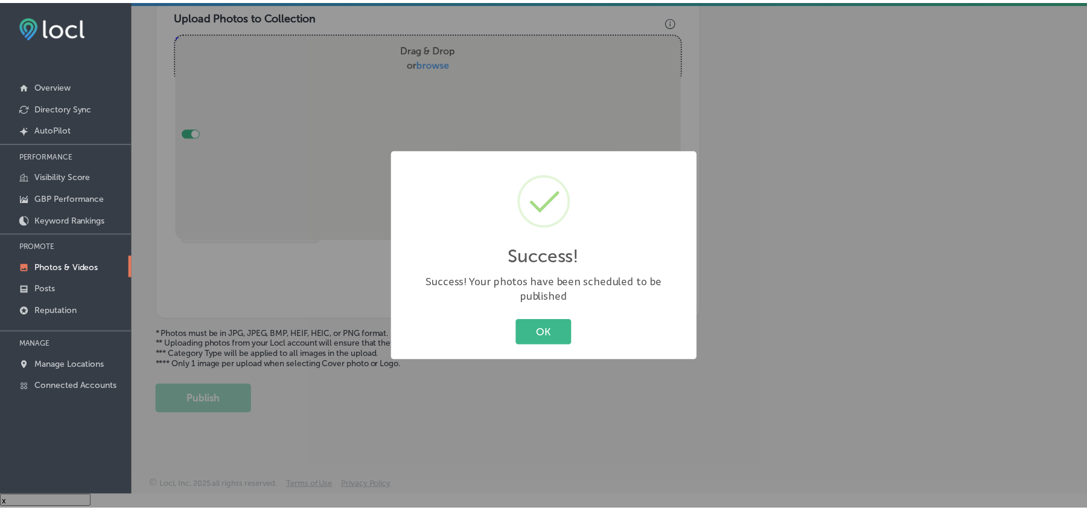
scroll to position [431, 0]
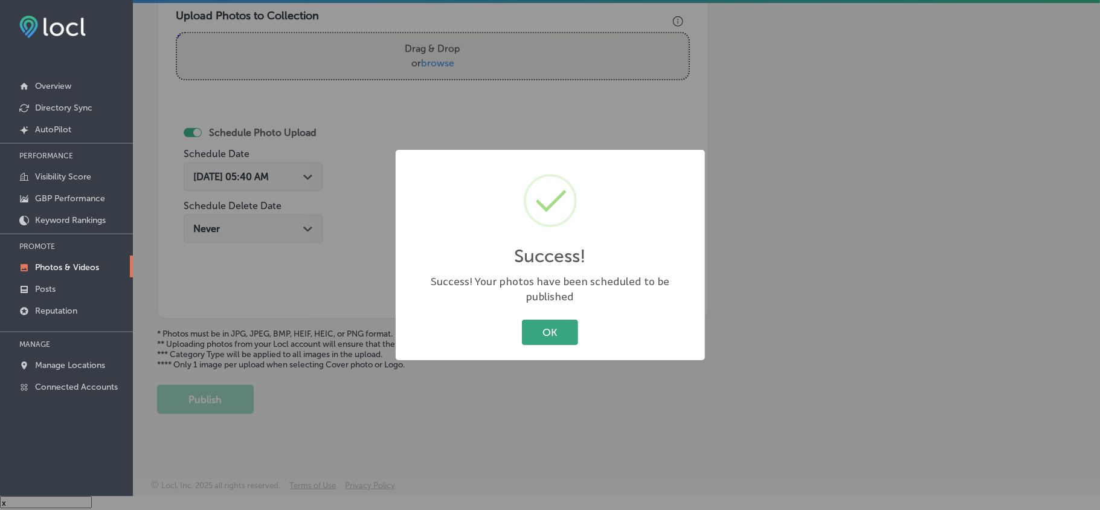
click at [544, 327] on button "OK" at bounding box center [550, 331] width 56 height 25
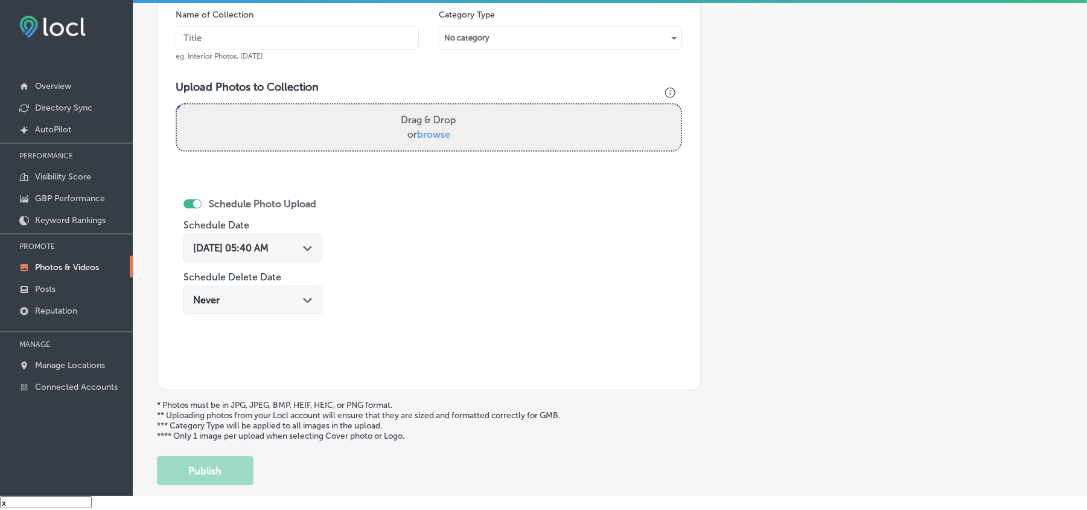
scroll to position [350, 0]
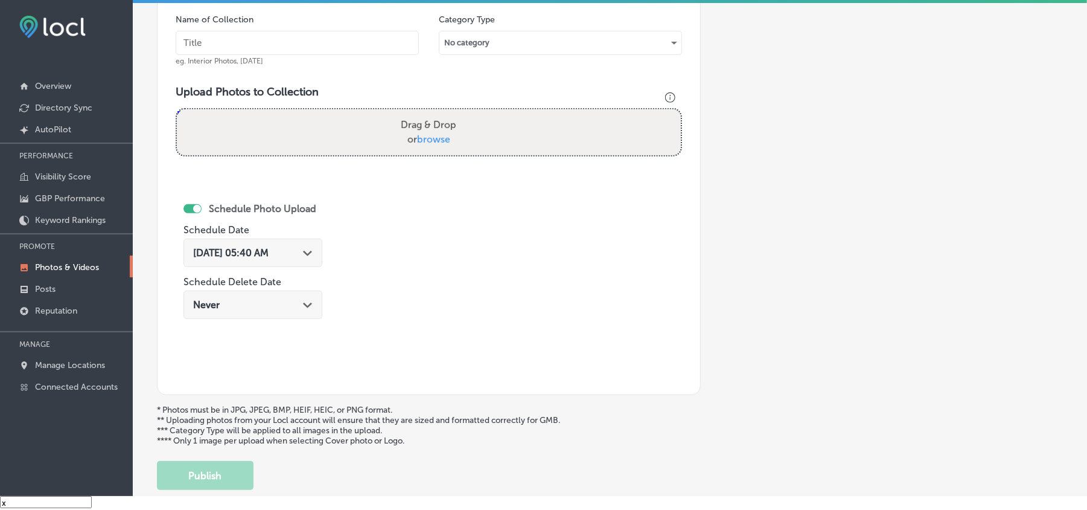
click at [338, 46] on input "text" at bounding box center [297, 43] width 243 height 24
paste input "KB-Insurance-[GEOGRAPHIC_DATA]-[GEOGRAPHIC_DATA]-insurance-agency"
type input "KB-Insurance-[GEOGRAPHIC_DATA]-[GEOGRAPHIC_DATA]-insurance-agency"
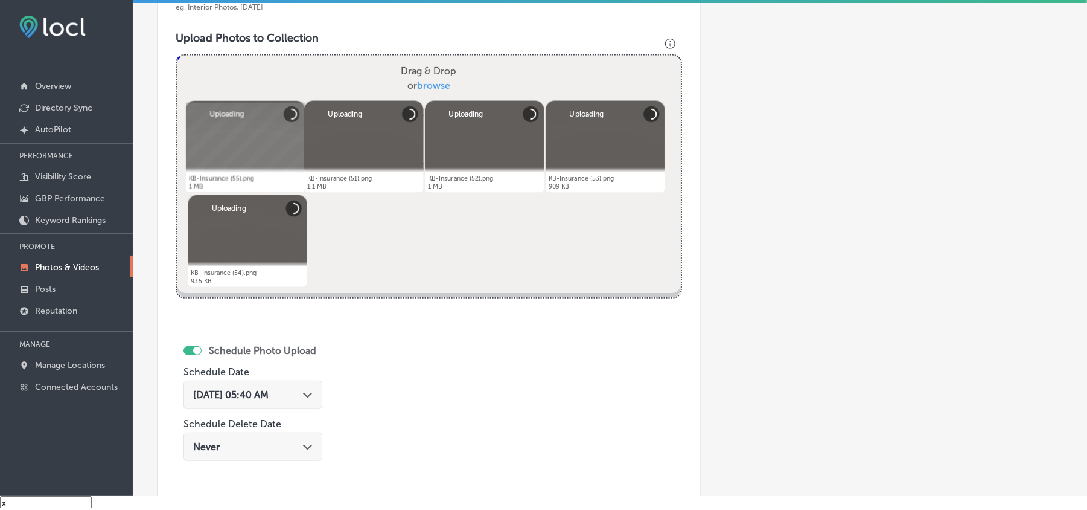
scroll to position [484, 0]
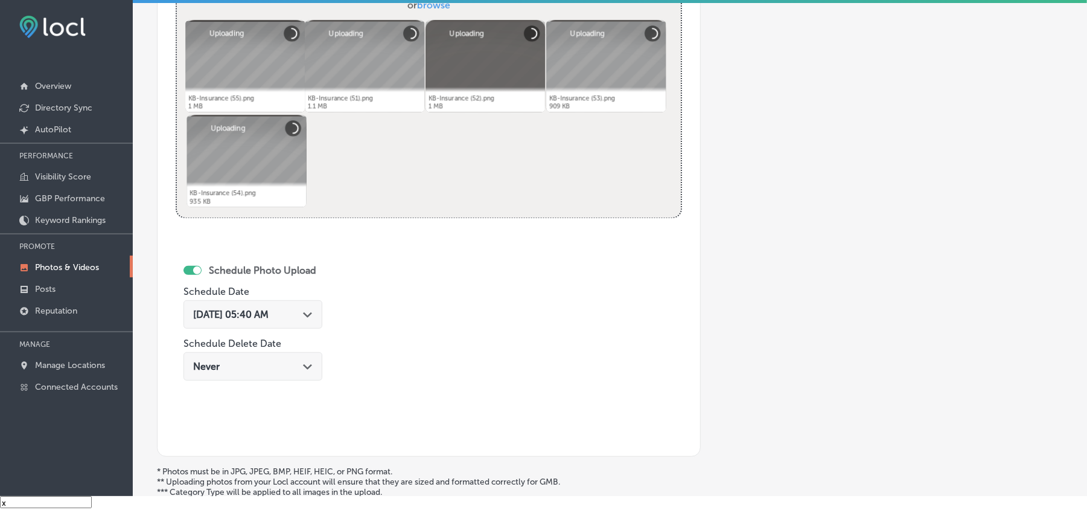
click at [316, 322] on div "[DATE] 05:40 AM Path Created with Sketch." at bounding box center [253, 314] width 139 height 28
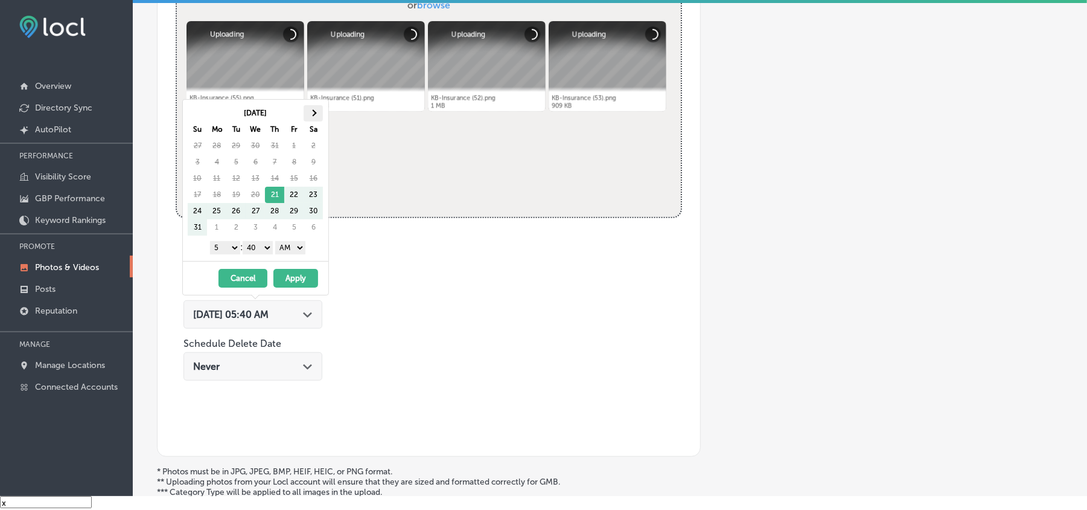
click at [317, 117] on th at bounding box center [313, 113] width 19 height 16
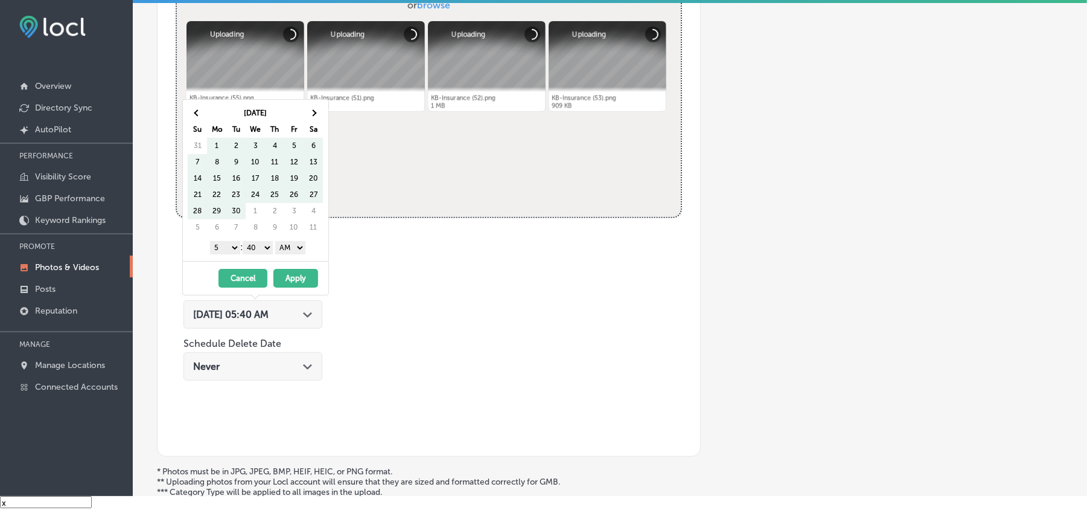
click at [317, 117] on th at bounding box center [313, 113] width 19 height 16
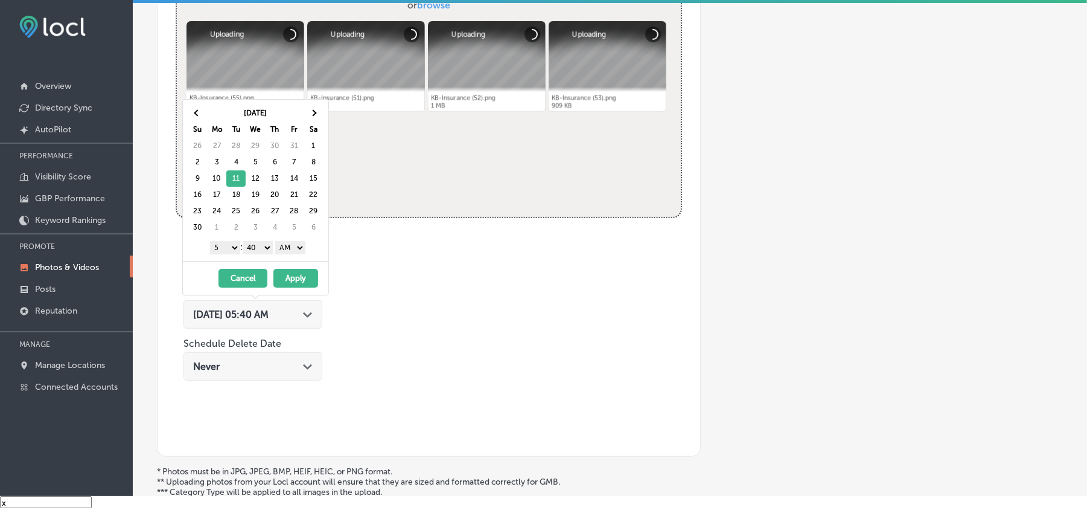
click at [230, 246] on select "1 2 3 4 5 6 7 8 9 10 11 12" at bounding box center [225, 247] width 30 height 13
click at [256, 250] on select "00 10 20 30 40 50" at bounding box center [258, 247] width 30 height 13
drag, startPoint x: 293, startPoint y: 246, endPoint x: 293, endPoint y: 255, distance: 8.5
click at [293, 246] on select "AM PM" at bounding box center [290, 247] width 30 height 13
click at [290, 284] on button "Apply" at bounding box center [296, 278] width 45 height 19
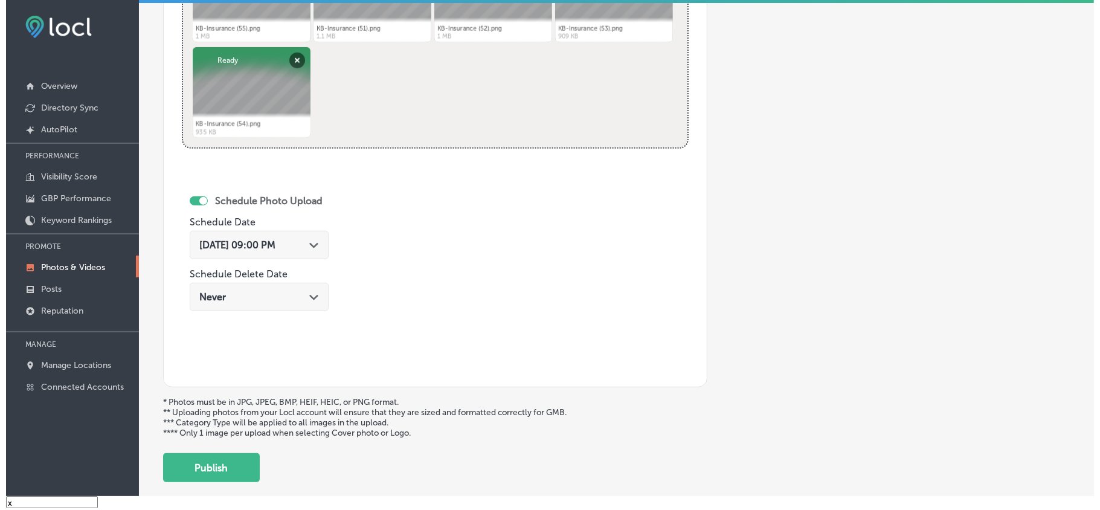
scroll to position [565, 0]
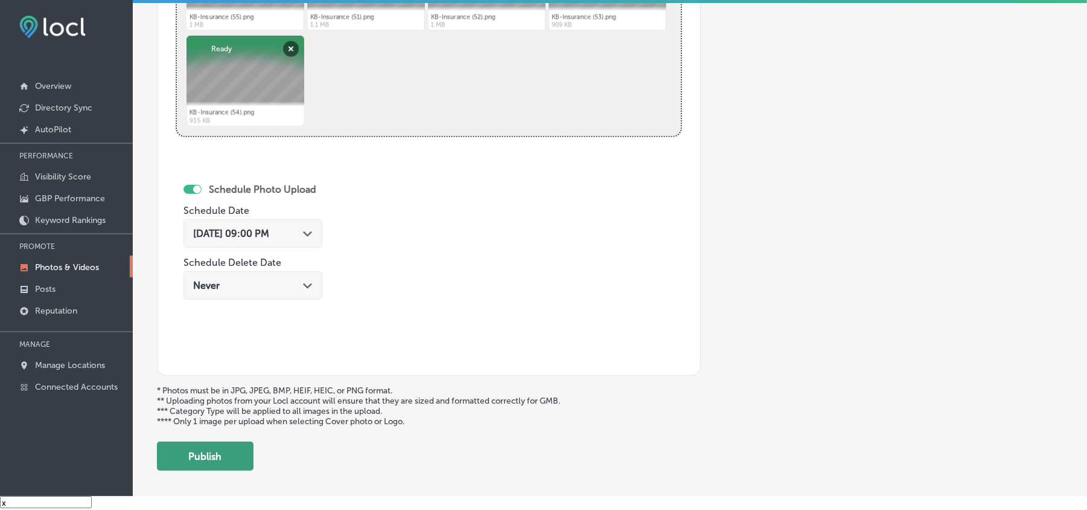
click at [230, 470] on button "Publish" at bounding box center [205, 455] width 97 height 29
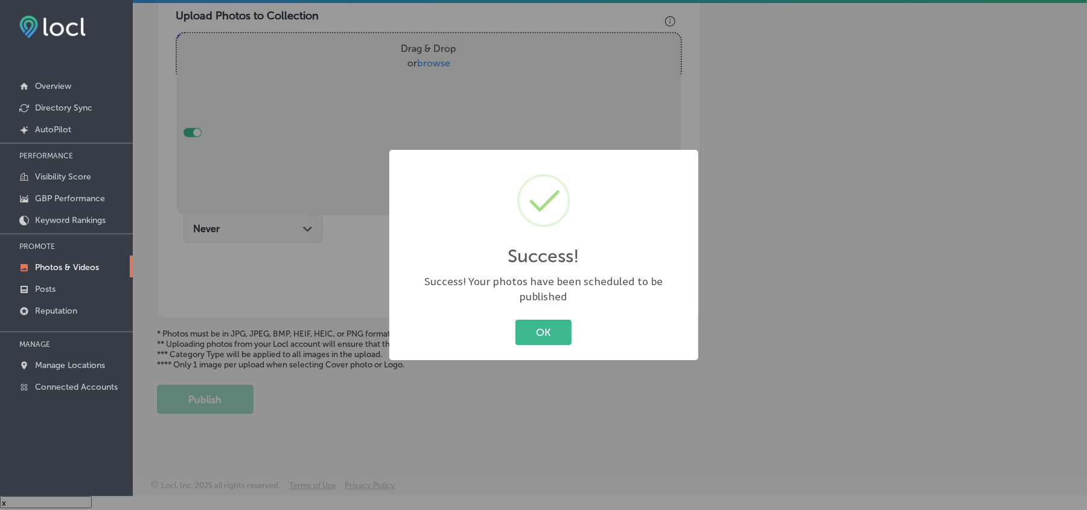
scroll to position [431, 0]
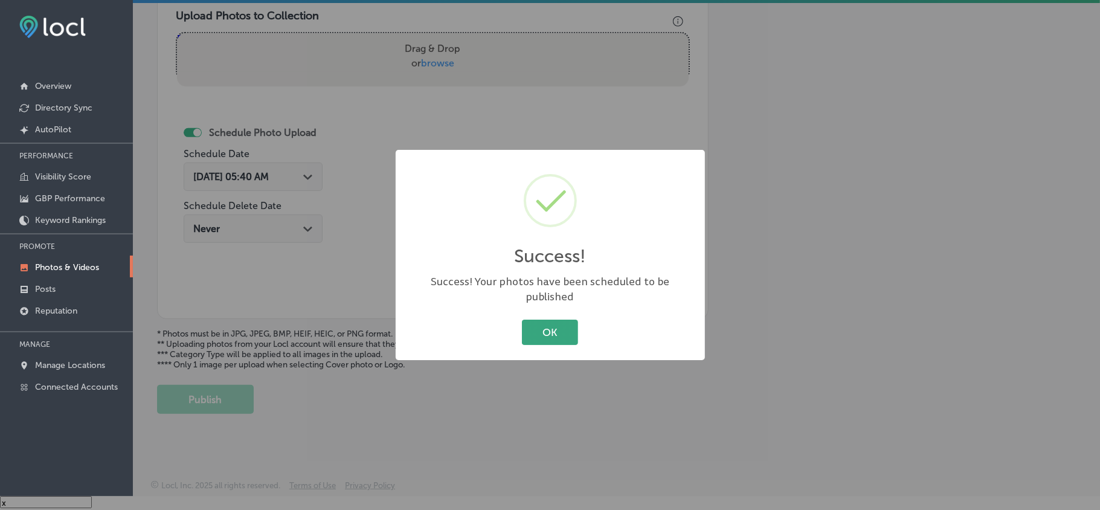
click at [537, 327] on button "OK" at bounding box center [550, 331] width 56 height 25
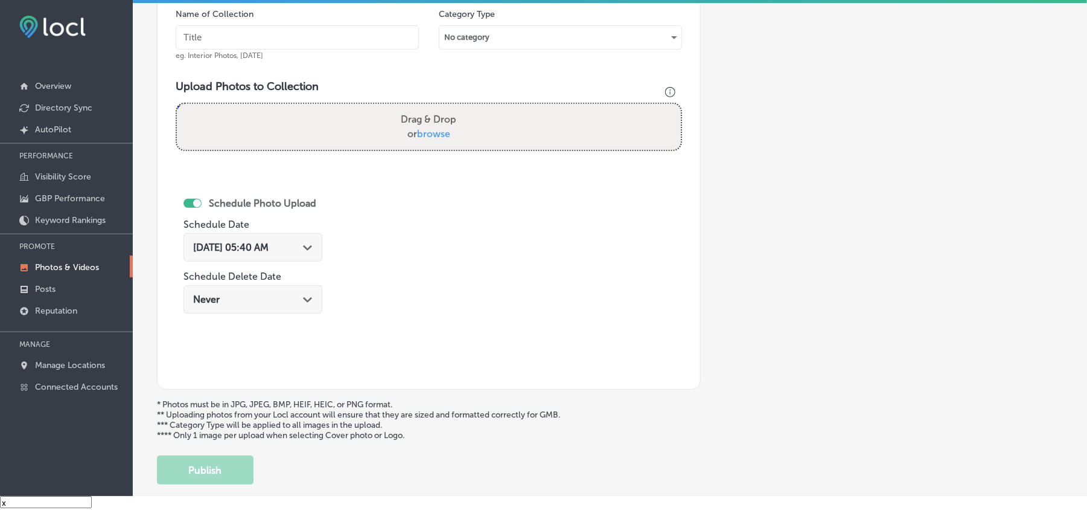
scroll to position [350, 0]
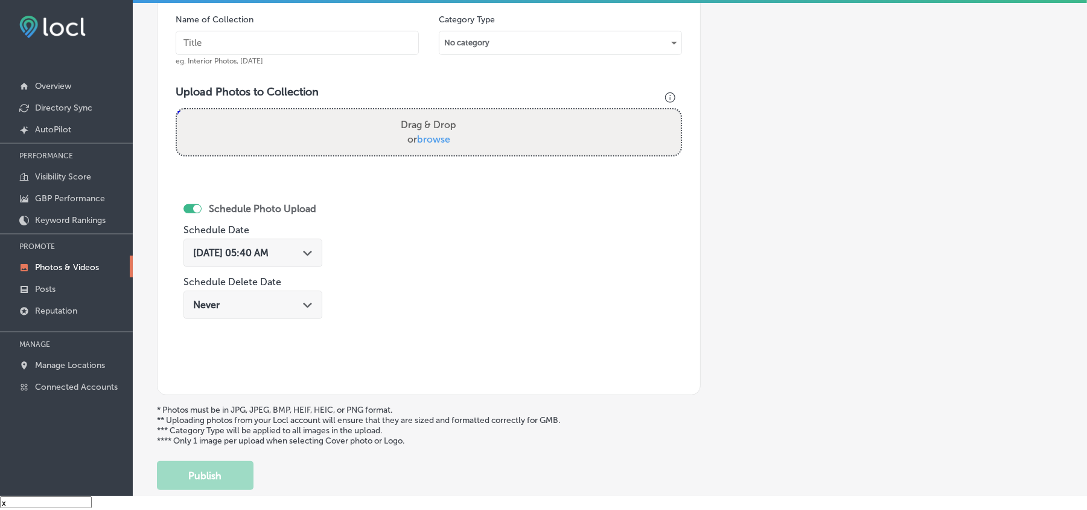
click at [278, 42] on input "text" at bounding box center [297, 43] width 243 height 24
paste input "KB-Insurance-FR-44-auto-insurance-[US_STATE]"
type input "KB-Insurance-FR-44-auto-insurance-[US_STATE]"
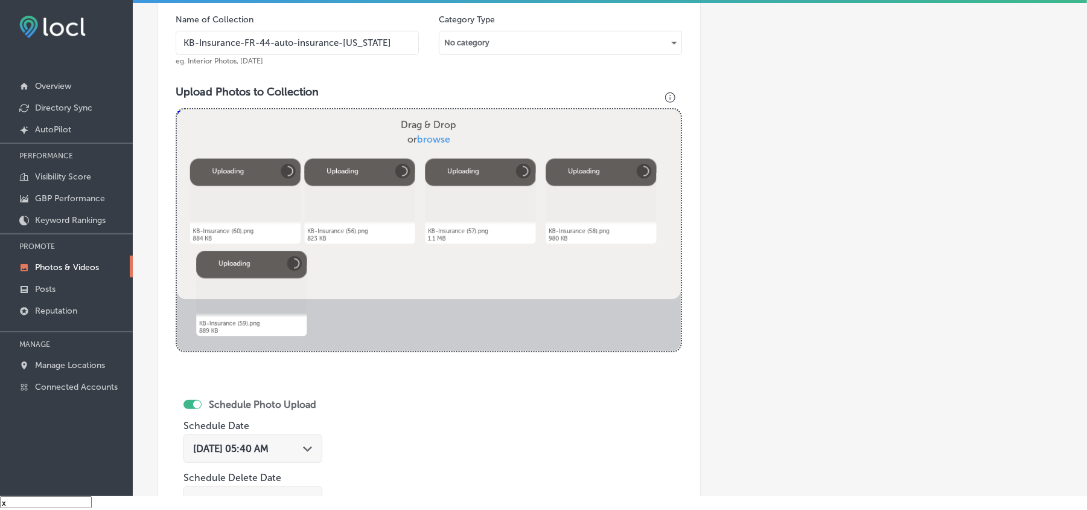
scroll to position [431, 0]
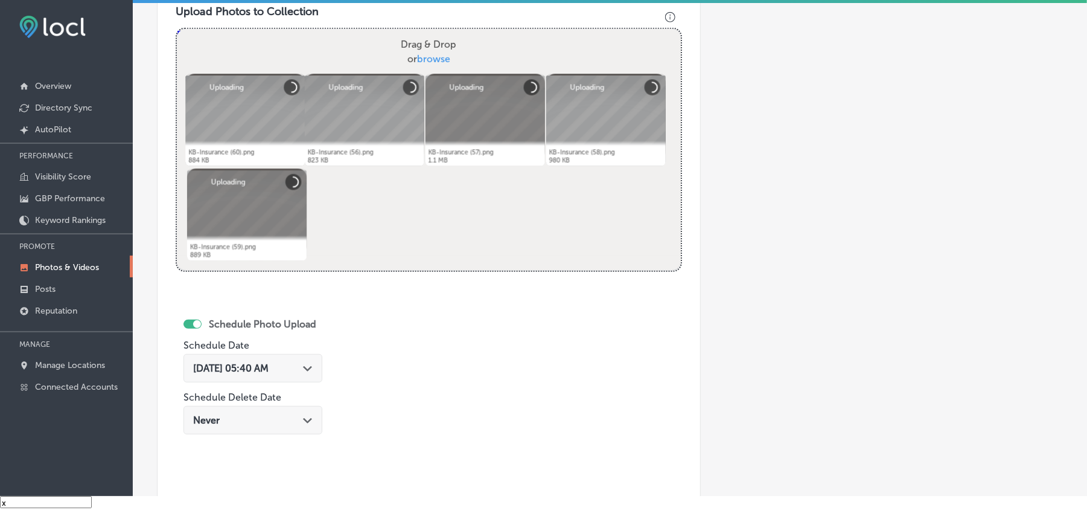
click at [313, 372] on div "Path Created with Sketch." at bounding box center [308, 367] width 10 height 10
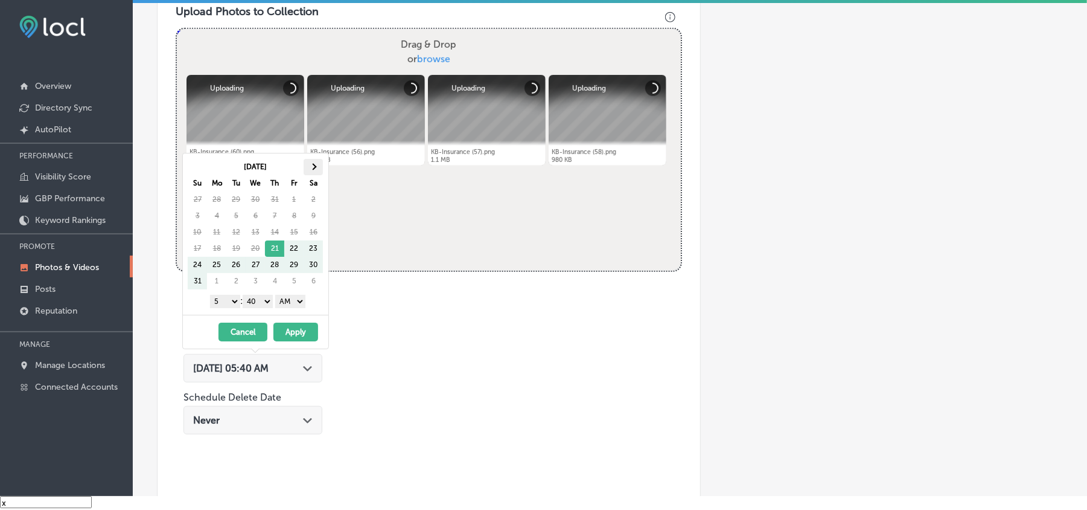
click at [315, 162] on th at bounding box center [313, 167] width 19 height 16
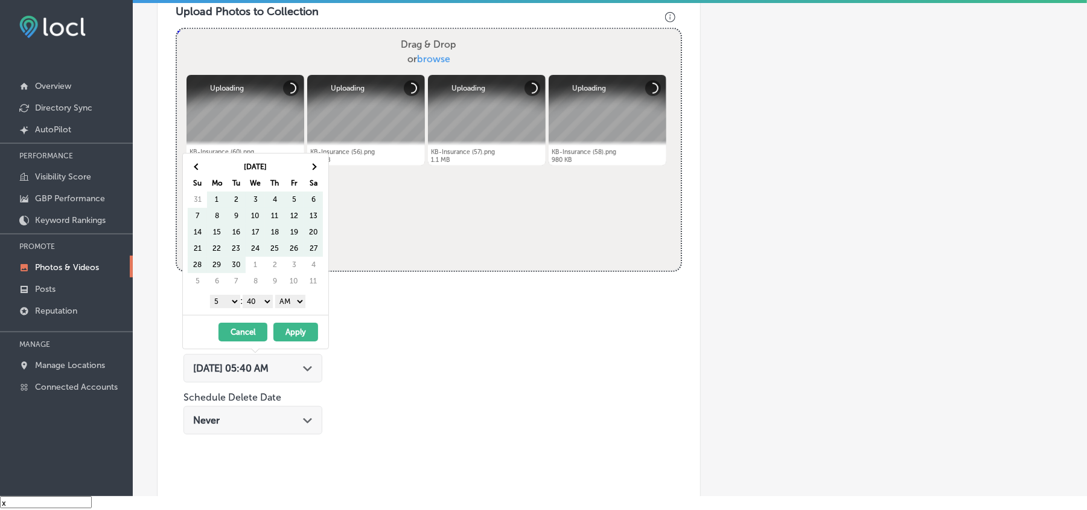
click at [315, 162] on th at bounding box center [313, 167] width 19 height 16
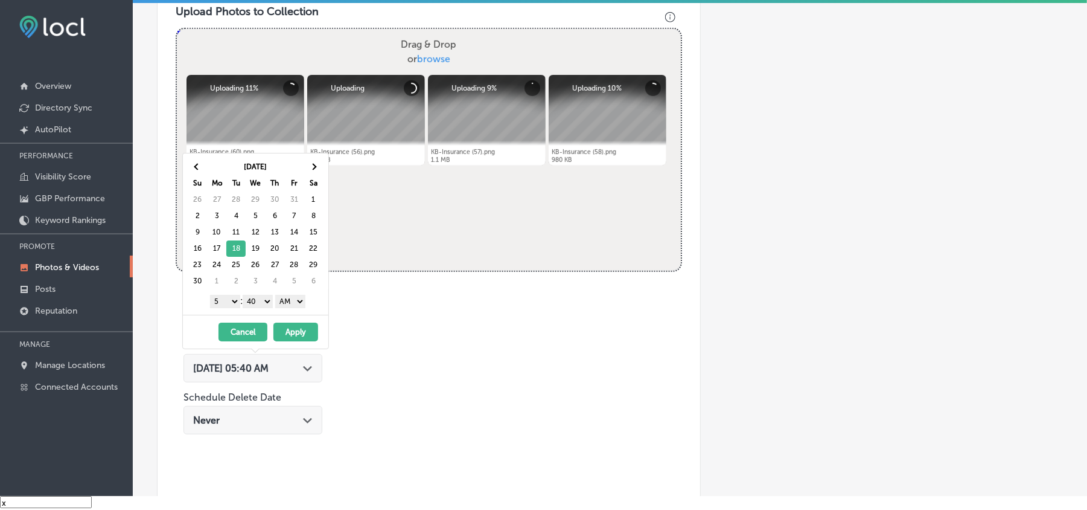
click at [232, 303] on select "1 2 3 4 5 6 7 8 9 10 11 12" at bounding box center [225, 301] width 30 height 13
click at [258, 302] on select "00 10 20 30 40 50" at bounding box center [258, 301] width 30 height 13
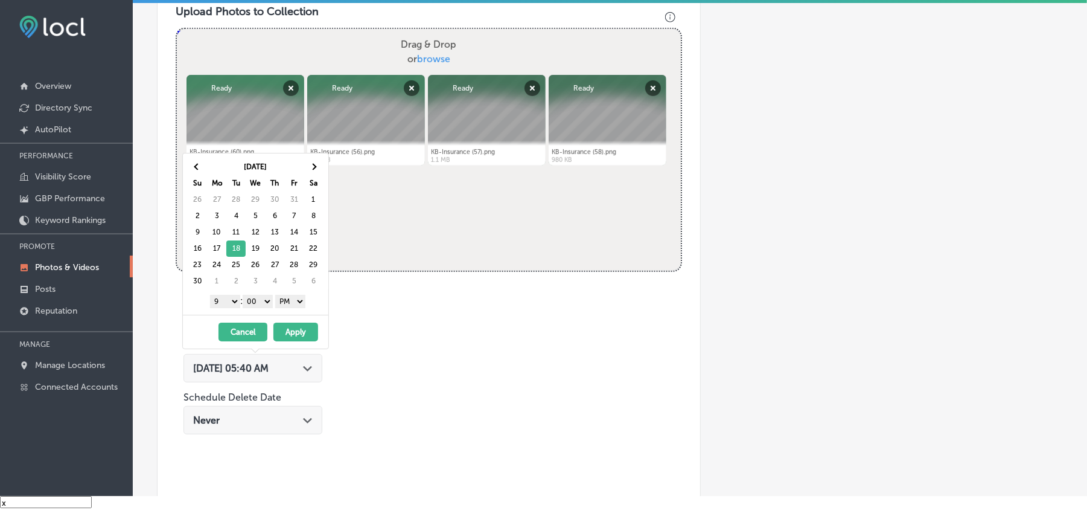
click at [290, 338] on button "Apply" at bounding box center [296, 331] width 45 height 19
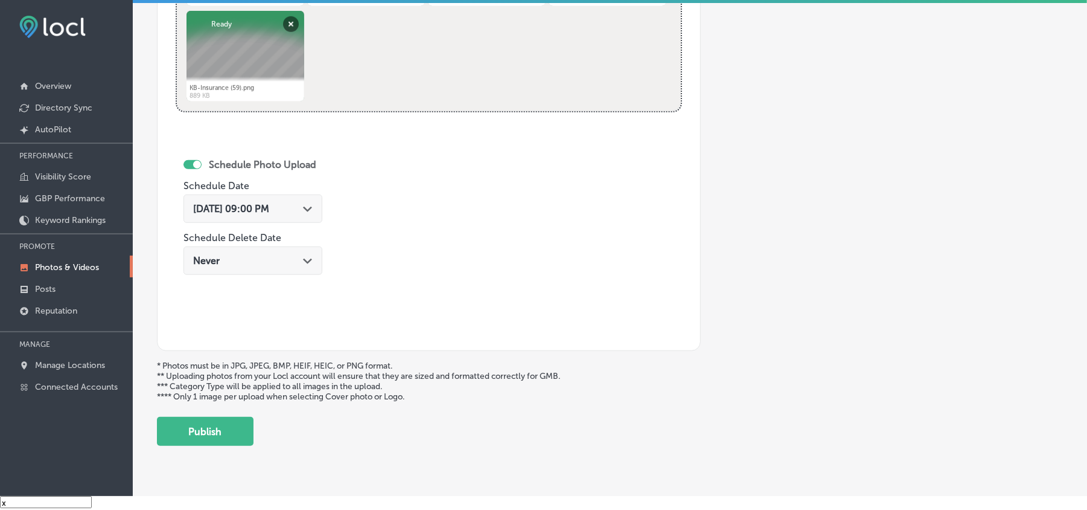
scroll to position [626, 0]
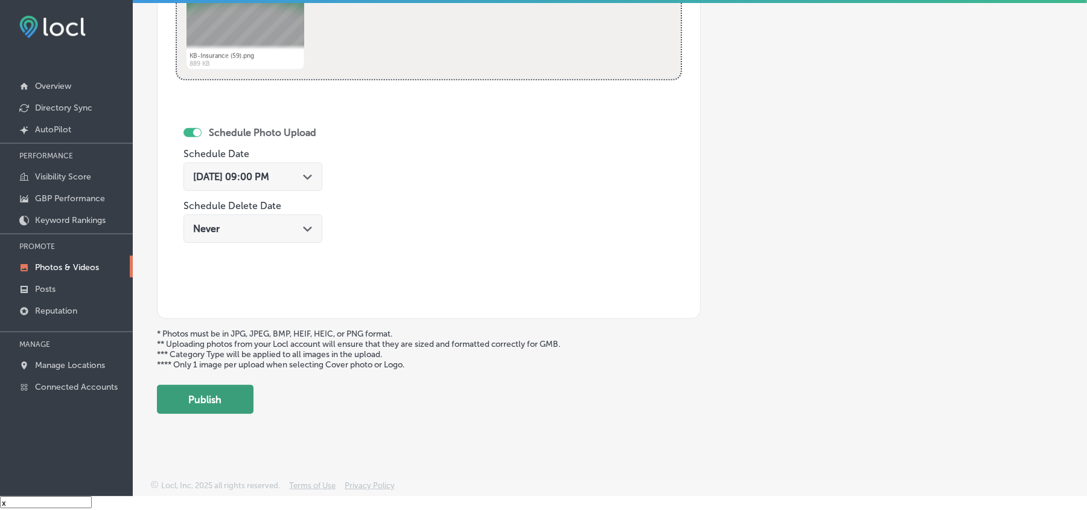
click at [213, 400] on button "Publish" at bounding box center [205, 399] width 97 height 29
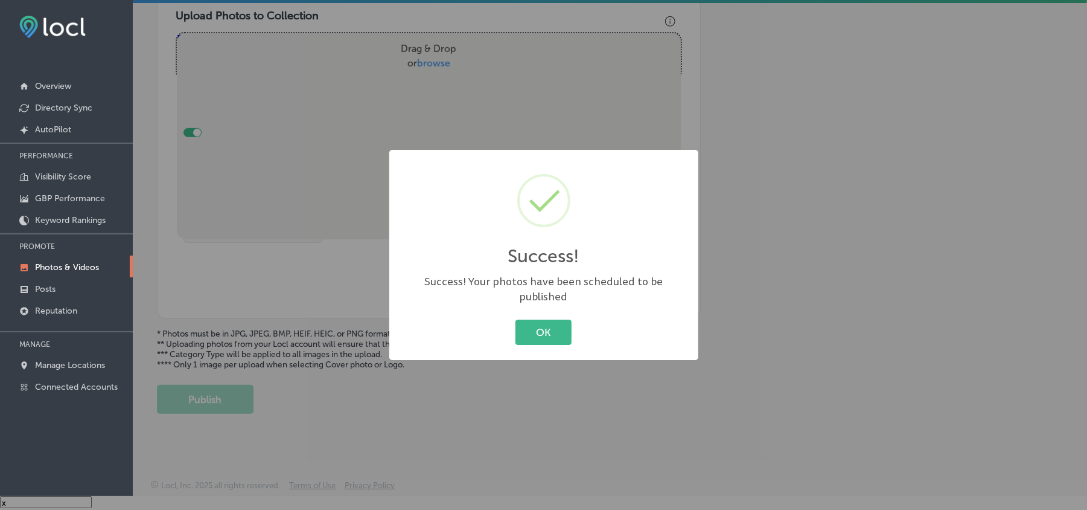
scroll to position [273, 0]
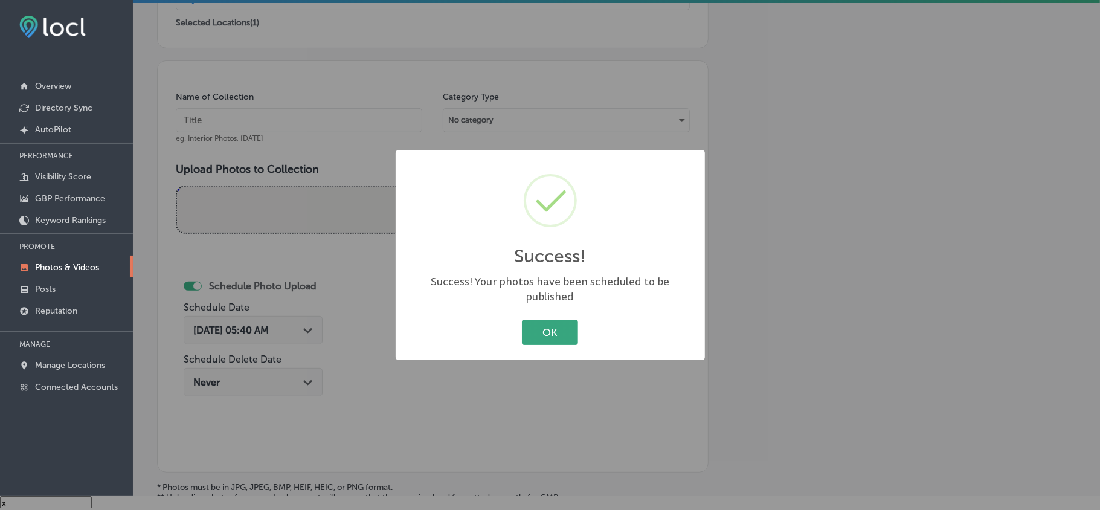
click at [554, 324] on button "OK" at bounding box center [550, 331] width 56 height 25
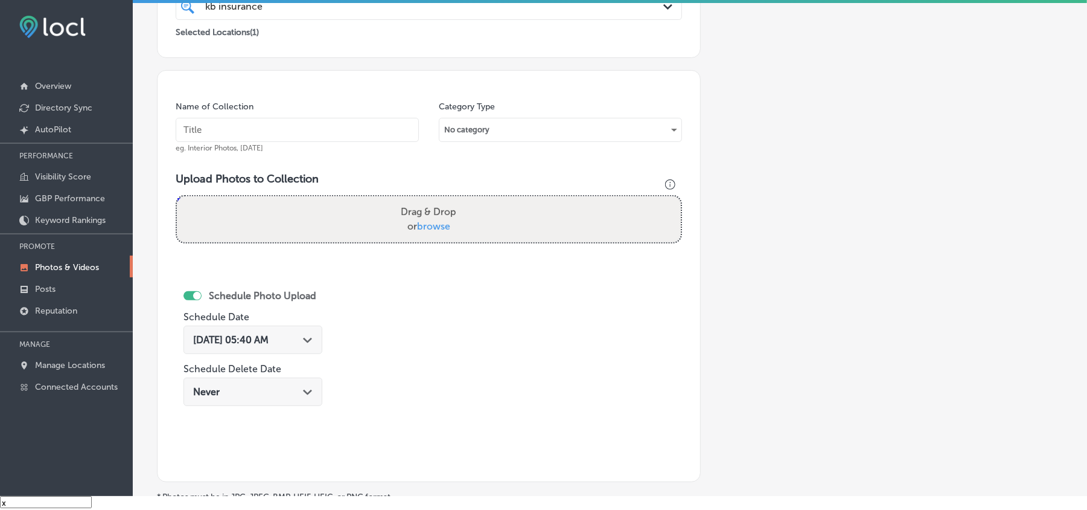
scroll to position [246, 0]
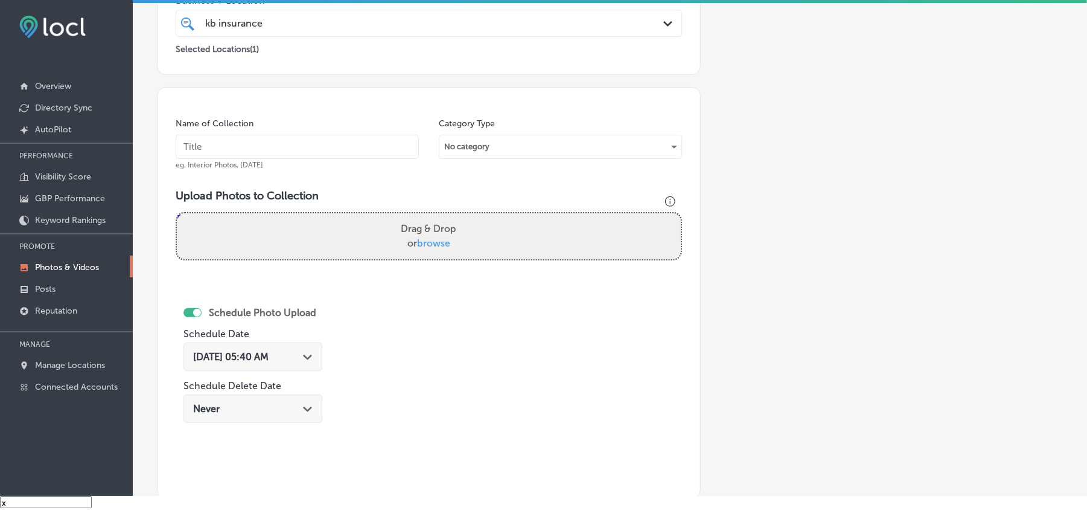
click at [207, 150] on input "text" at bounding box center [297, 147] width 243 height 24
paste input "KB-Insurance-High-risk-driver-insurance-[GEOGRAPHIC_DATA]"
type input "KB-Insurance-High-risk-driver-insurance-[GEOGRAPHIC_DATA]"
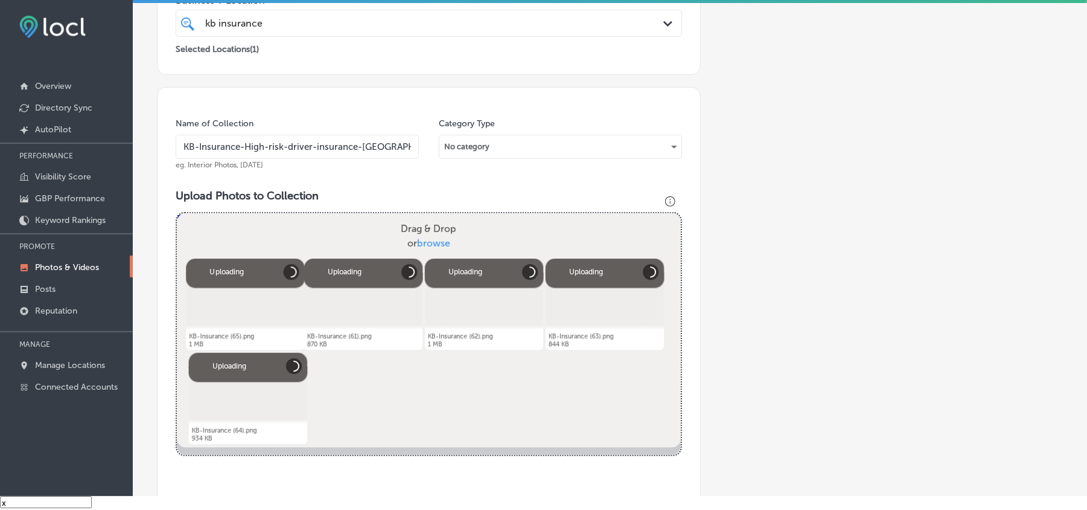
scroll to position [460, 0]
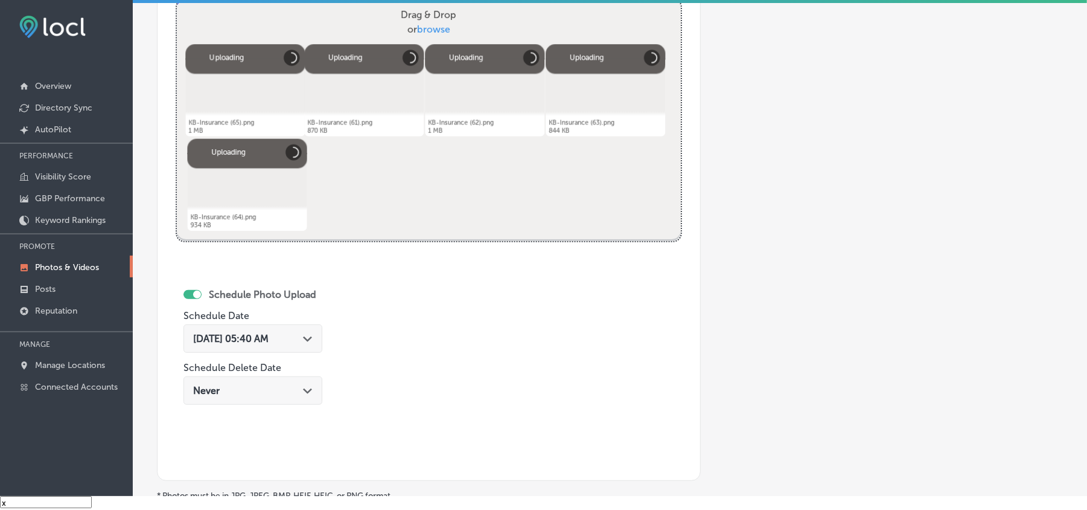
click at [310, 341] on icon "Path Created with Sketch." at bounding box center [307, 338] width 9 height 5
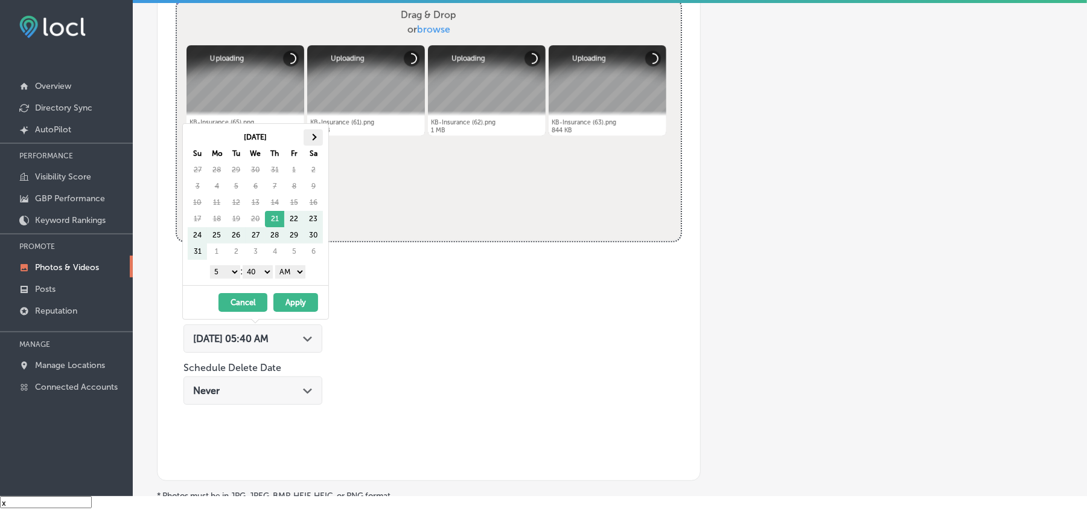
click at [312, 136] on span at bounding box center [313, 136] width 7 height 7
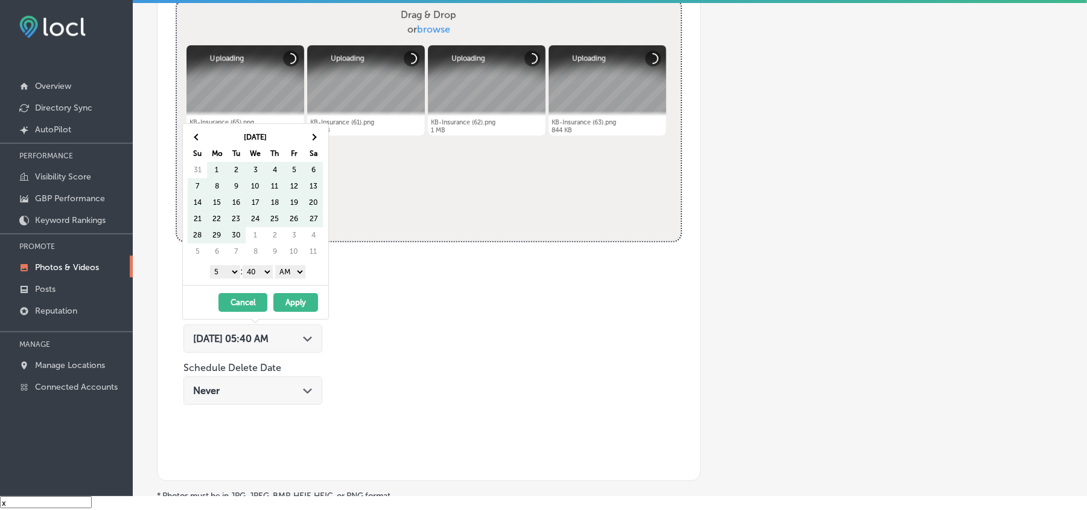
click at [312, 136] on span at bounding box center [313, 136] width 7 height 7
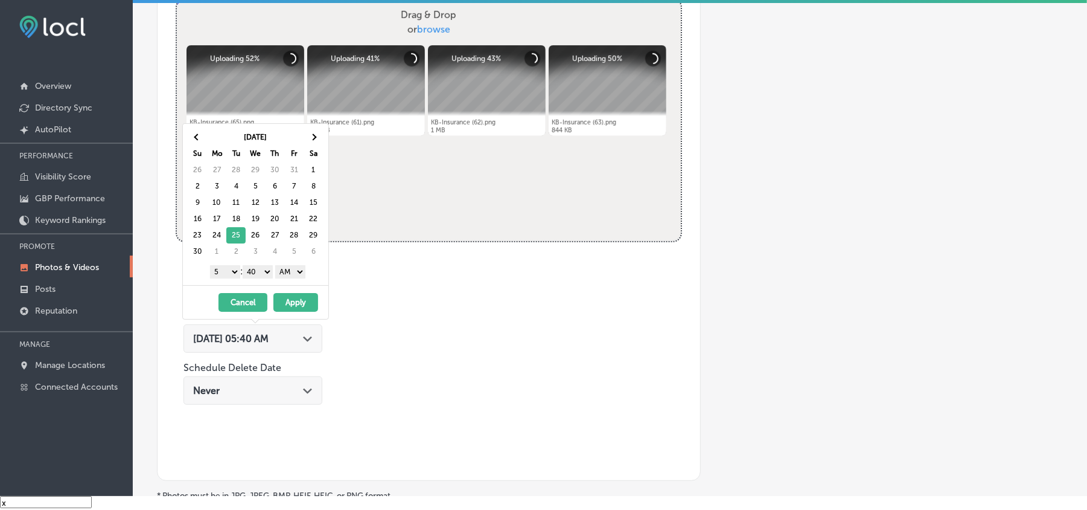
click at [225, 272] on select "1 2 3 4 5 6 7 8 9 10 11 12" at bounding box center [225, 271] width 30 height 13
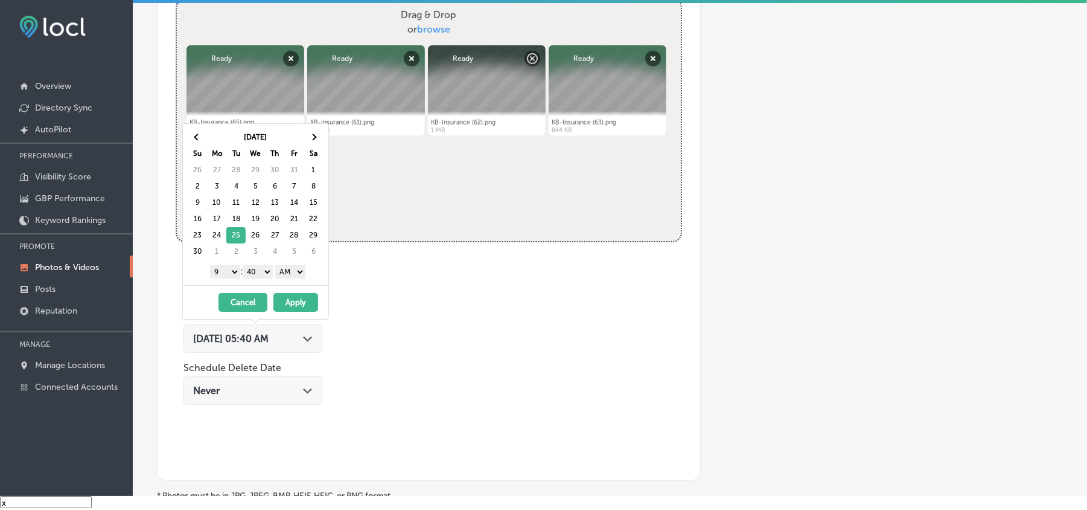
click at [257, 273] on select "00 10 20 30 40 50" at bounding box center [258, 271] width 30 height 13
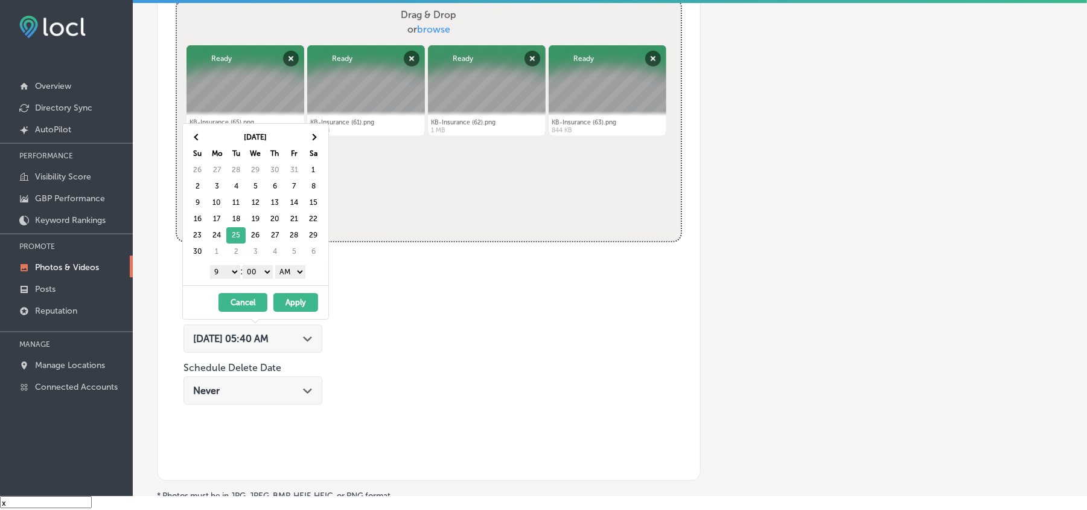
click at [287, 267] on select "AM PM" at bounding box center [290, 271] width 30 height 13
click at [293, 303] on button "Apply" at bounding box center [296, 302] width 45 height 19
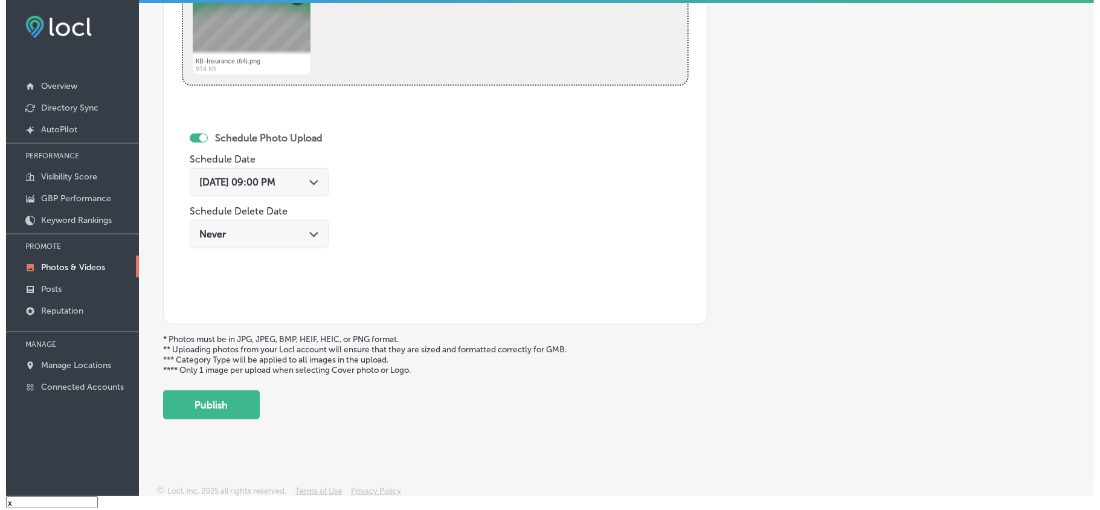
scroll to position [626, 0]
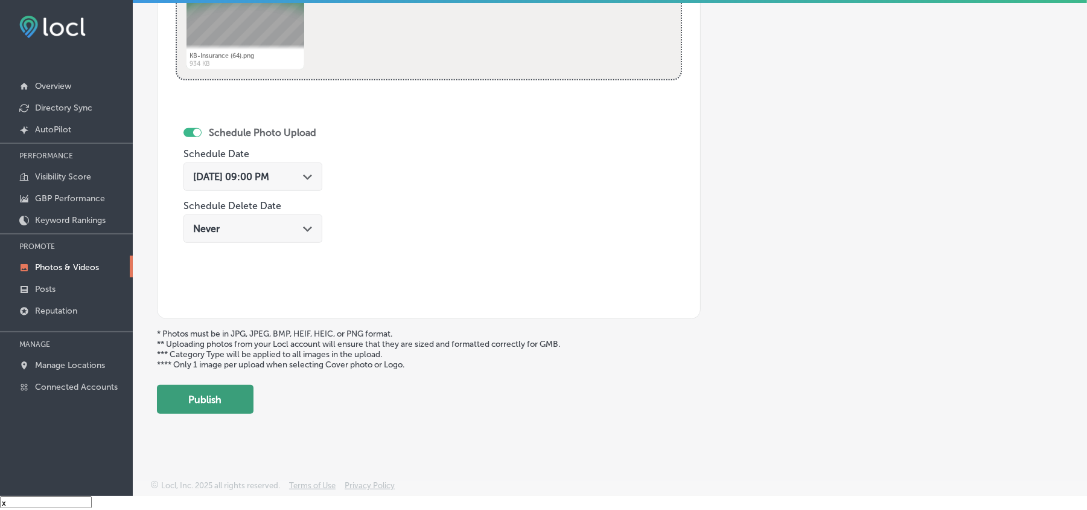
click at [229, 389] on button "Publish" at bounding box center [205, 399] width 97 height 29
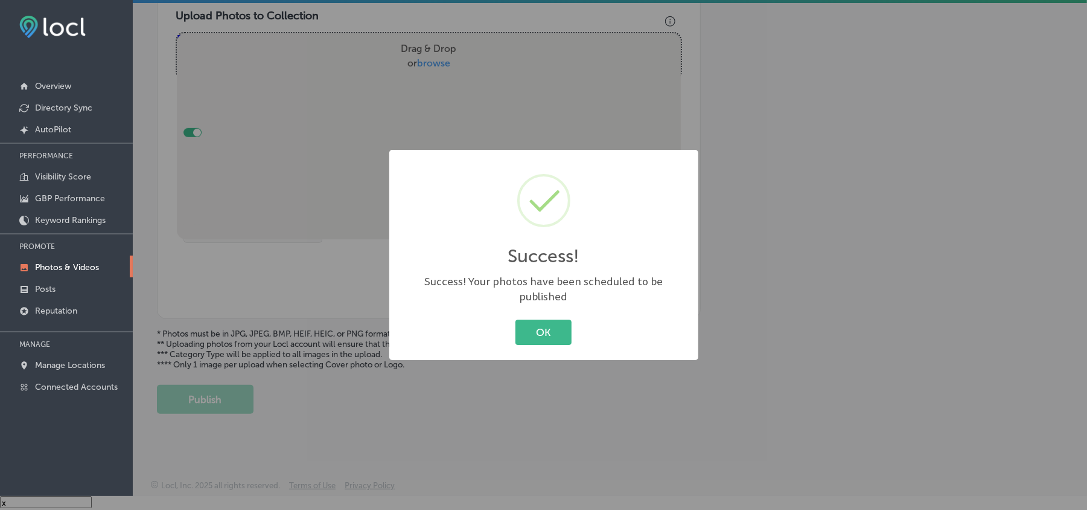
scroll to position [431, 0]
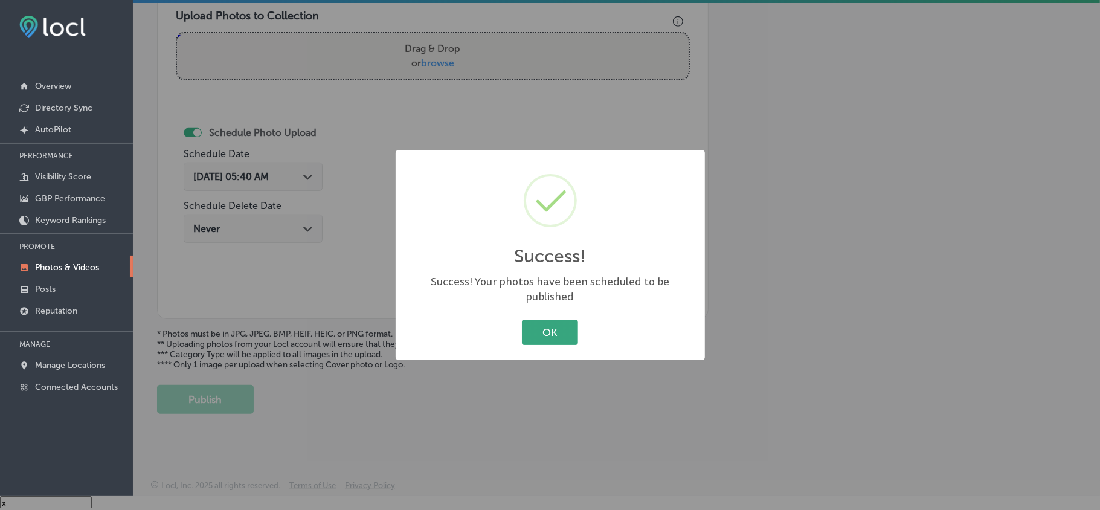
click at [541, 328] on button "OK" at bounding box center [550, 331] width 56 height 25
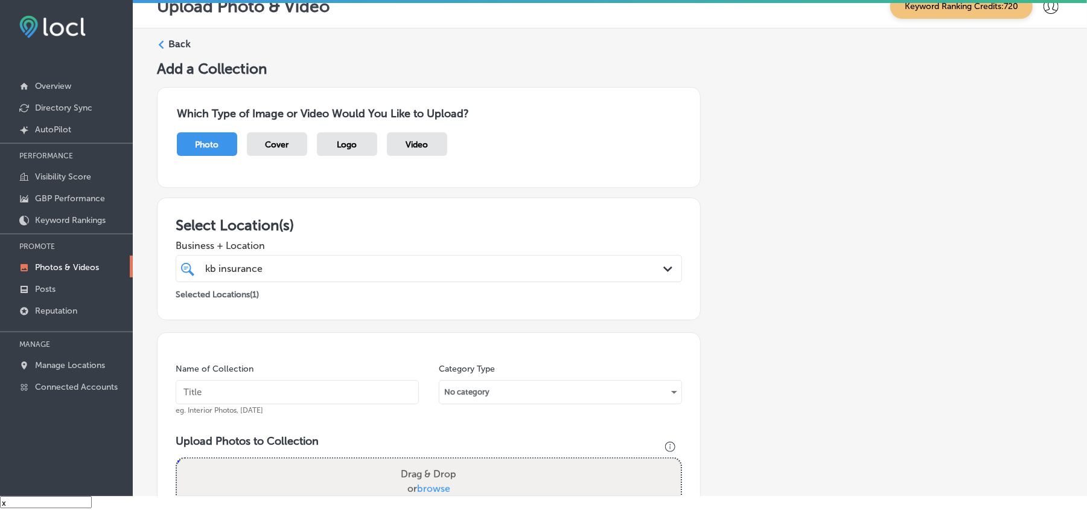
scroll to position [0, 0]
click at [175, 45] on label "Back" at bounding box center [179, 45] width 22 height 13
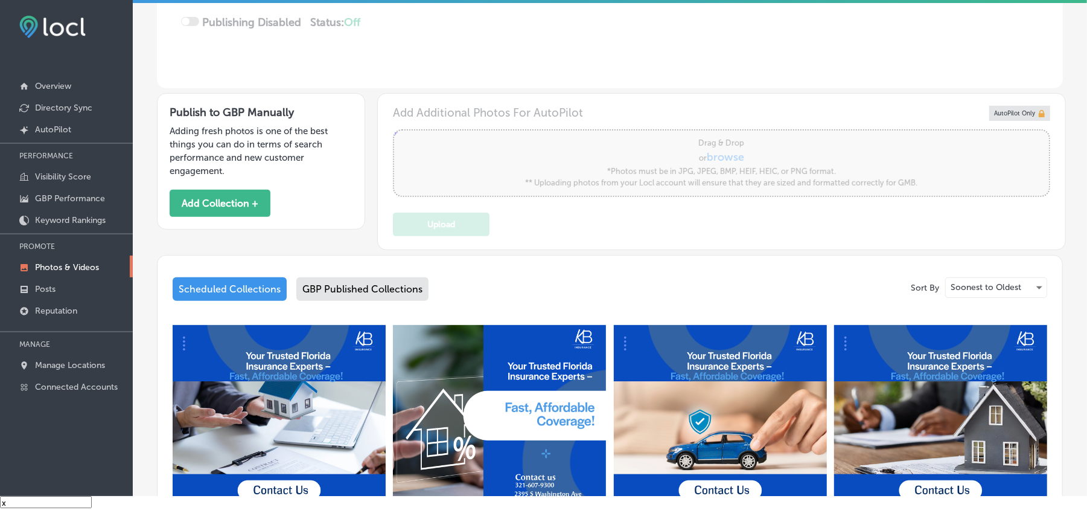
scroll to position [376, 0]
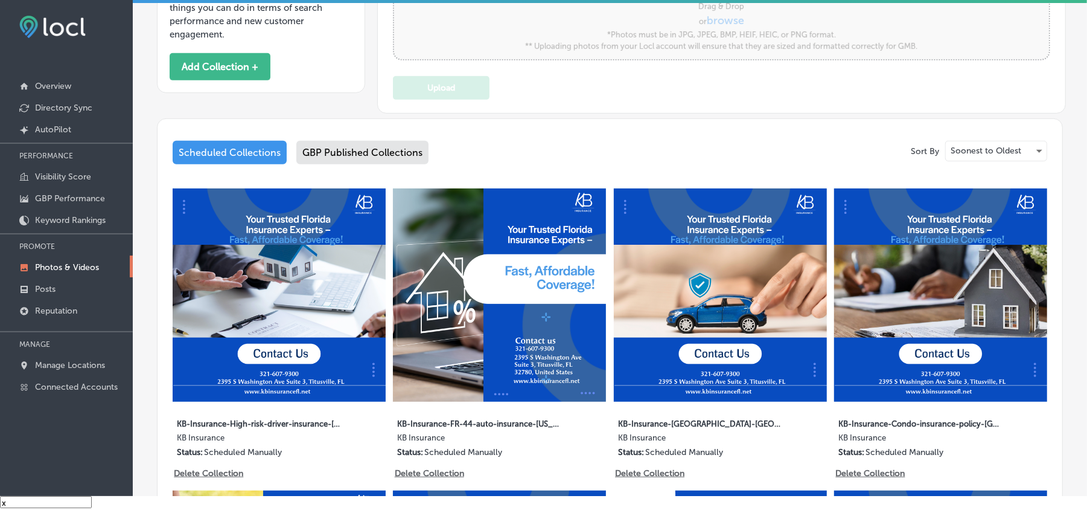
type input "5"
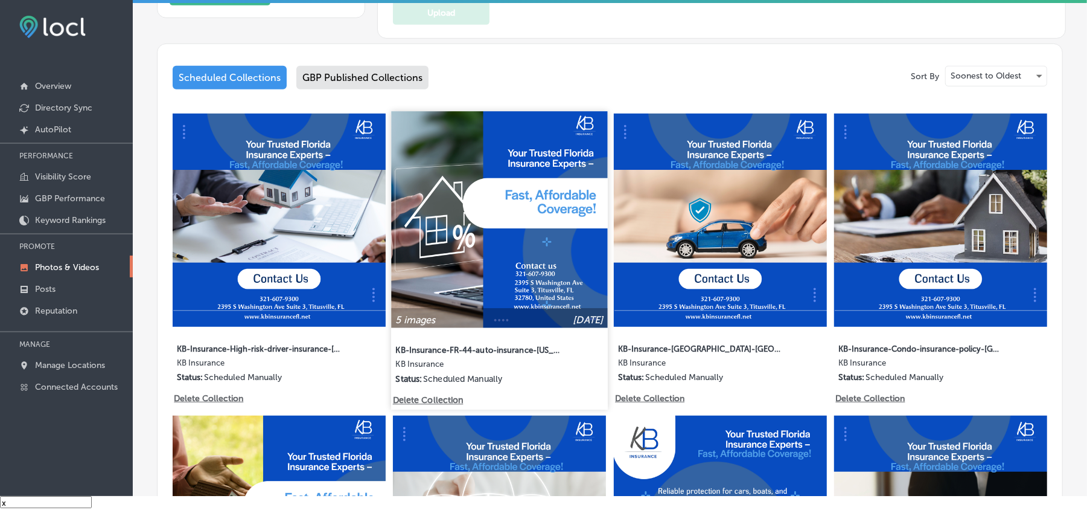
scroll to position [456, 0]
